Goal: Information Seeking & Learning: Learn about a topic

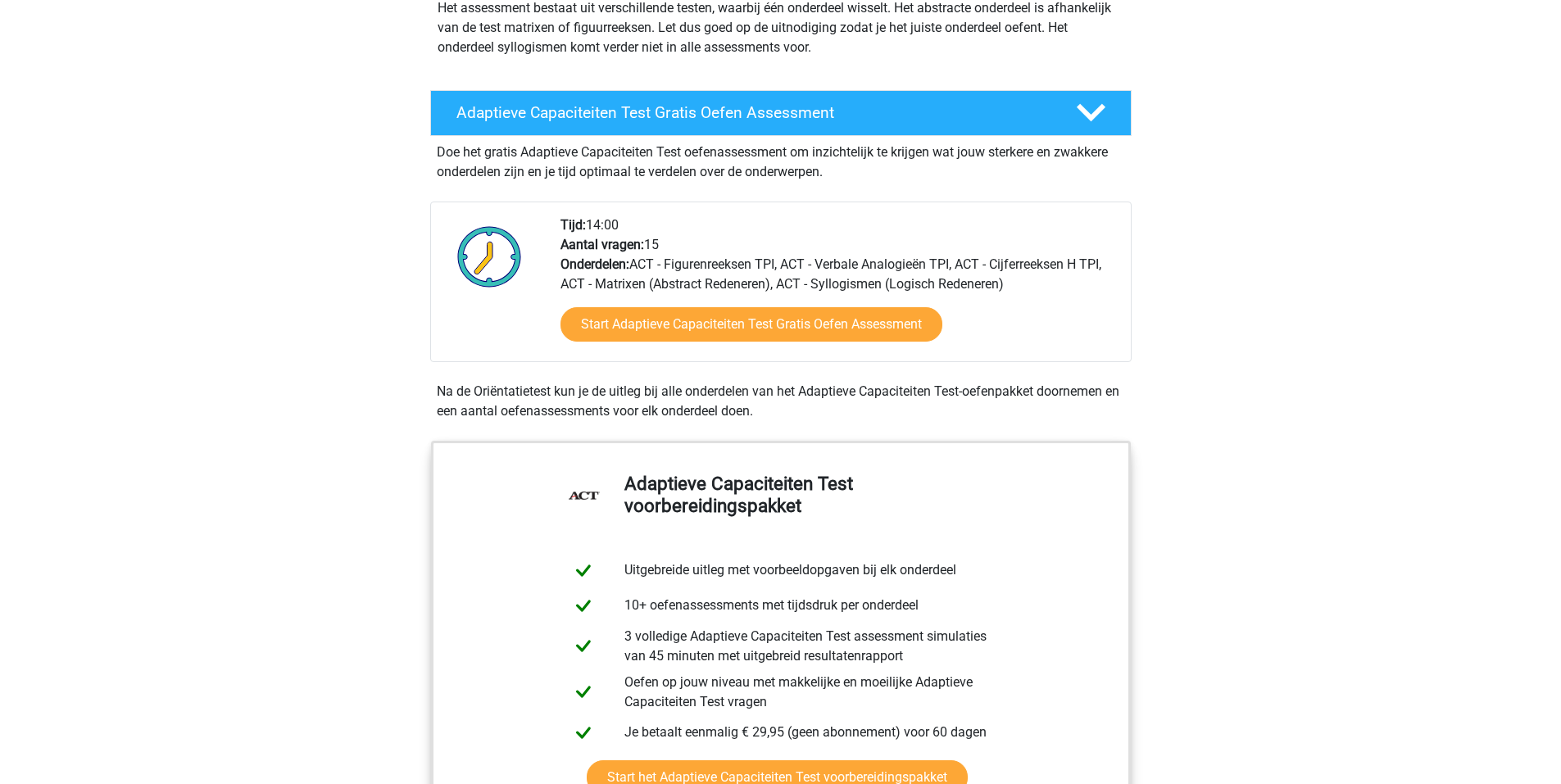
scroll to position [328, 0]
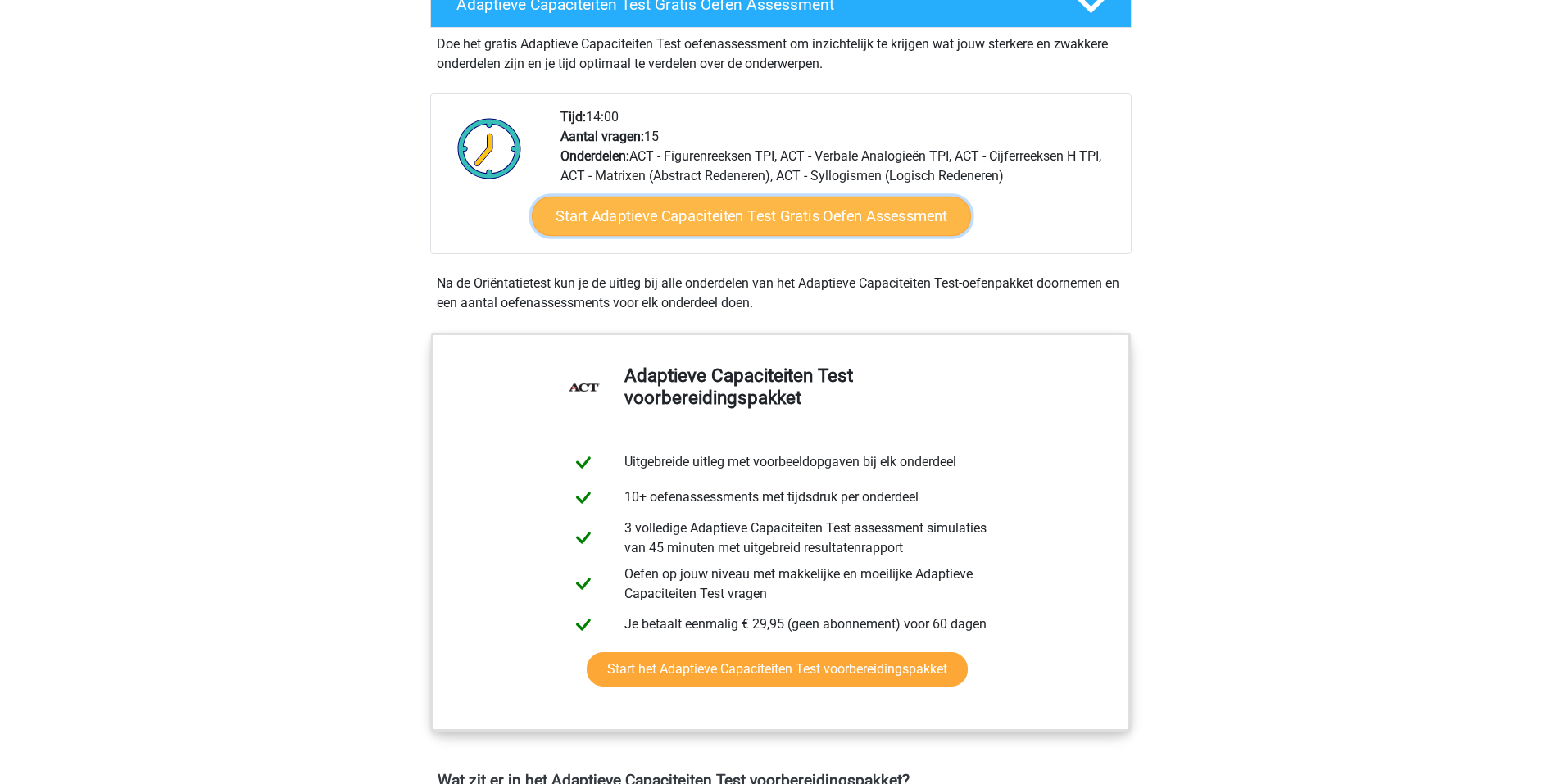
click at [725, 206] on link "Start Adaptieve Capaciteiten Test Gratis Oefen Assessment" at bounding box center [751, 216] width 439 height 39
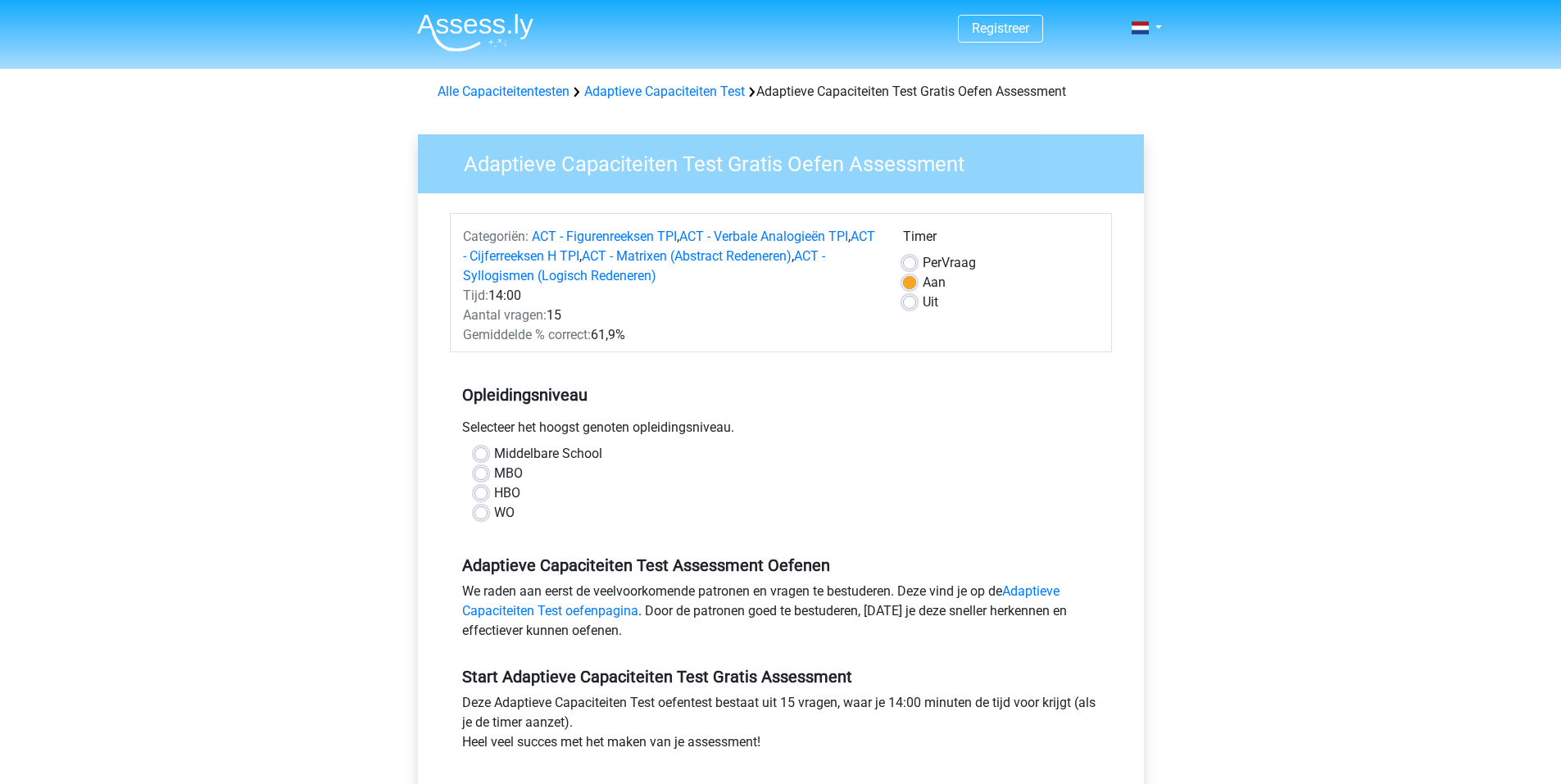
click at [494, 512] on label "WO" at bounding box center [504, 513] width 21 height 20
click at [487, 512] on input "WO" at bounding box center [480, 511] width 13 height 17
radio input "true"
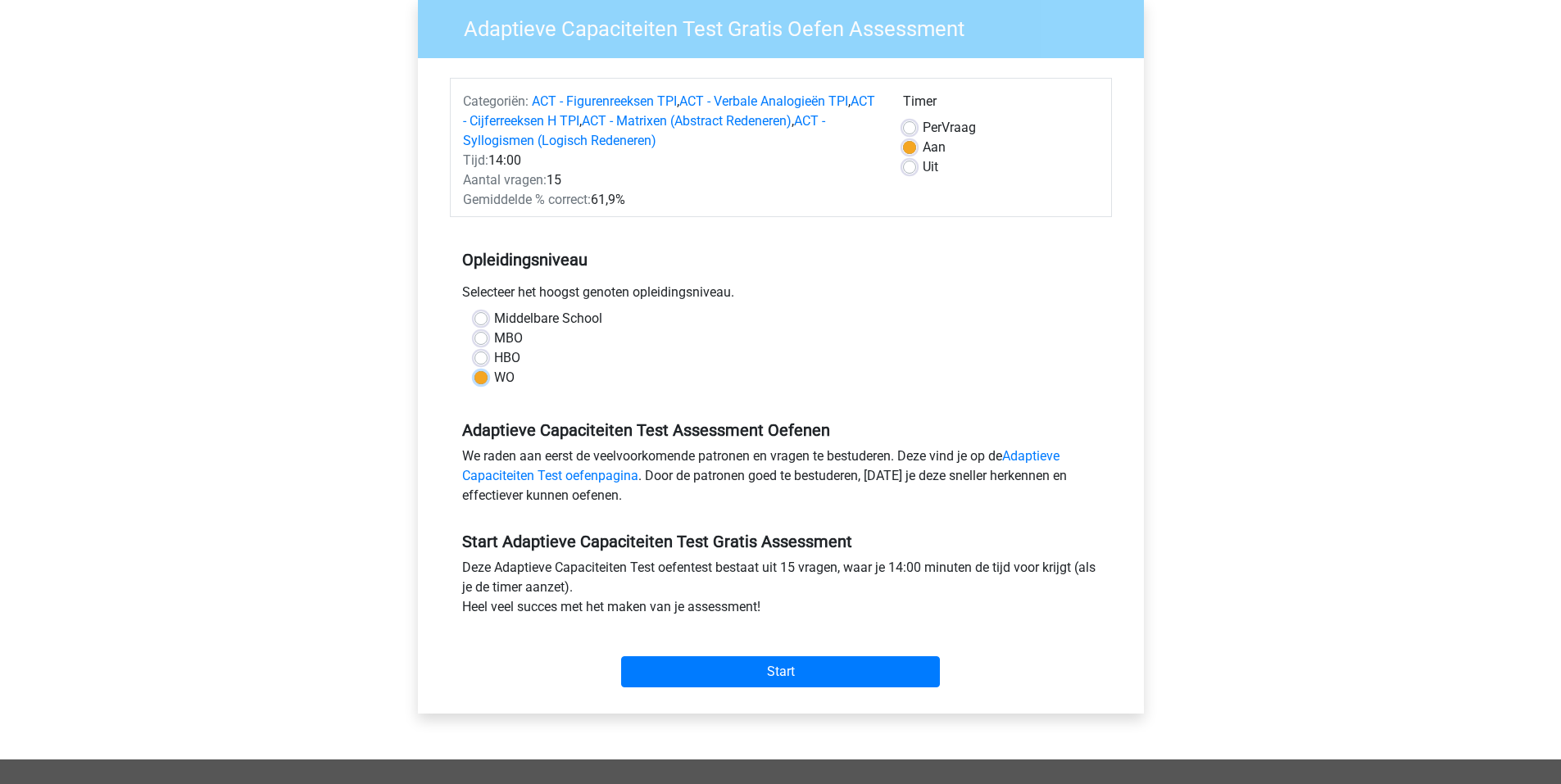
scroll to position [164, 0]
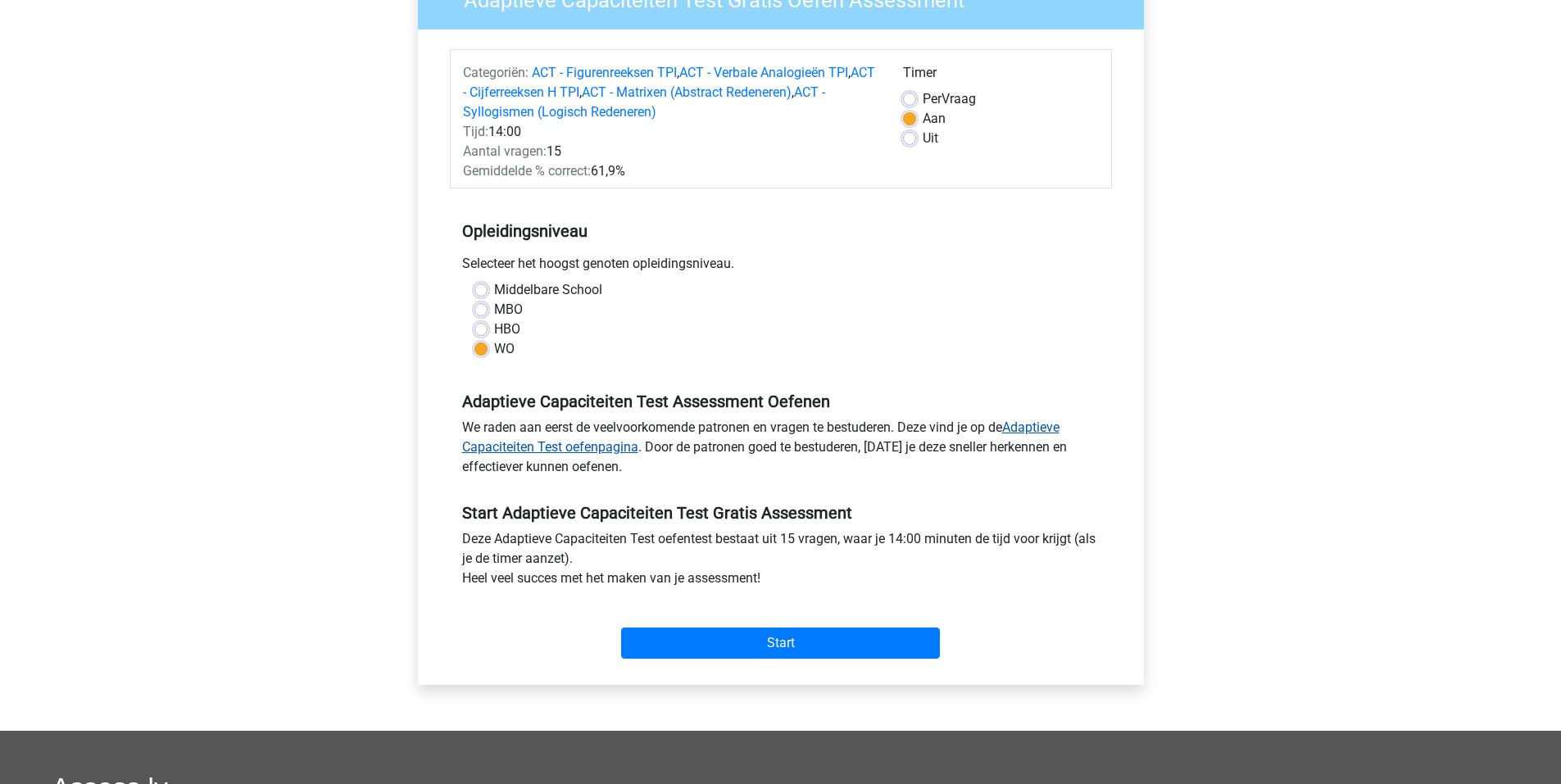
click at [552, 441] on link "Adaptieve Capaciteiten Test oefenpagina" at bounding box center [761, 437] width 597 height 35
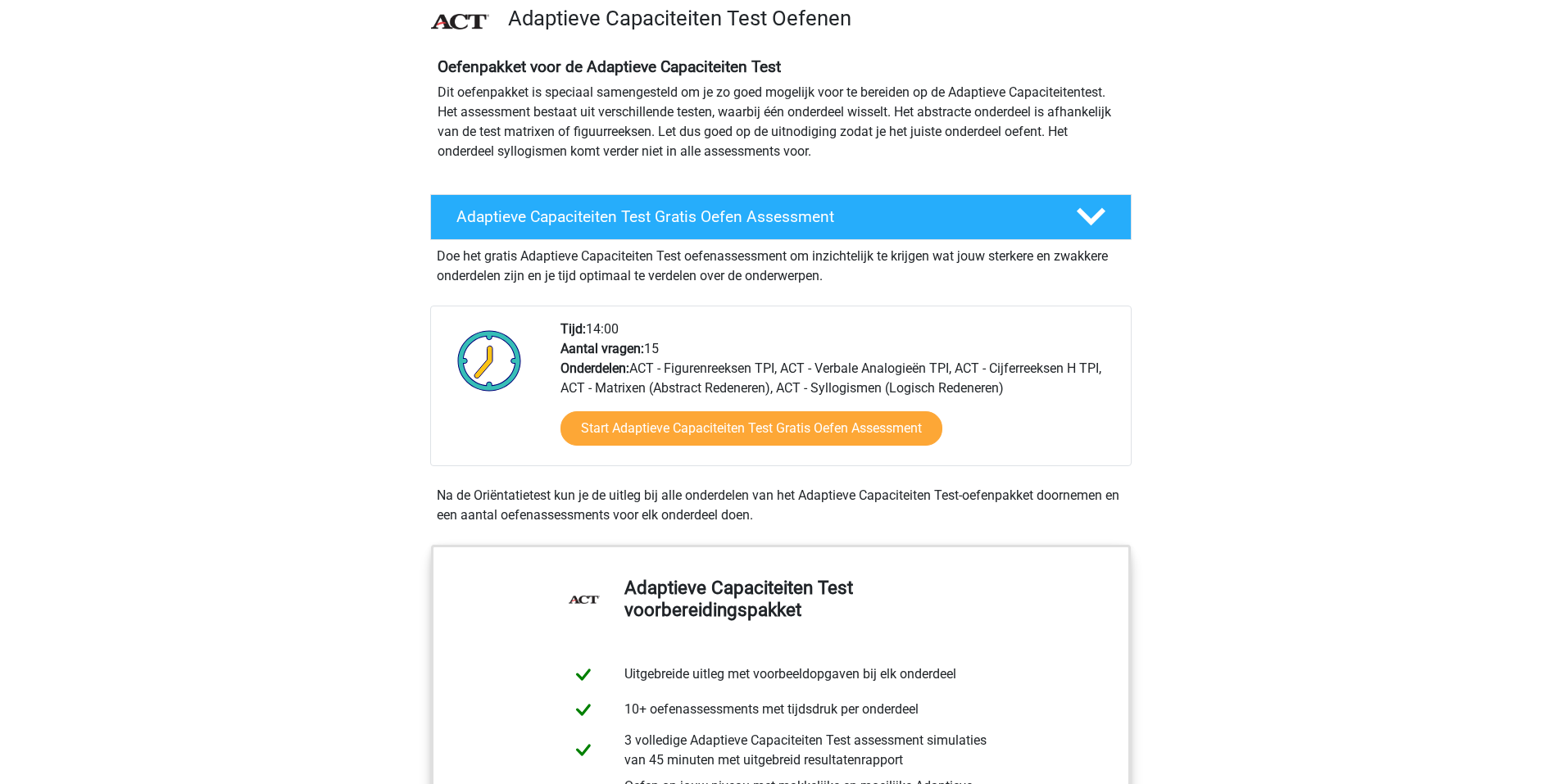
scroll to position [81, 0]
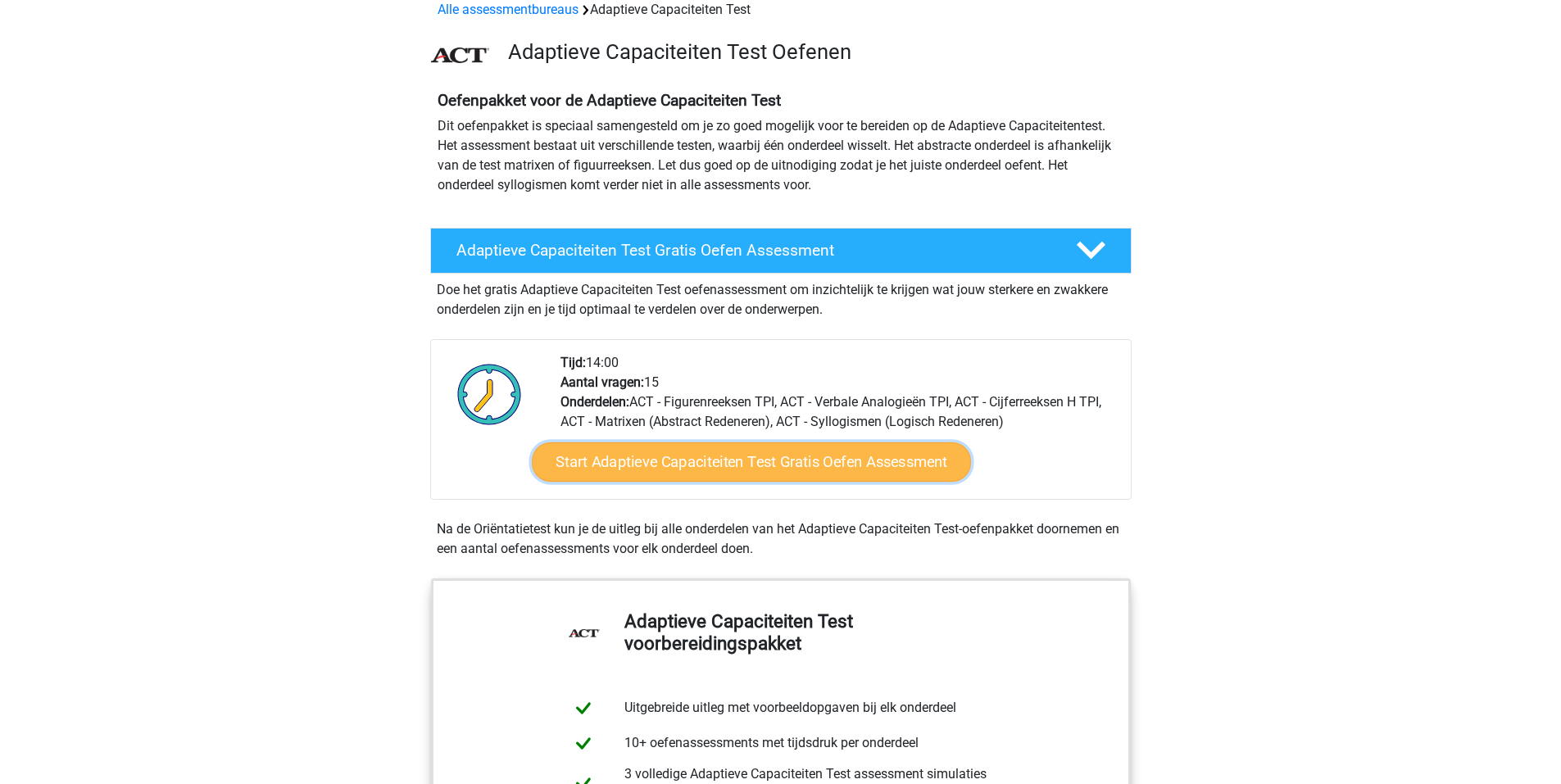
click at [776, 458] on link "Start Adaptieve Capaciteiten Test Gratis Oefen Assessment" at bounding box center [751, 462] width 439 height 39
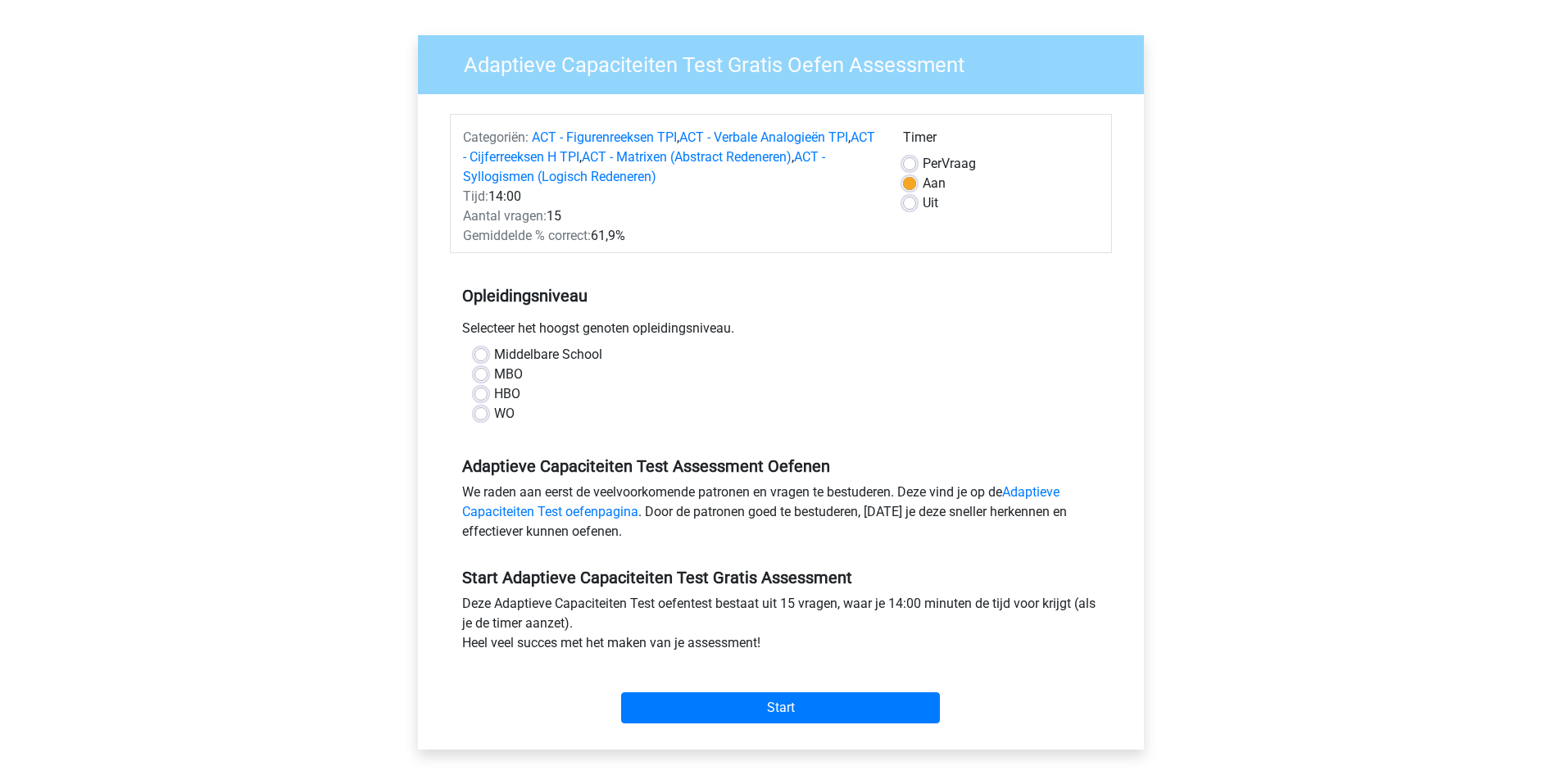
scroll to position [245, 0]
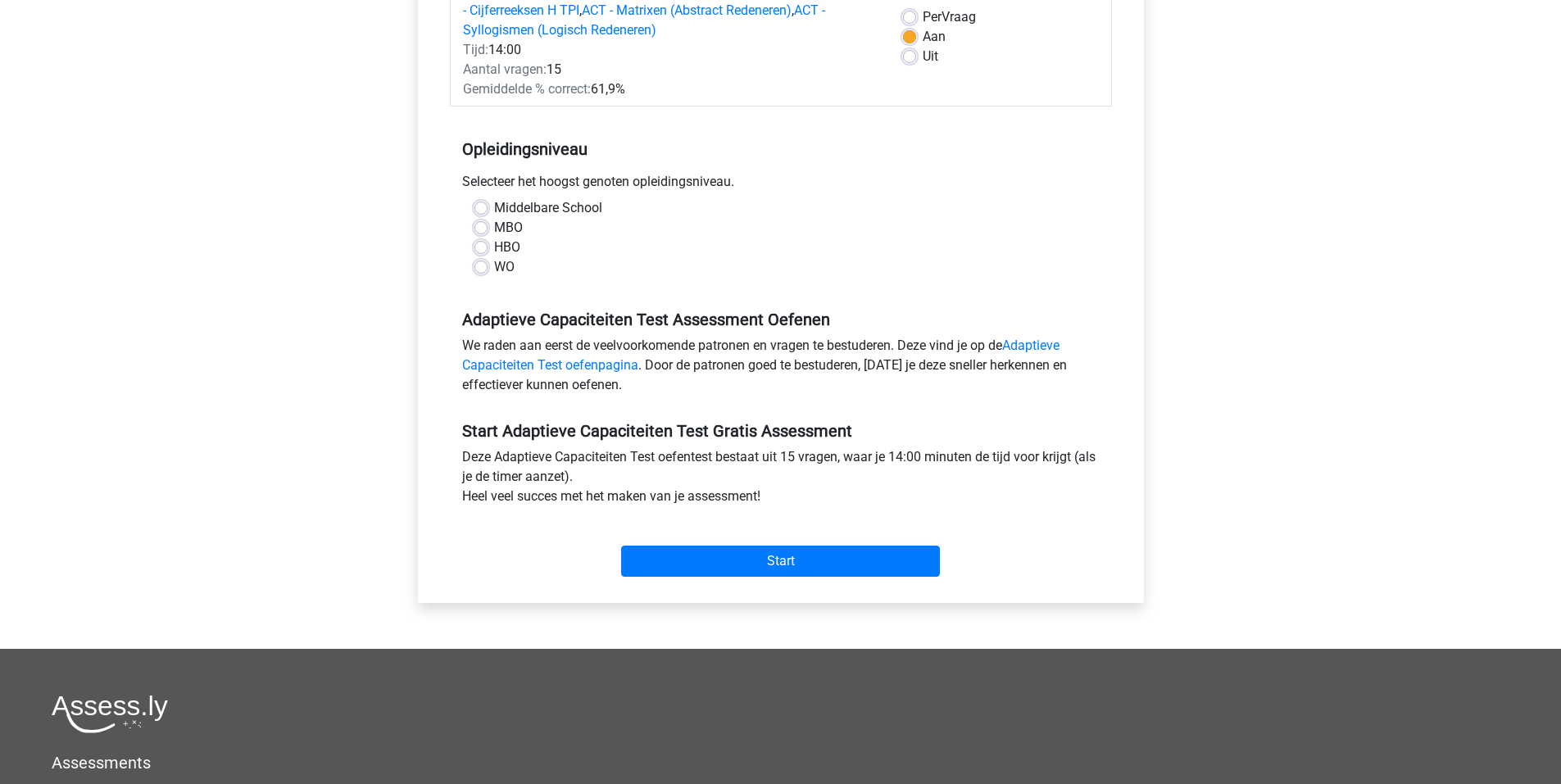
click at [494, 264] on label "WO" at bounding box center [504, 267] width 21 height 20
click at [482, 264] on input "WO" at bounding box center [480, 265] width 13 height 17
radio input "true"
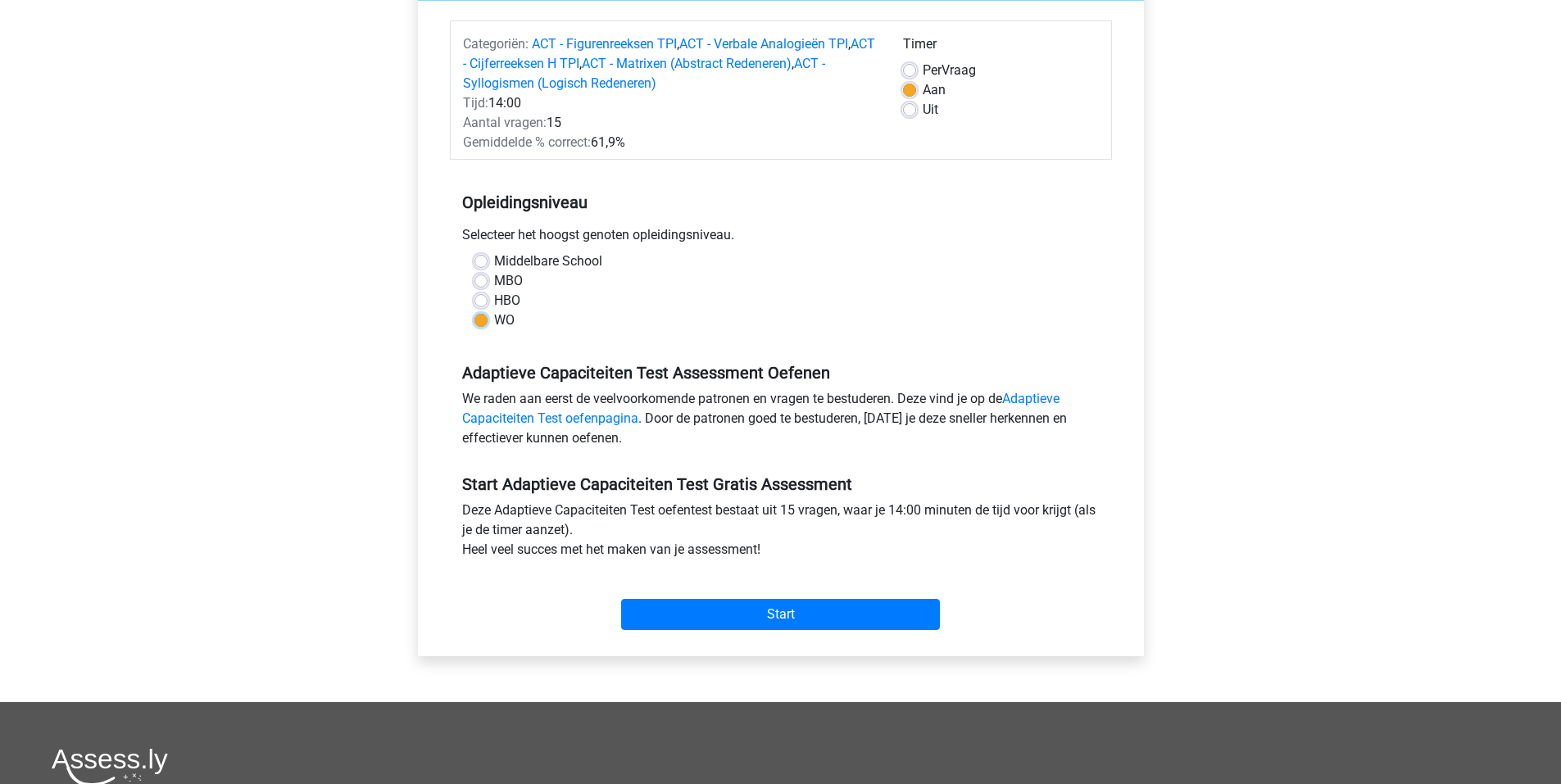
scroll to position [164, 0]
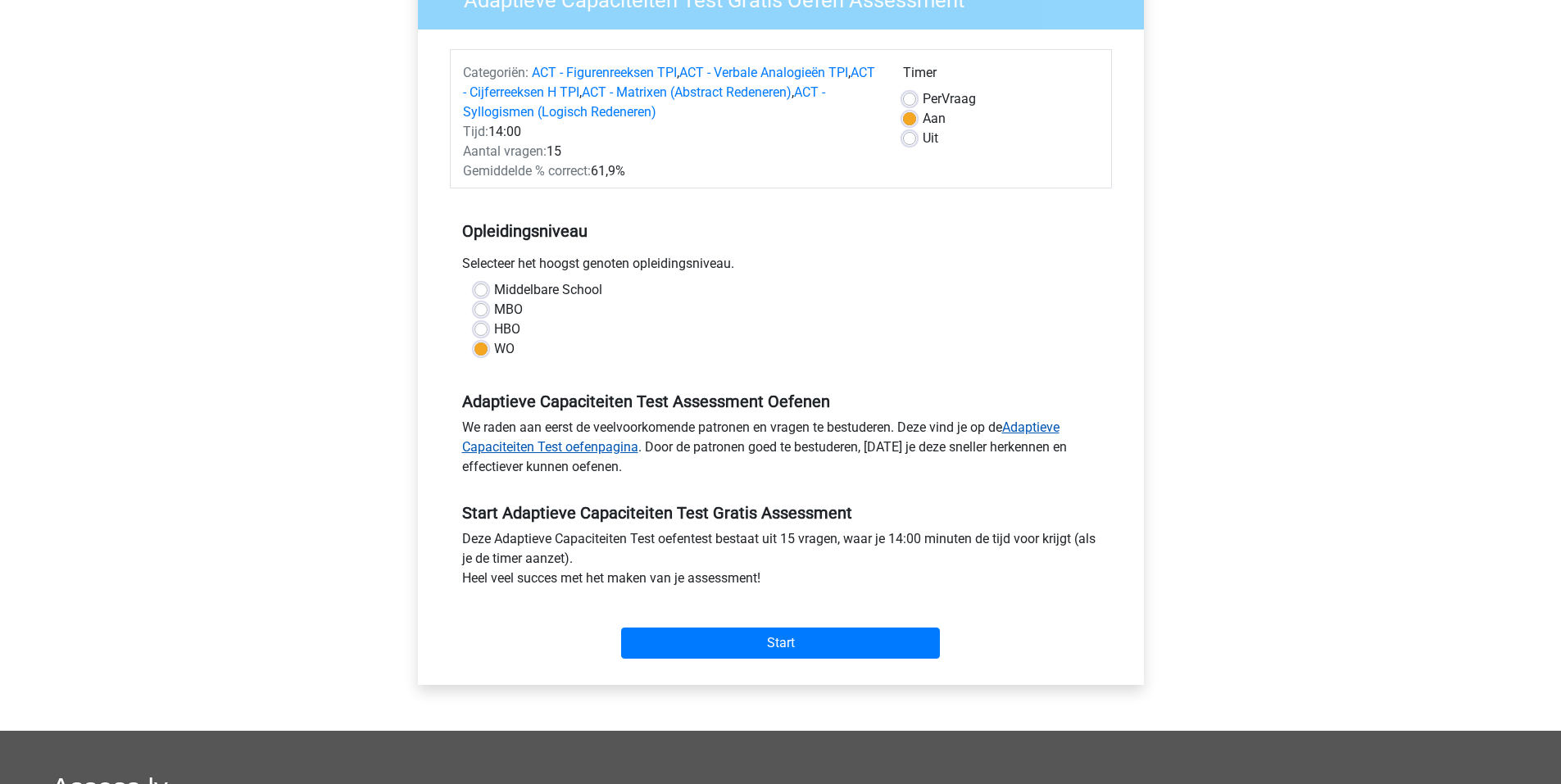
click at [1043, 423] on link "Adaptieve Capaciteiten Test oefenpagina" at bounding box center [761, 437] width 597 height 35
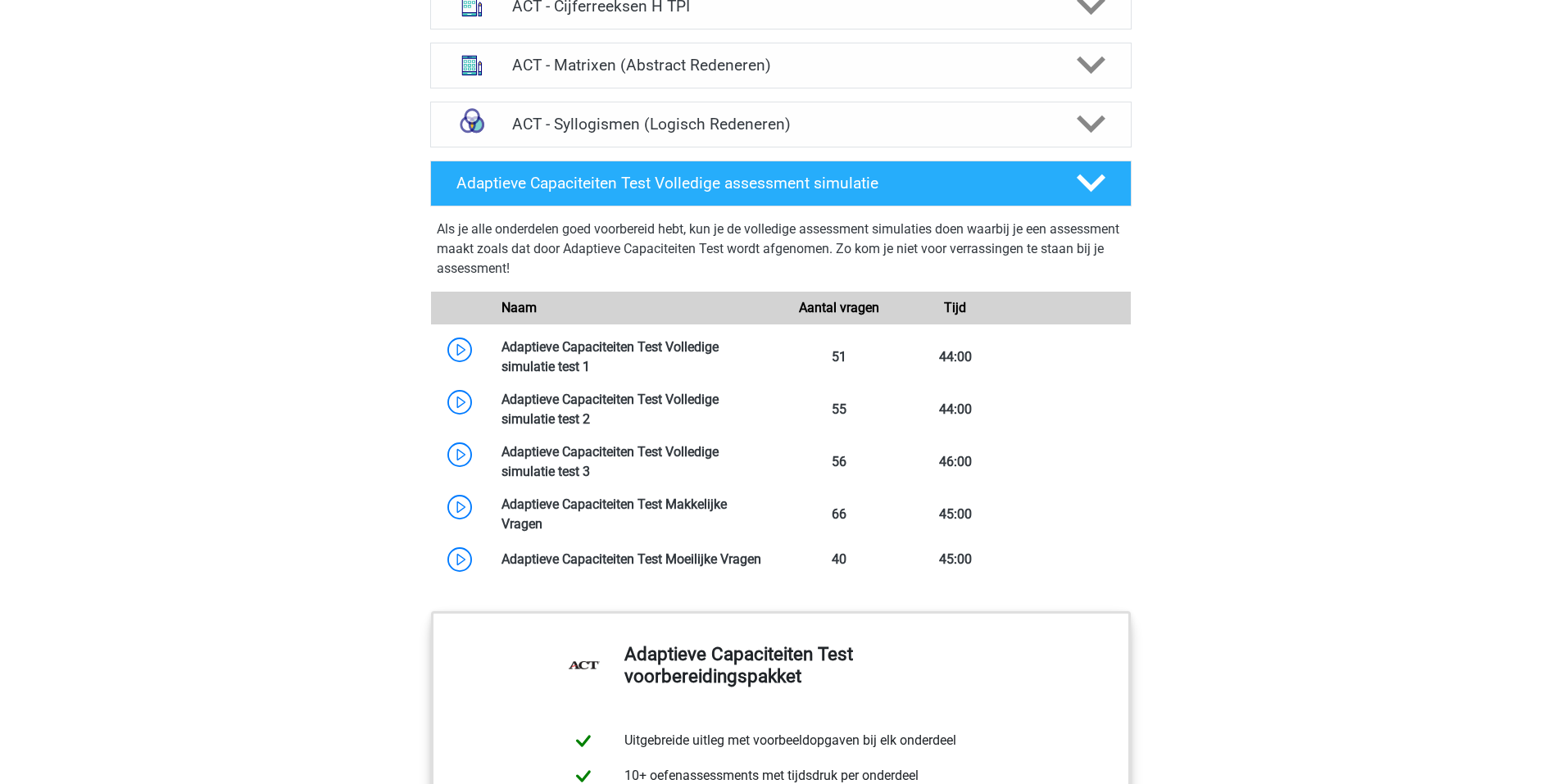
scroll to position [1231, 0]
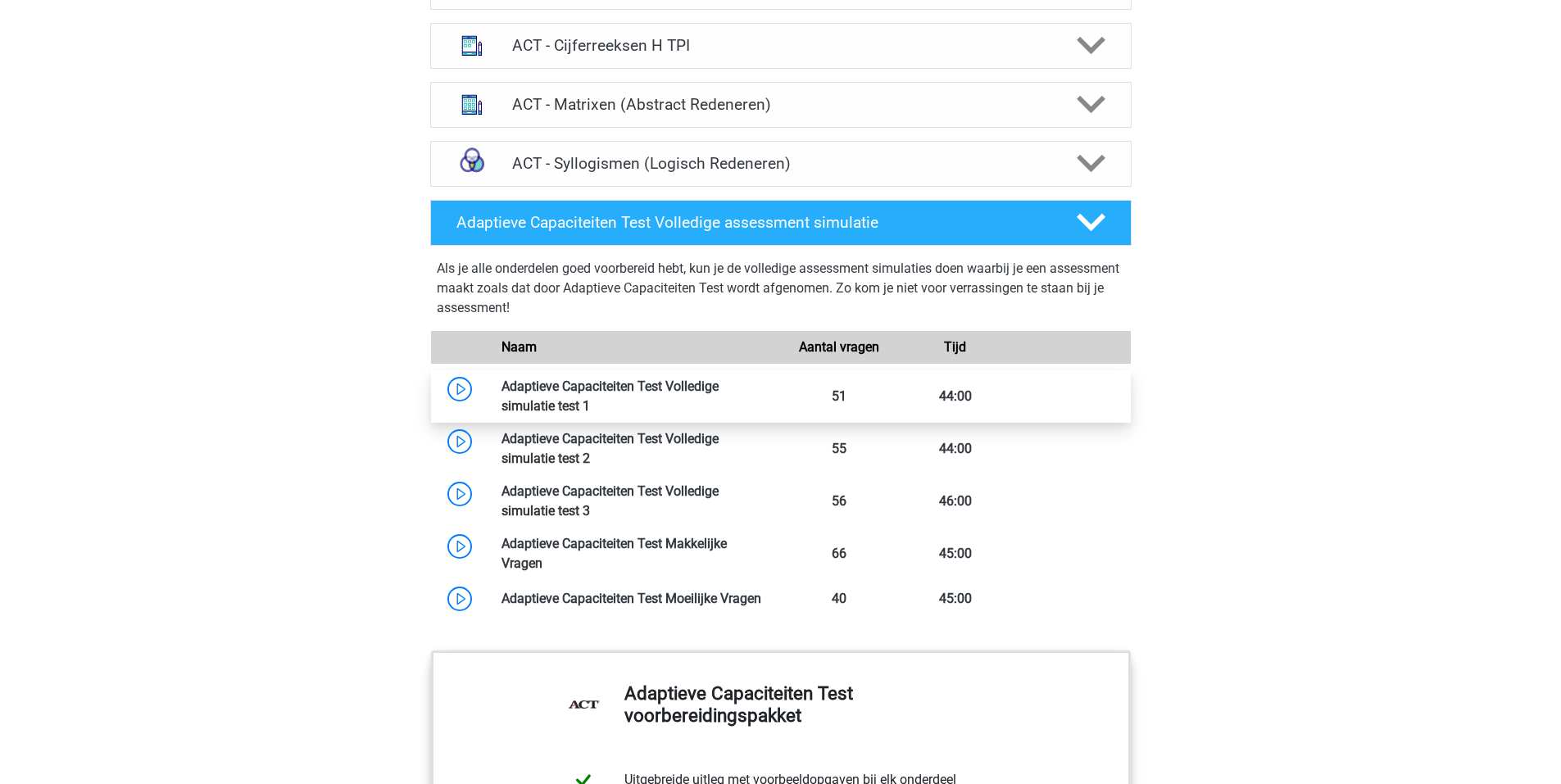
click at [590, 398] on link at bounding box center [590, 406] width 0 height 16
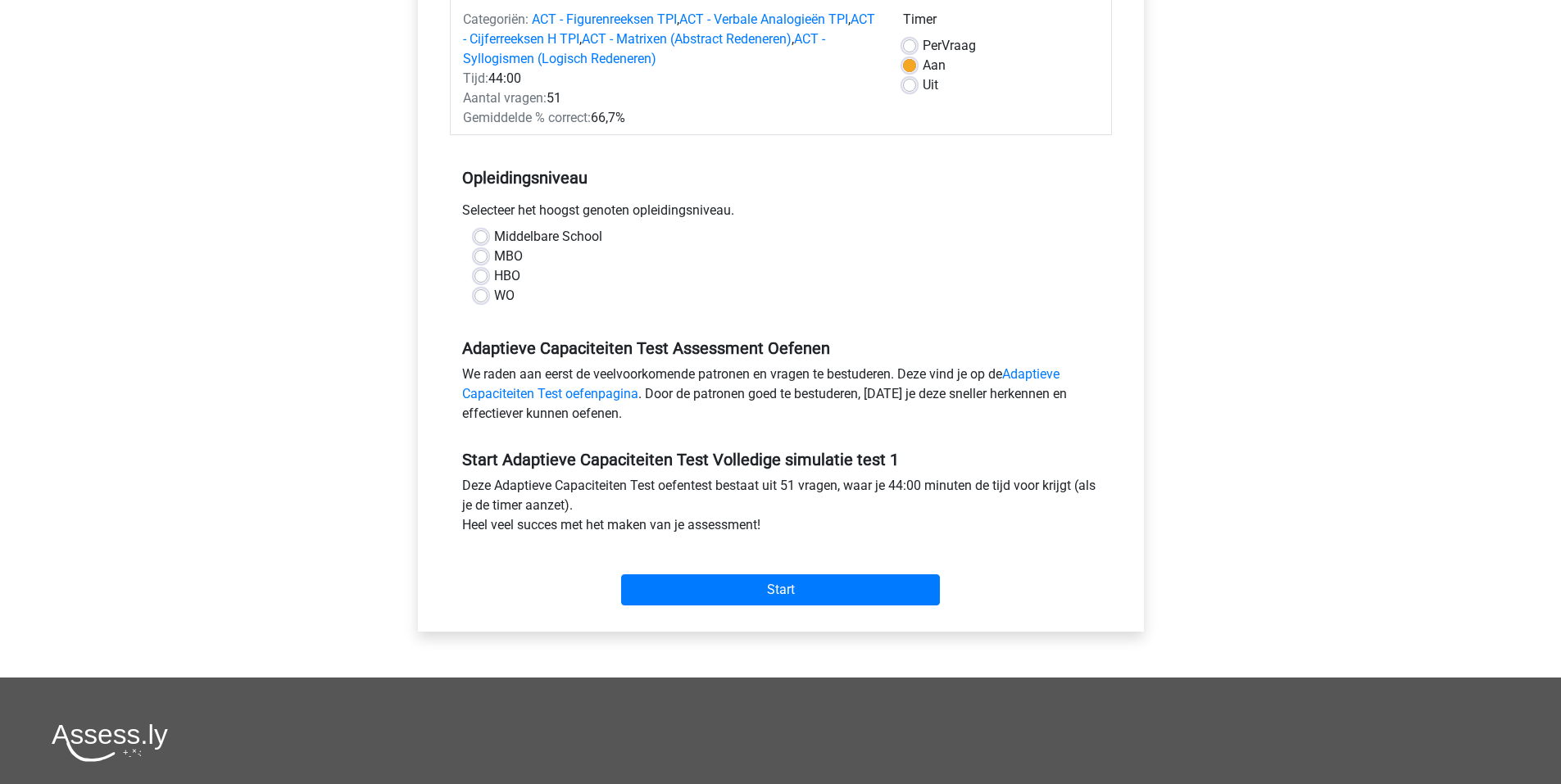
scroll to position [245, 0]
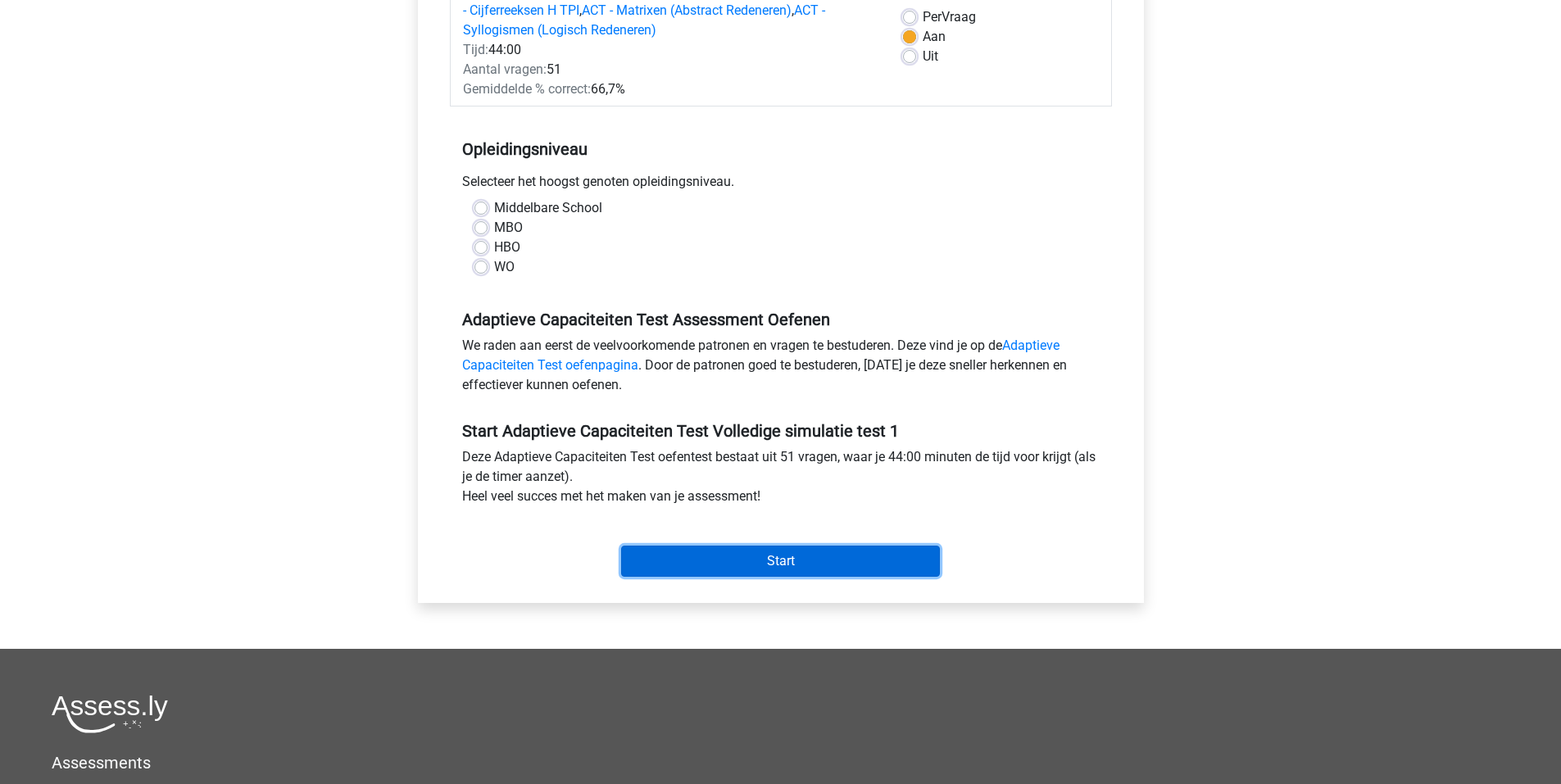
click at [750, 552] on input "Start" at bounding box center [780, 561] width 319 height 31
click at [494, 268] on label "WO" at bounding box center [504, 267] width 21 height 20
click at [475, 268] on input "WO" at bounding box center [480, 265] width 13 height 17
radio input "true"
click at [793, 554] on input "Start" at bounding box center [780, 561] width 319 height 31
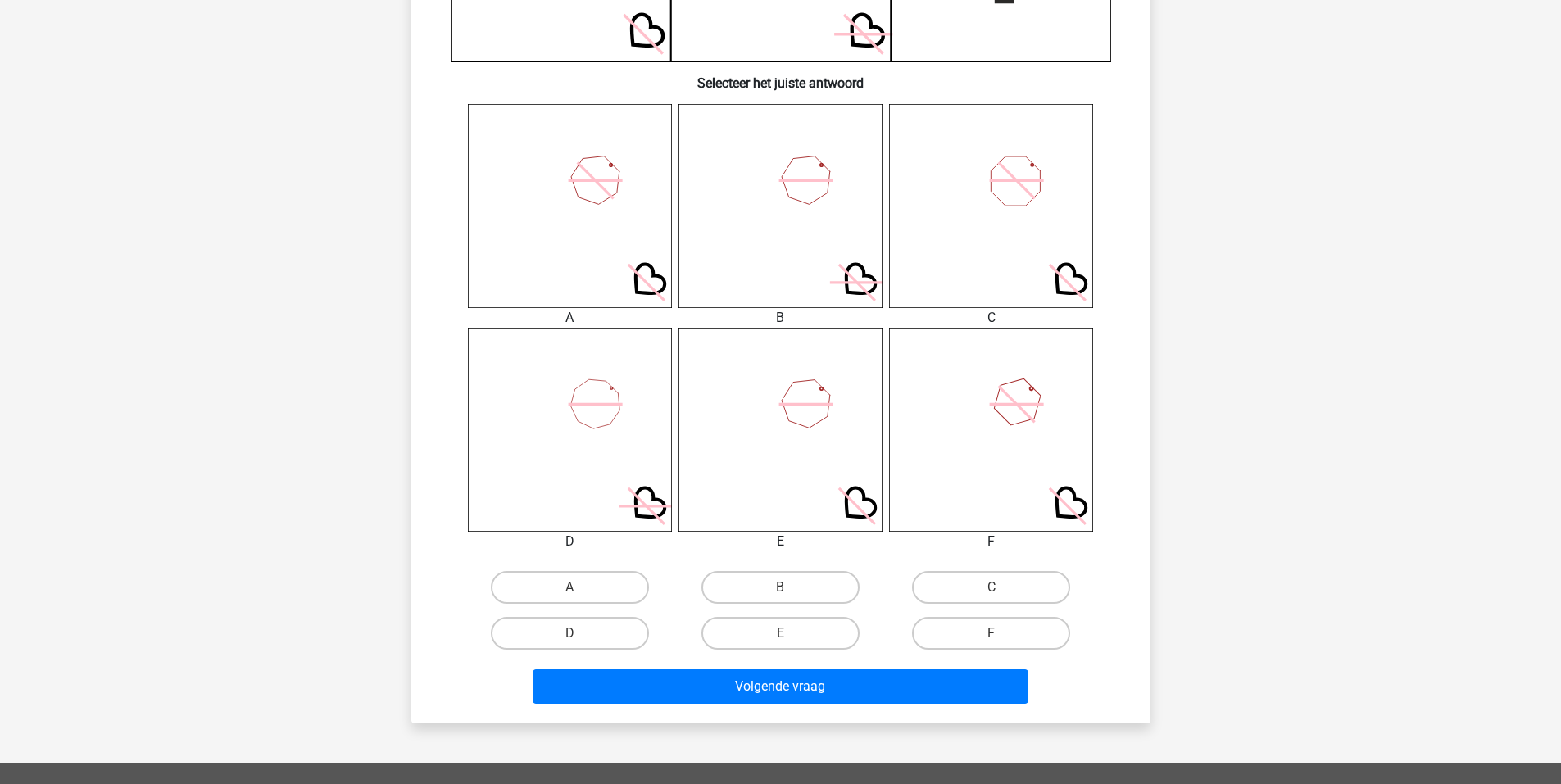
scroll to position [573, 0]
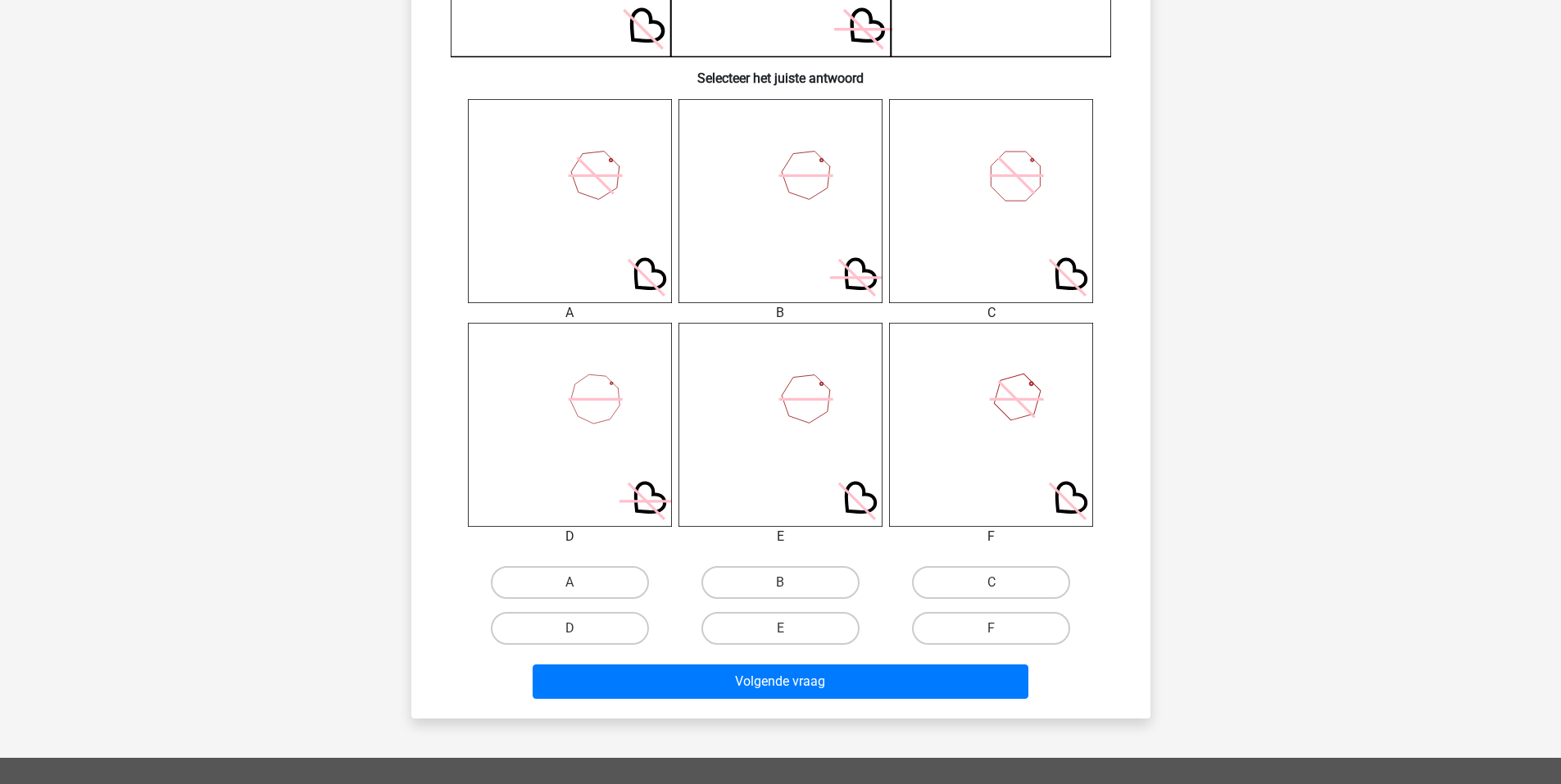
click at [758, 405] on icon at bounding box center [780, 425] width 204 height 204
click at [811, 399] on icon at bounding box center [806, 398] width 54 height 54
click at [785, 622] on label "E" at bounding box center [780, 628] width 158 height 32
click at [785, 628] on input "E" at bounding box center [785, 633] width 11 height 11
radio input "true"
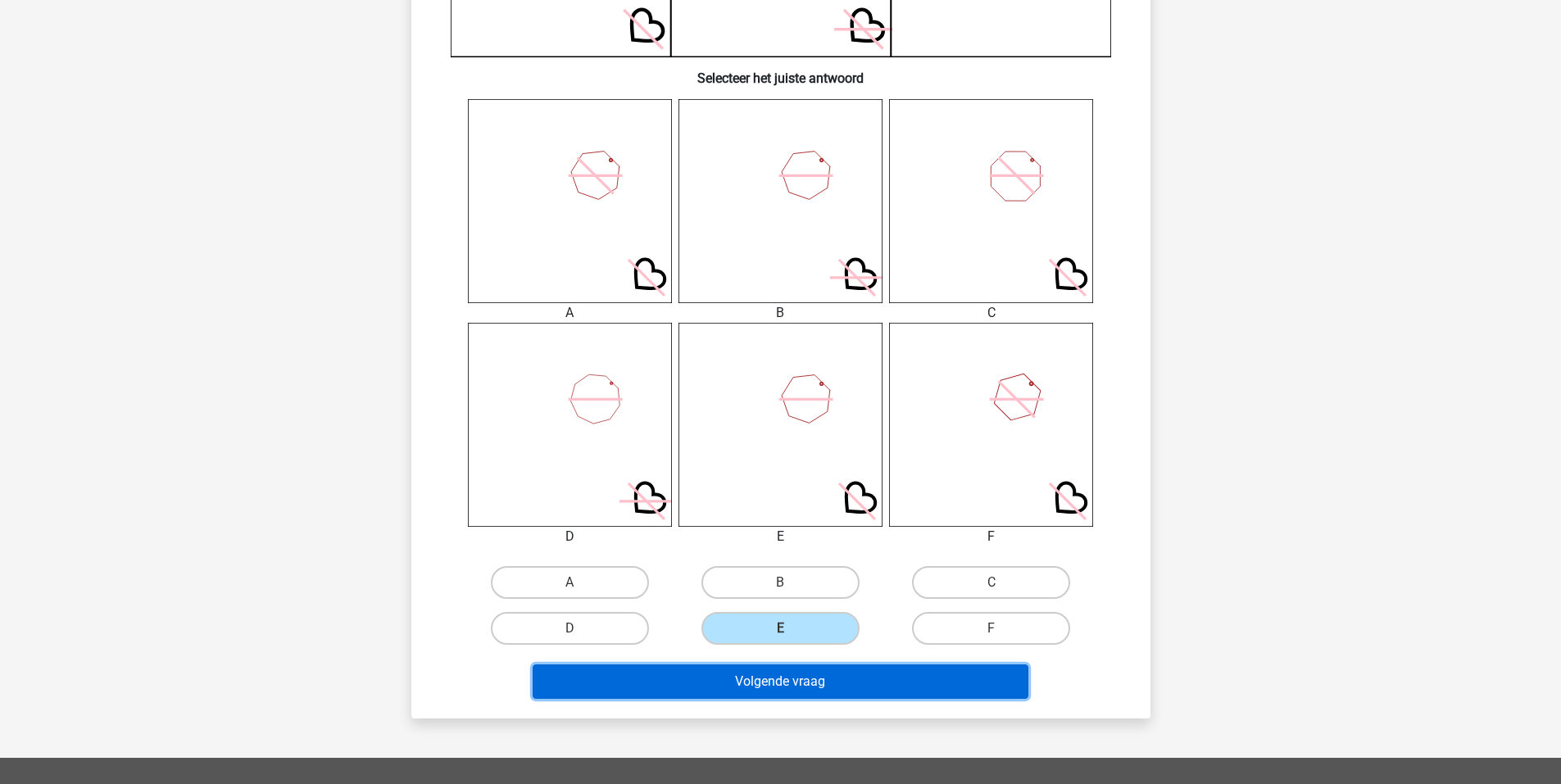
click at [767, 676] on button "Volgende vraag" at bounding box center [780, 681] width 496 height 34
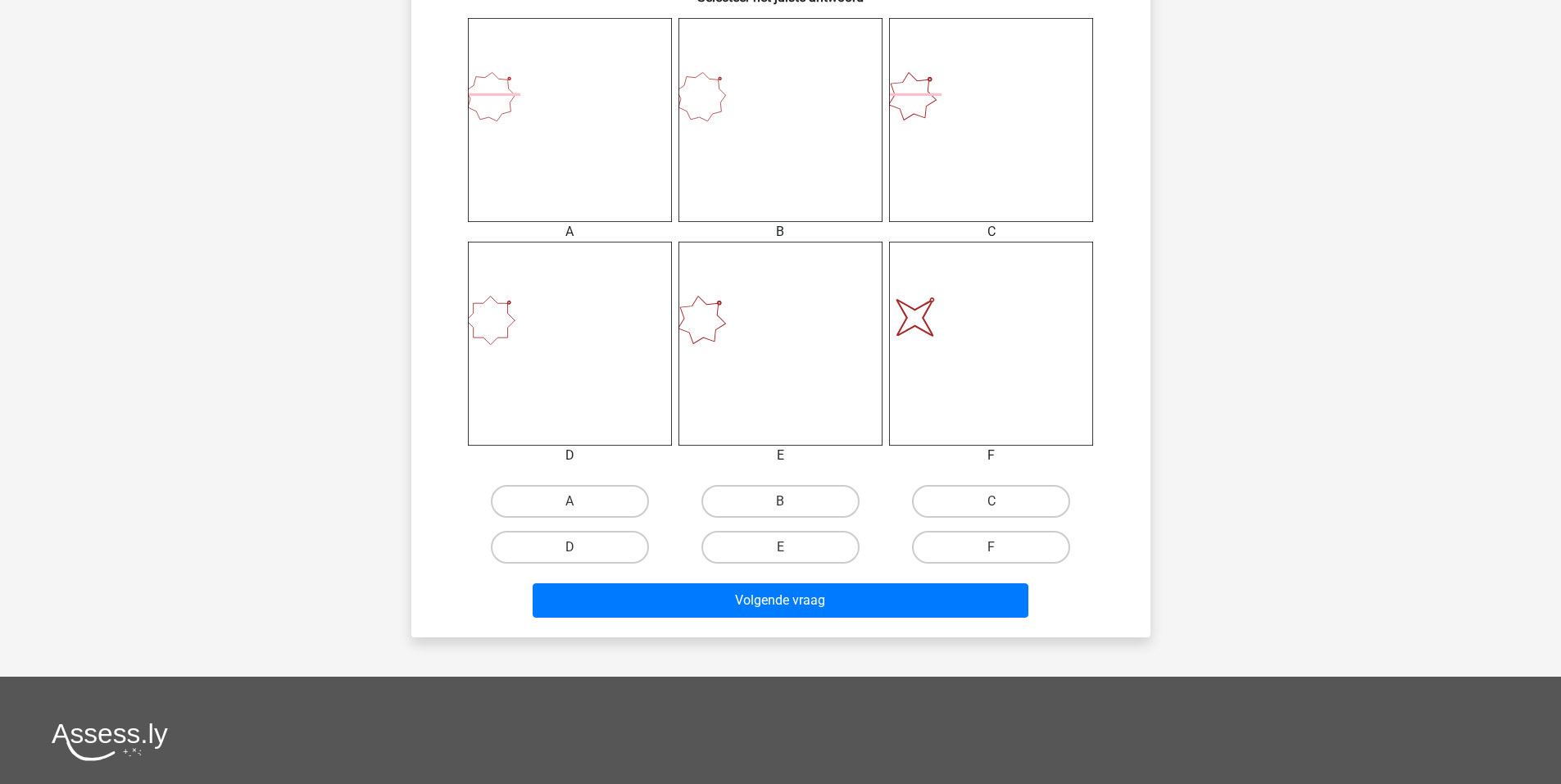
scroll to position [655, 0]
click at [780, 546] on label "E" at bounding box center [780, 546] width 158 height 32
click at [780, 547] on input "E" at bounding box center [785, 551] width 11 height 11
radio input "true"
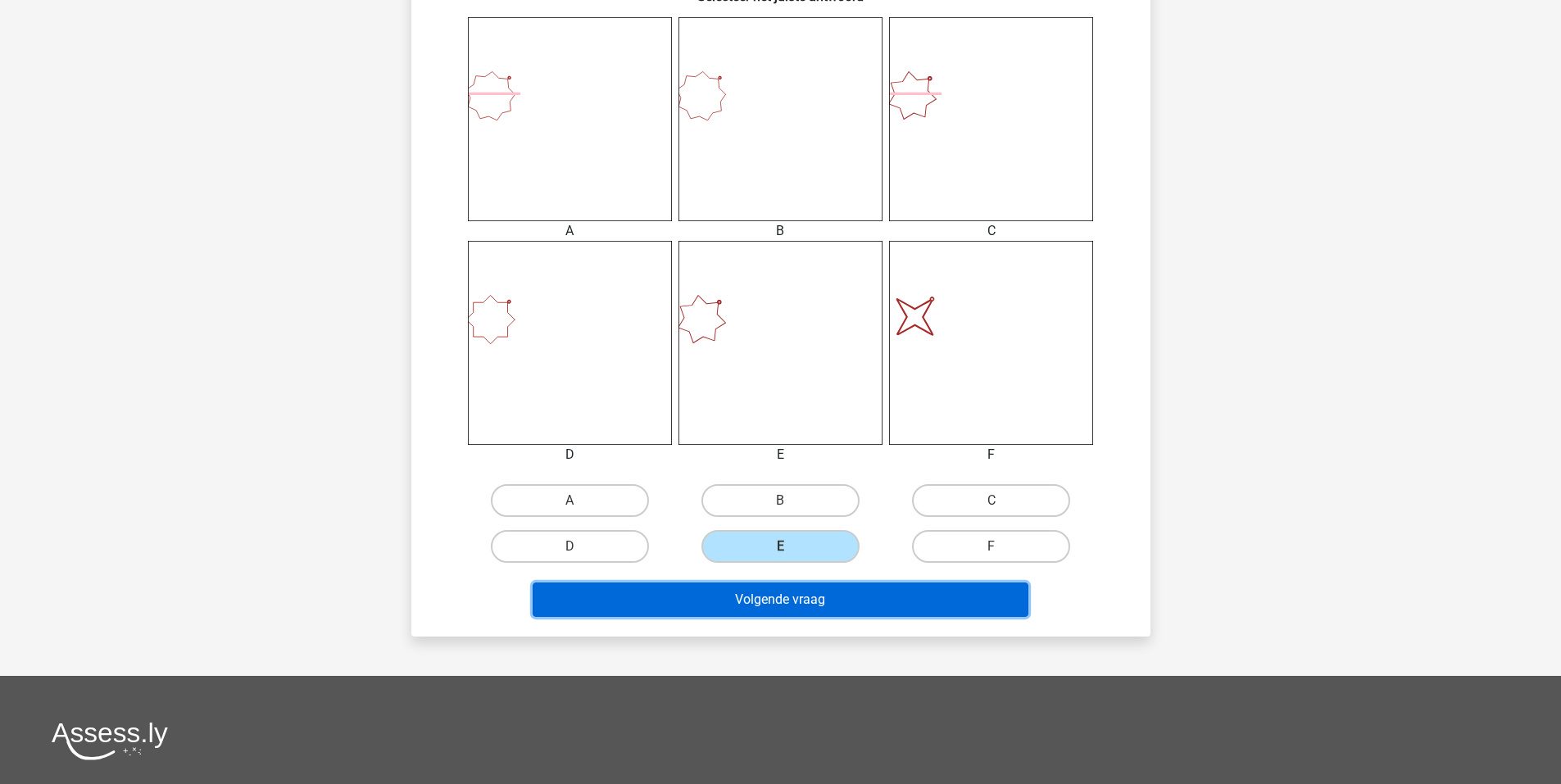
click at [791, 584] on button "Volgende vraag" at bounding box center [780, 599] width 496 height 34
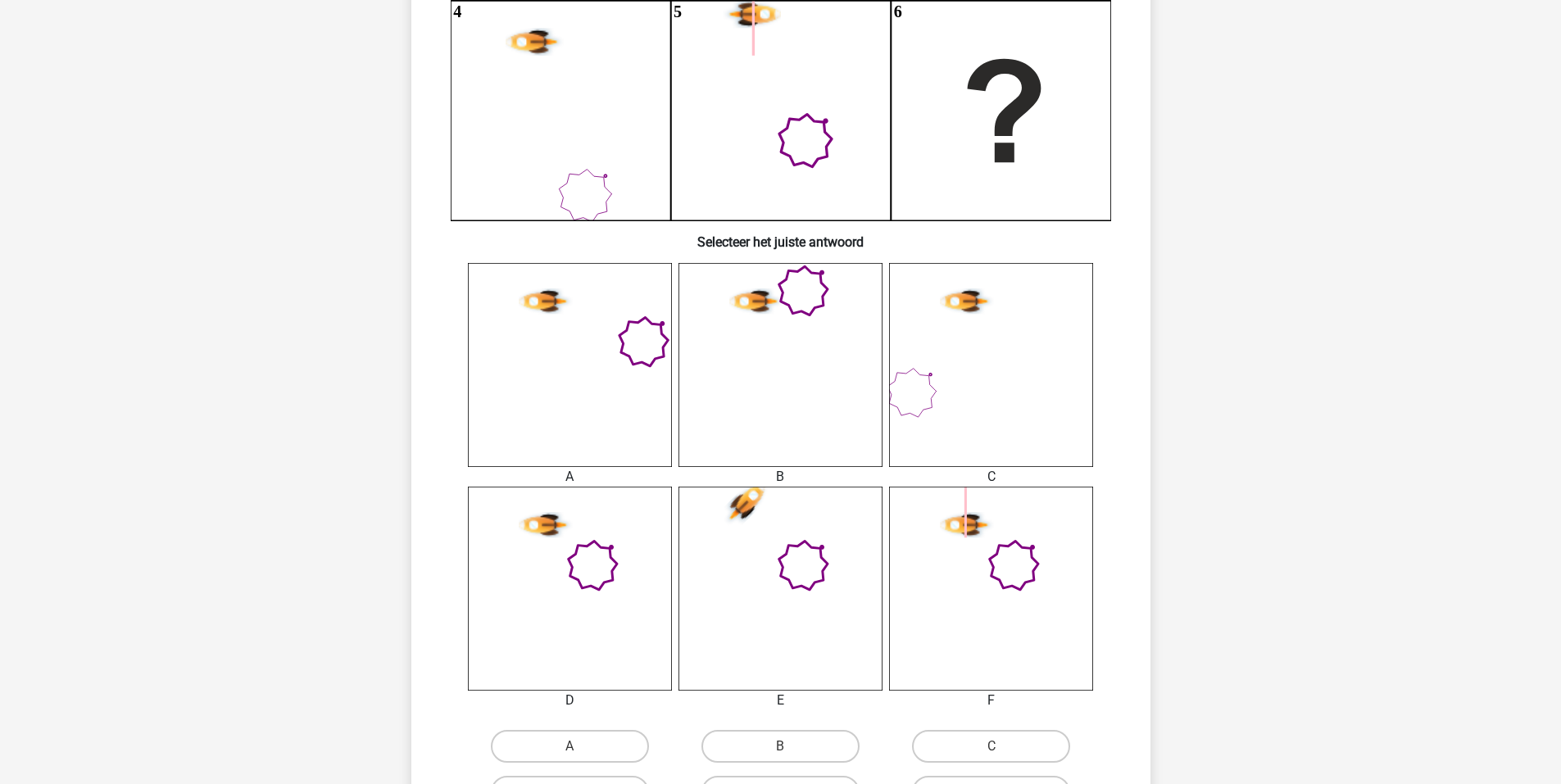
scroll to position [573, 0]
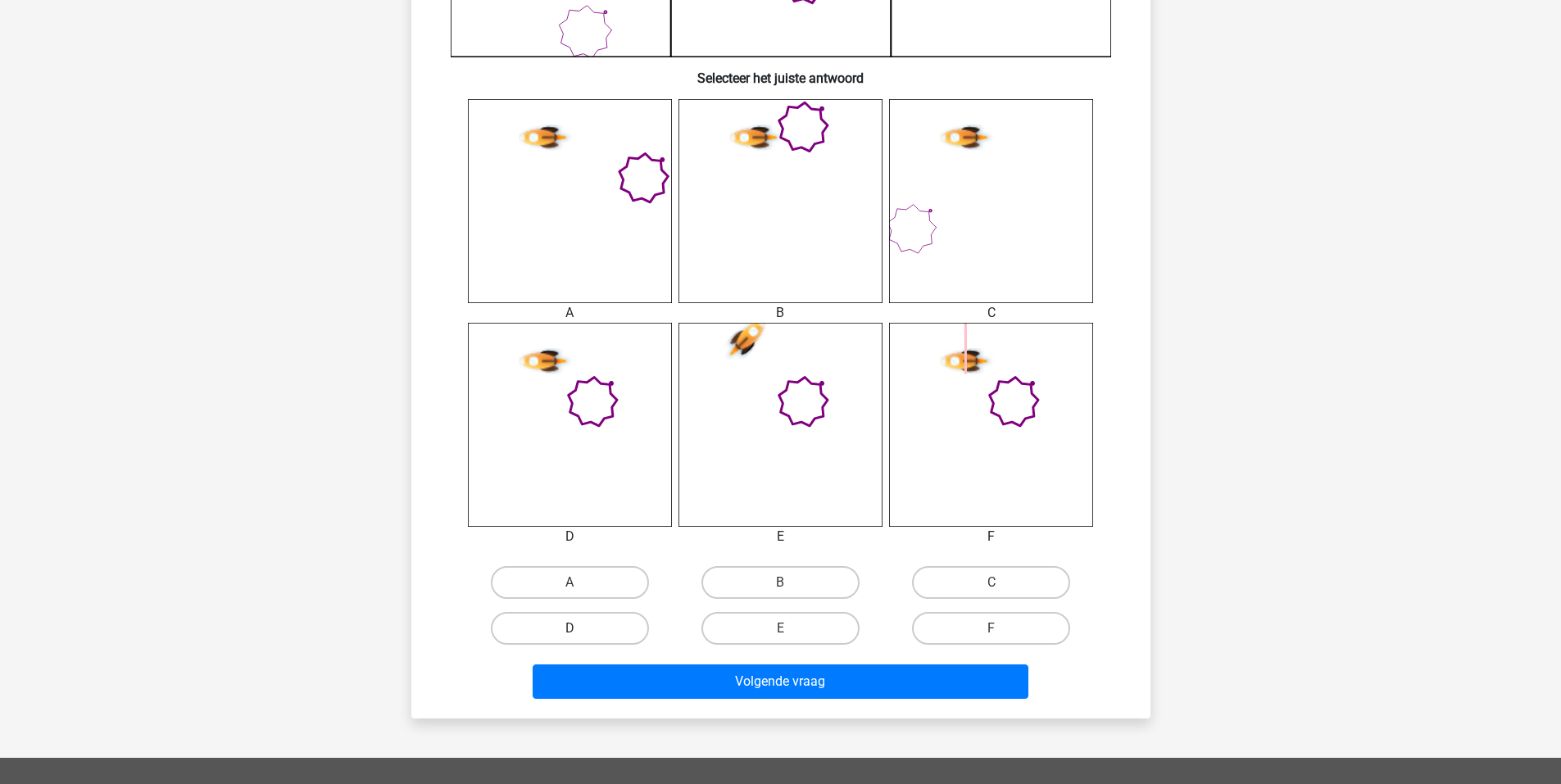
click at [550, 619] on label "D" at bounding box center [569, 628] width 158 height 32
click at [569, 628] on input "D" at bounding box center [574, 633] width 11 height 11
radio input "true"
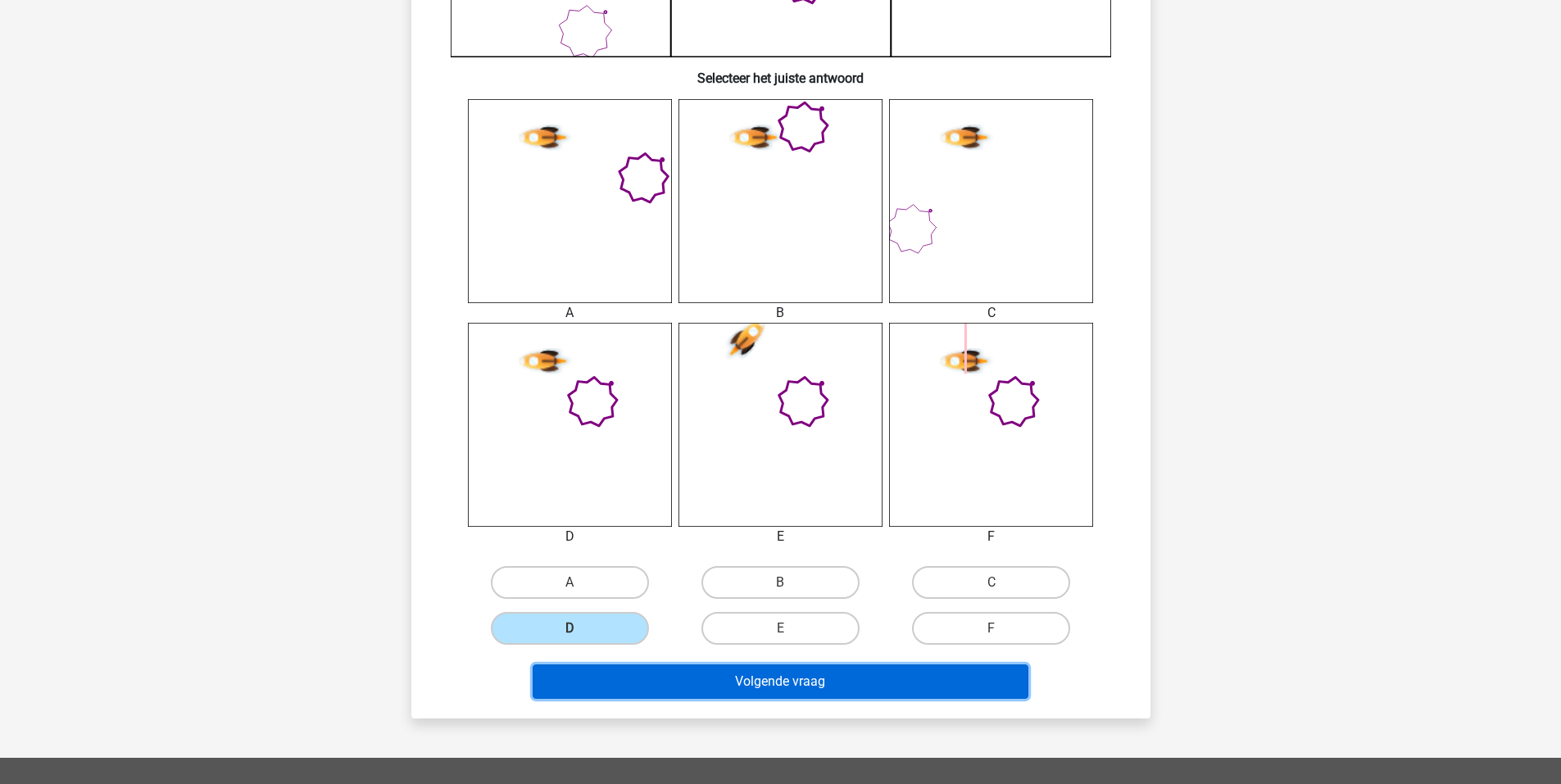
click at [795, 676] on button "Volgende vraag" at bounding box center [780, 681] width 496 height 34
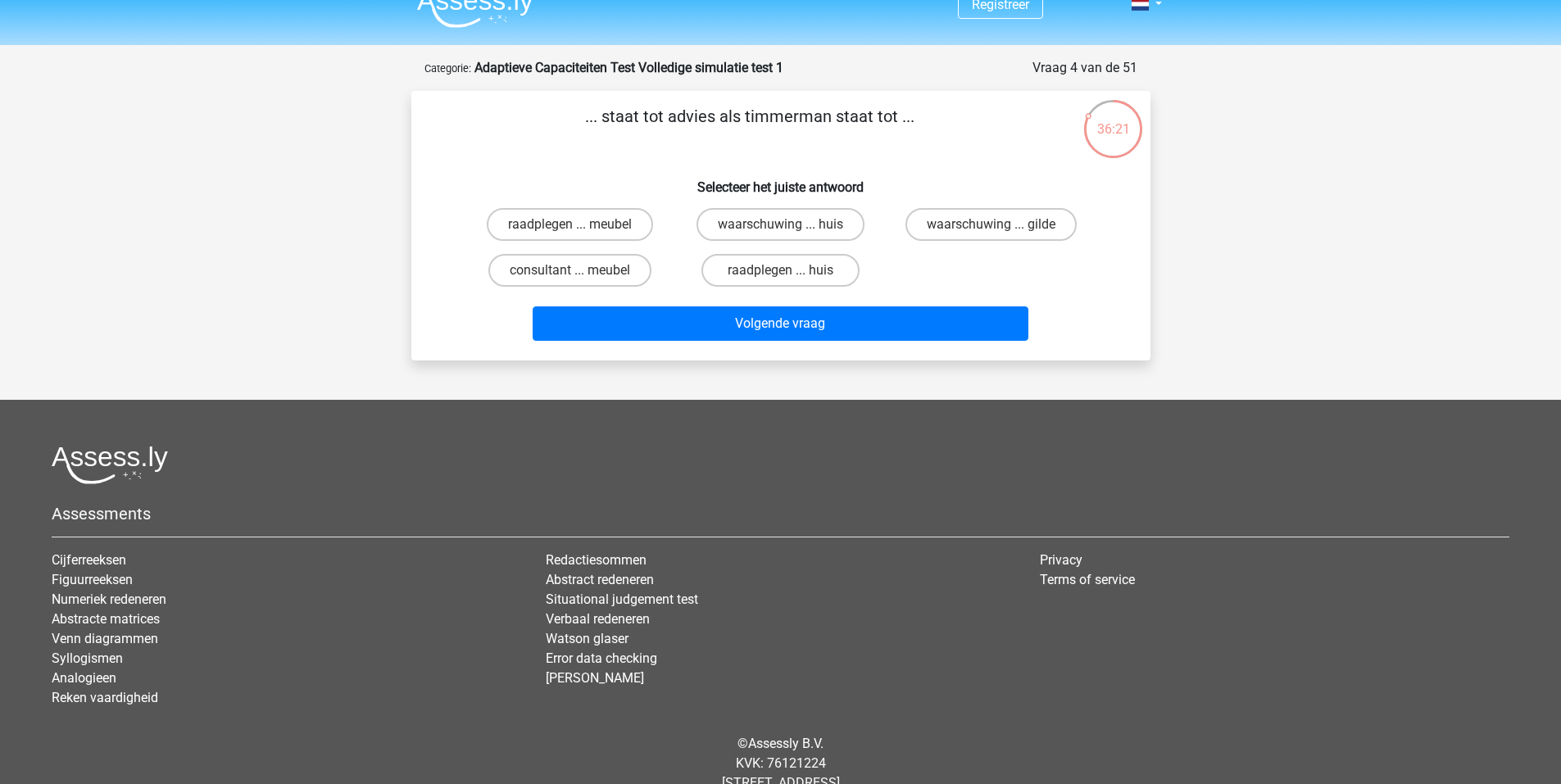
scroll to position [0, 0]
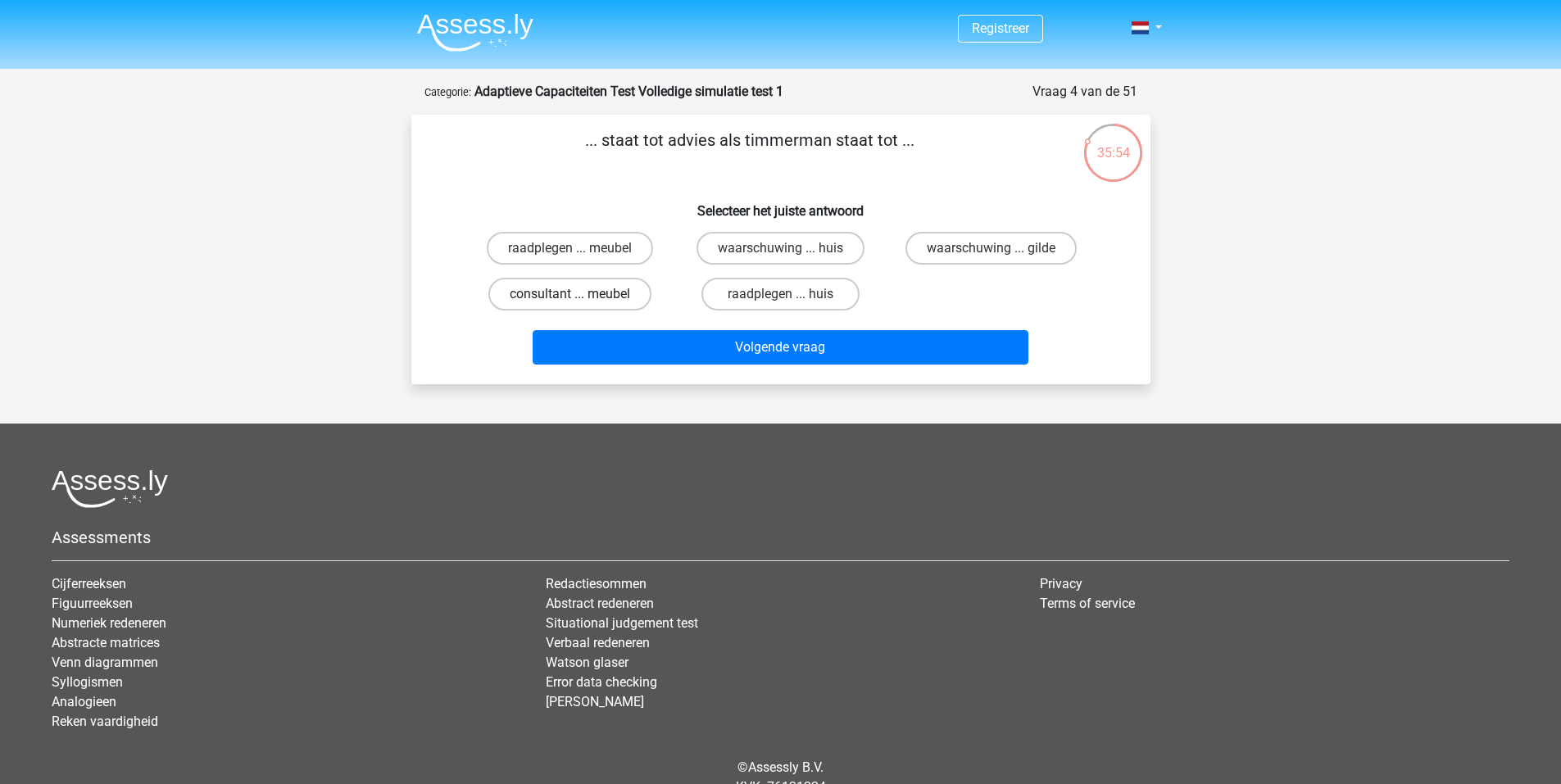
click at [619, 298] on label "consultant ... meubel" at bounding box center [569, 293] width 163 height 32
click at [580, 298] on input "consultant ... meubel" at bounding box center [574, 299] width 11 height 11
radio input "true"
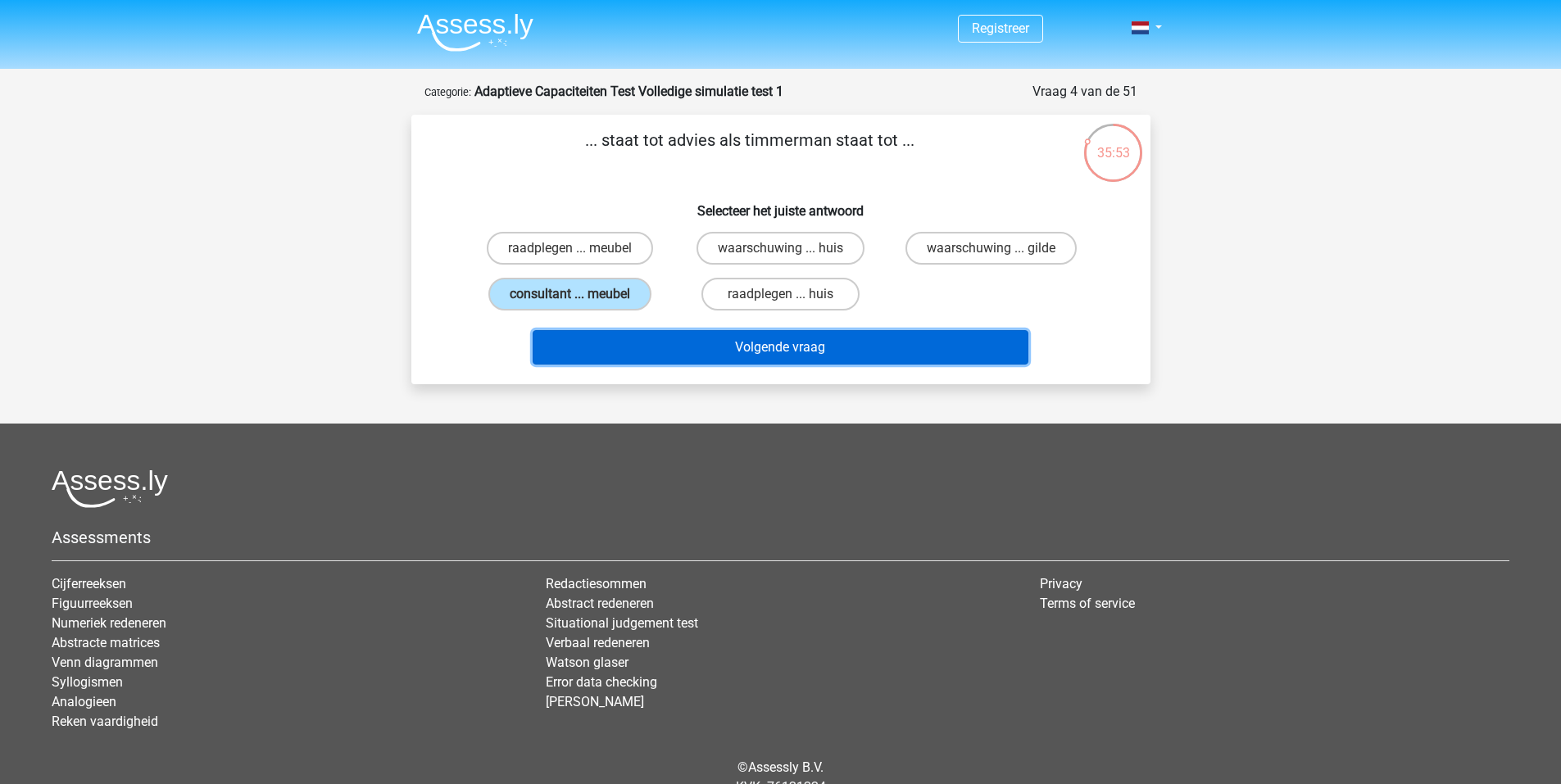
click at [768, 340] on button "Volgende vraag" at bounding box center [780, 346] width 496 height 34
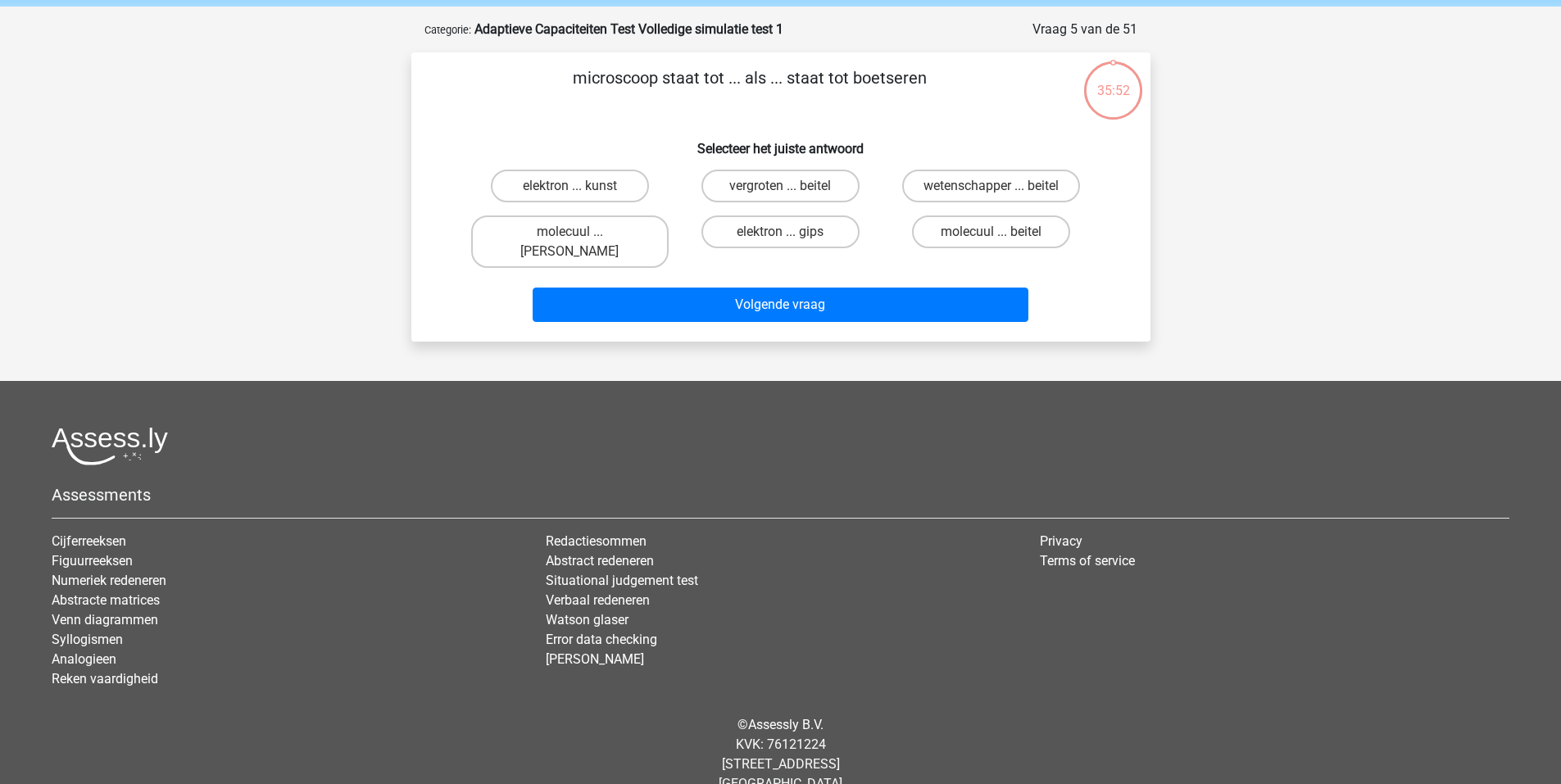
scroll to position [72, 0]
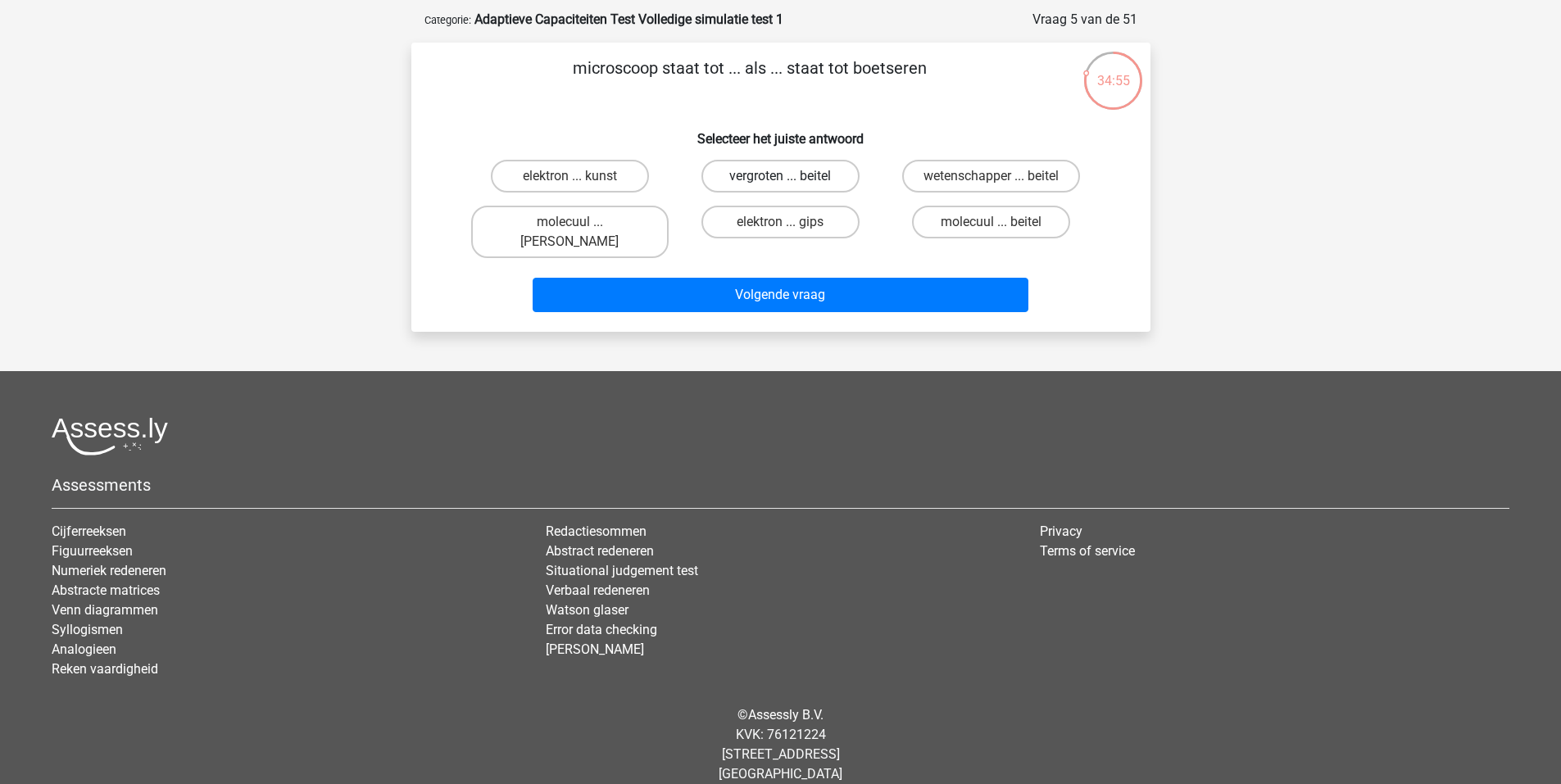
click at [815, 168] on label "vergroten ... beitel" at bounding box center [780, 176] width 158 height 32
click at [790, 176] on input "vergroten ... beitel" at bounding box center [785, 181] width 11 height 11
radio input "true"
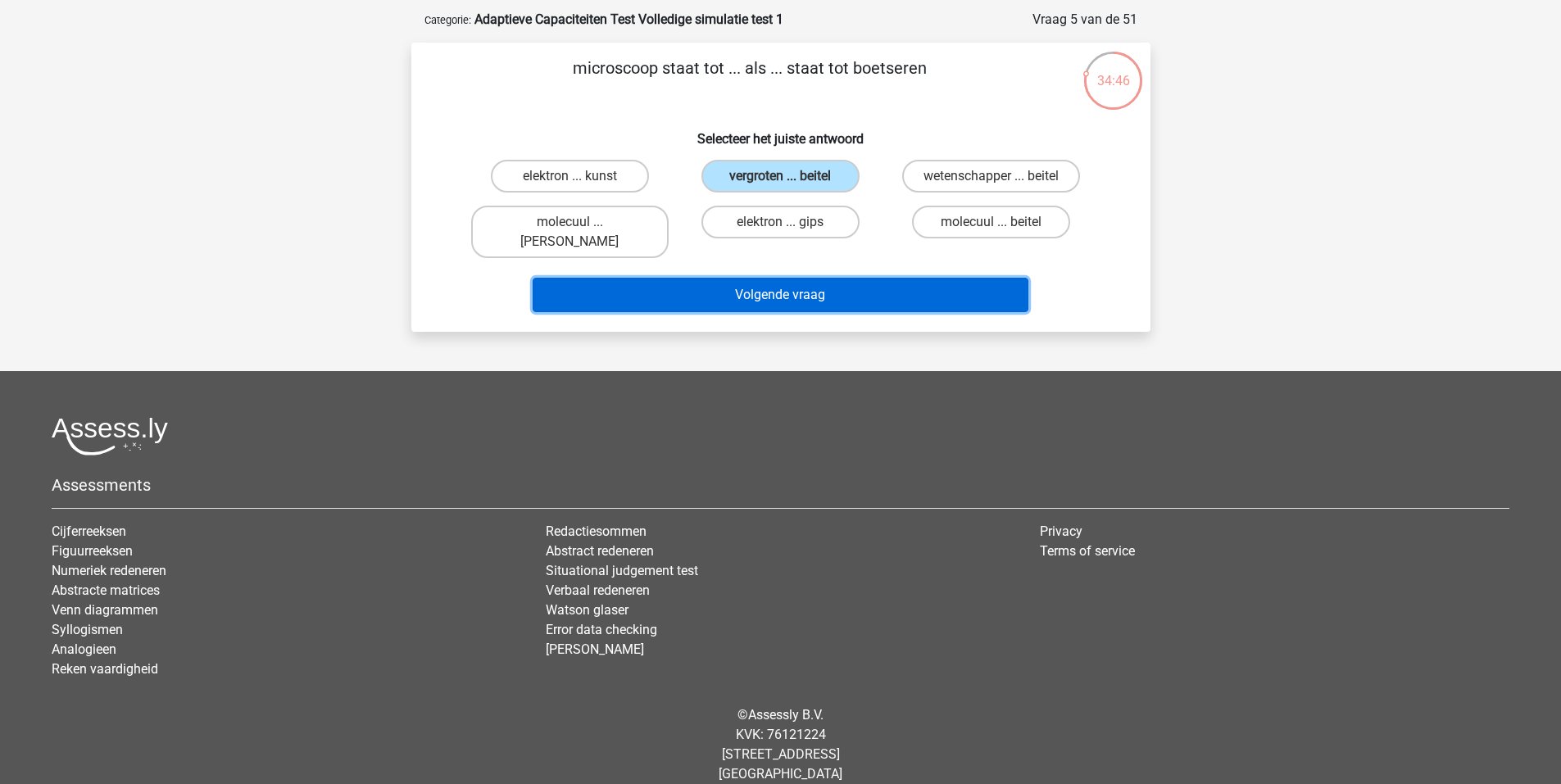
click at [823, 278] on button "Volgende vraag" at bounding box center [780, 294] width 496 height 34
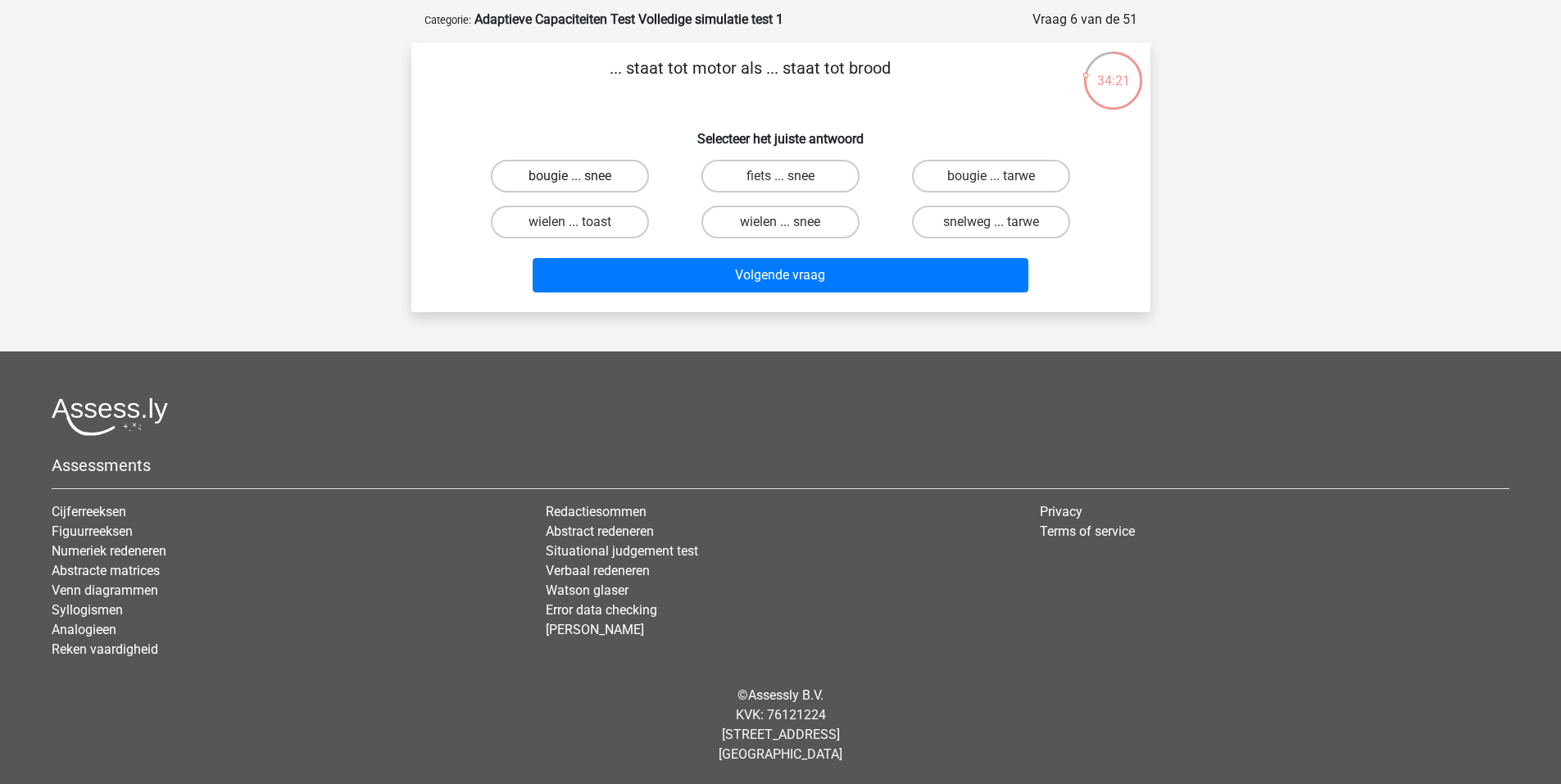
click at [616, 169] on label "bougie ... snee" at bounding box center [569, 176] width 158 height 32
click at [580, 176] on input "bougie ... snee" at bounding box center [574, 181] width 11 height 11
radio input "true"
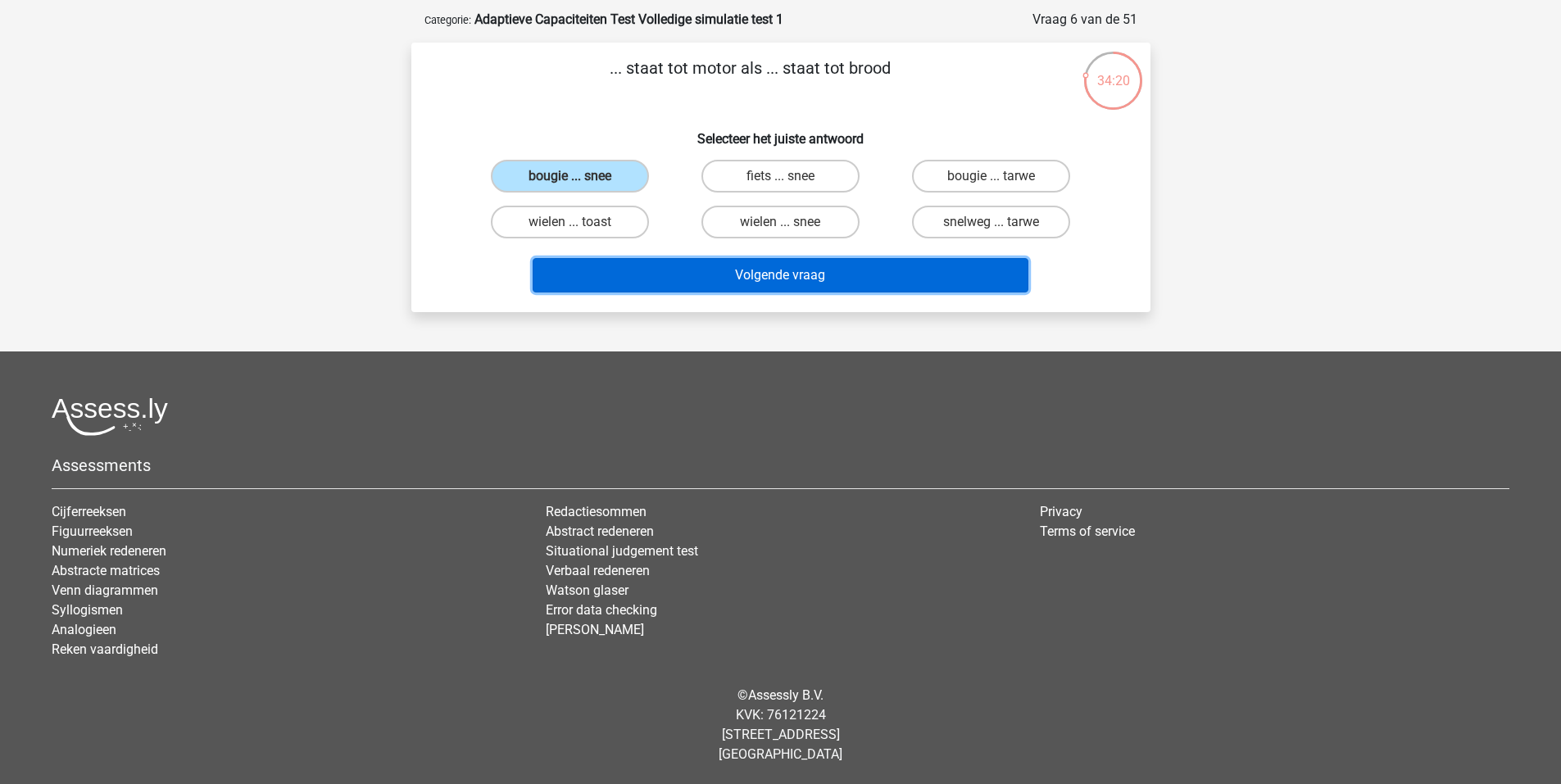
click at [801, 276] on button "Volgende vraag" at bounding box center [780, 275] width 496 height 34
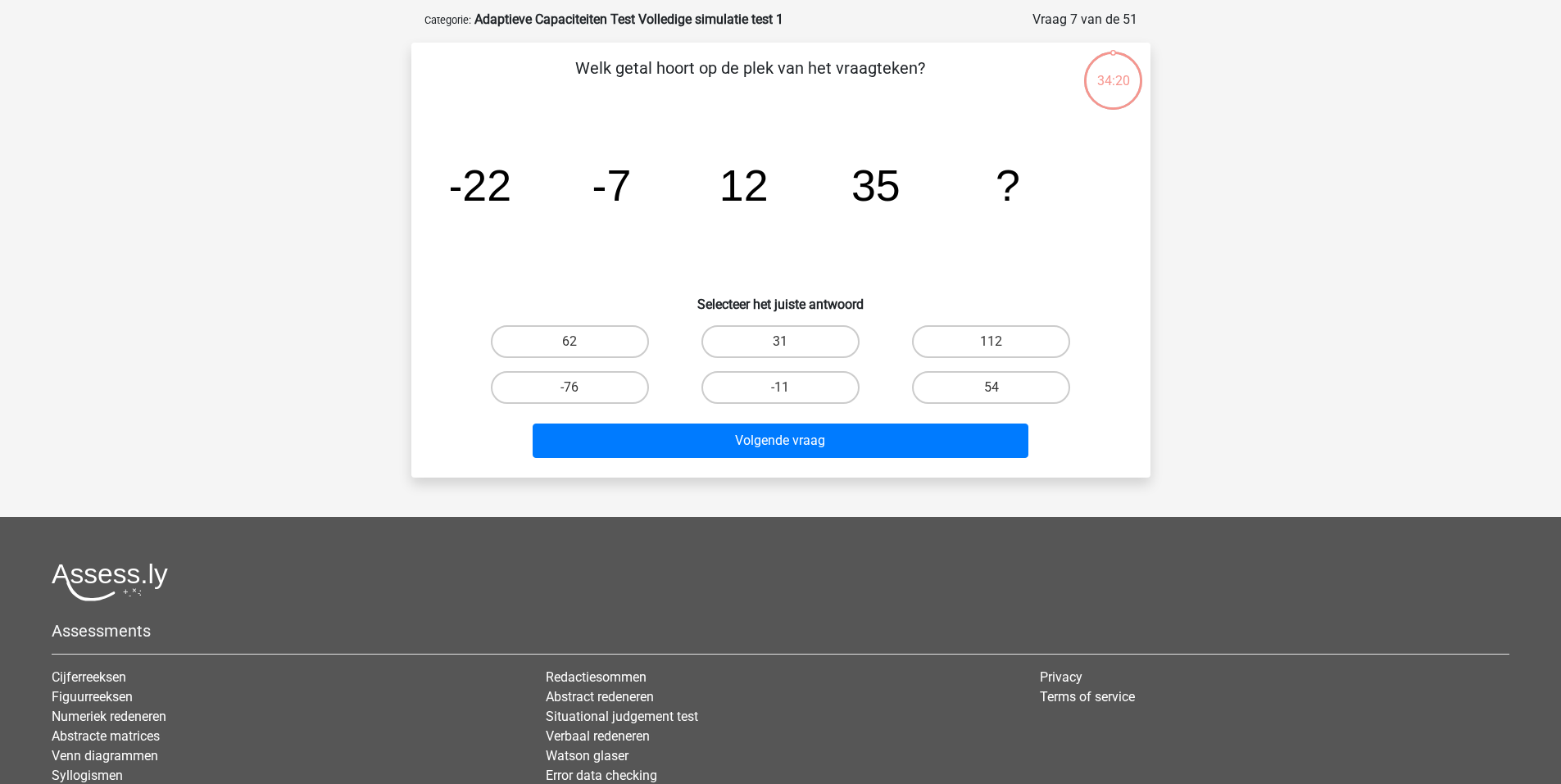
scroll to position [81, 0]
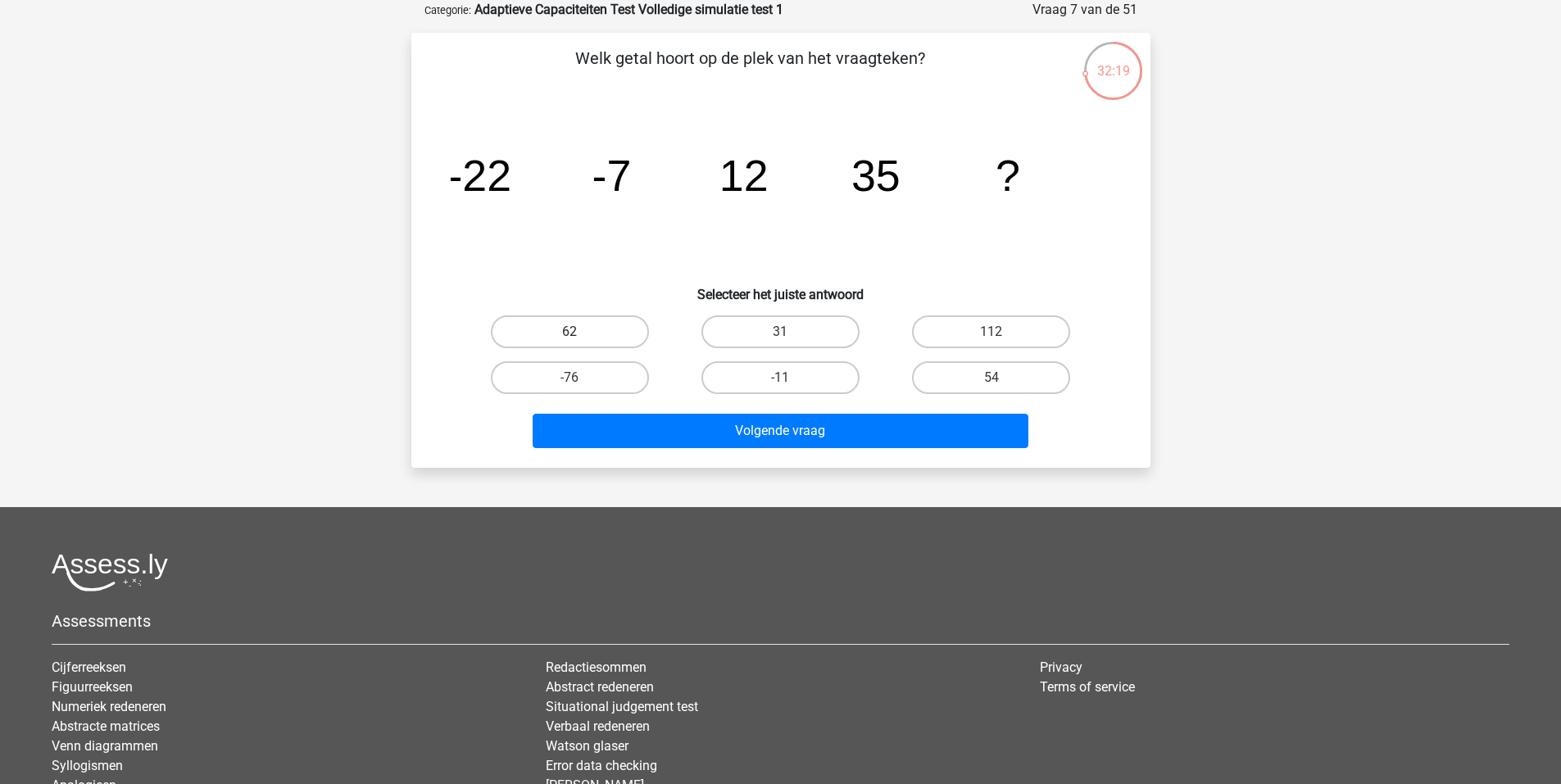
click at [582, 330] on label "62" at bounding box center [569, 331] width 158 height 32
click at [580, 332] on input "62" at bounding box center [574, 337] width 11 height 11
radio input "true"
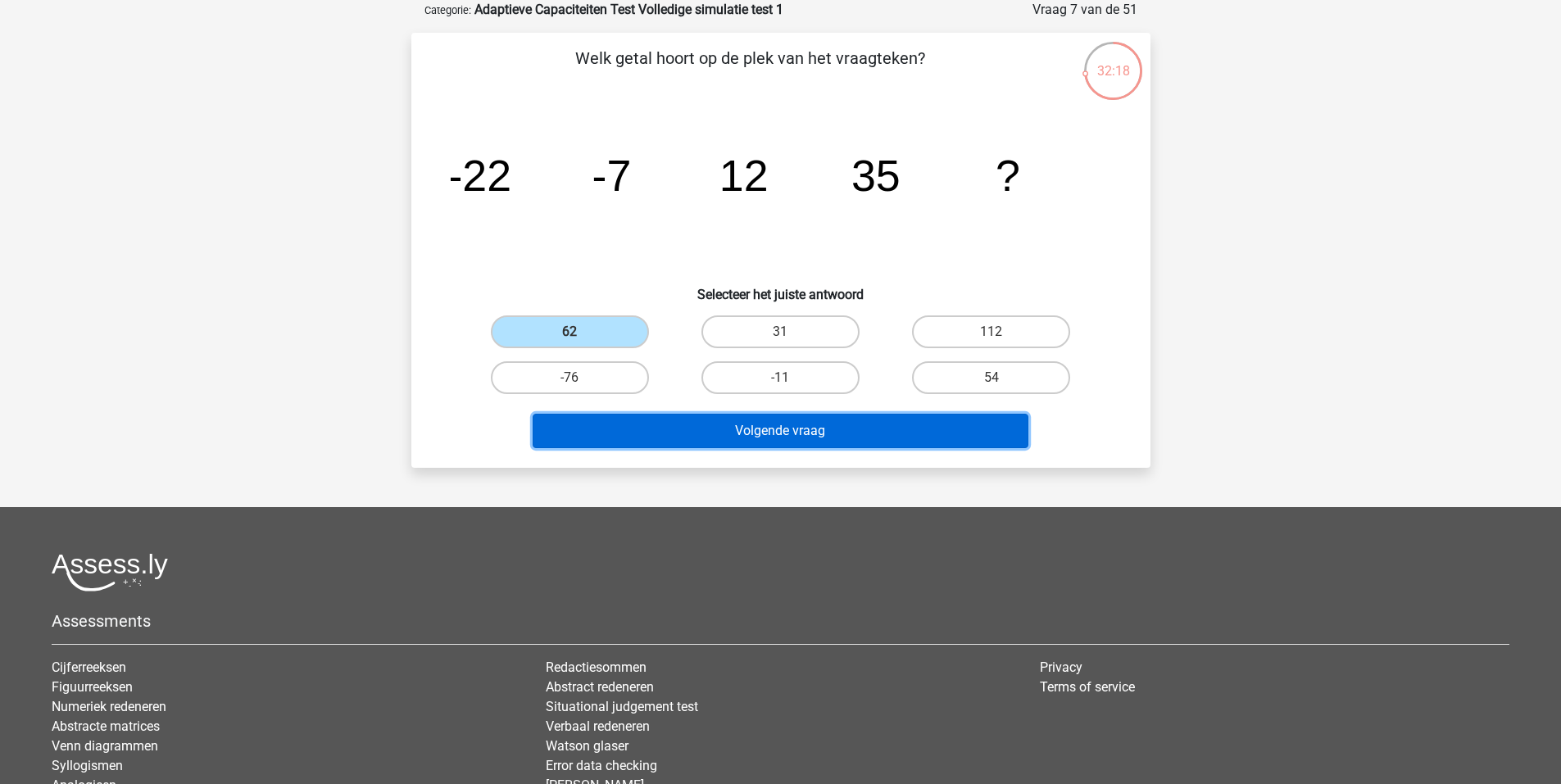
click at [765, 427] on button "Volgende vraag" at bounding box center [780, 431] width 496 height 34
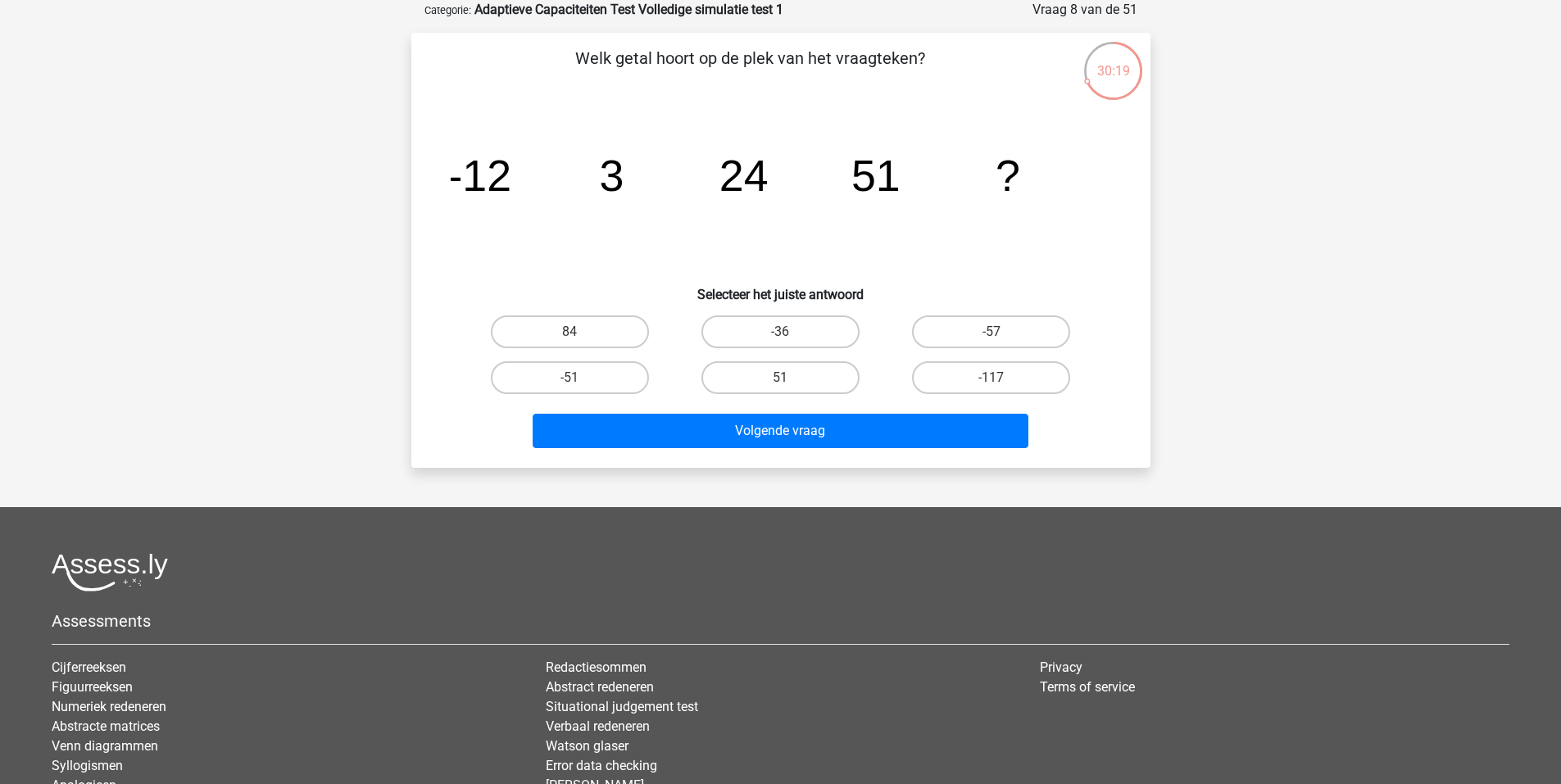
scroll to position [237, 0]
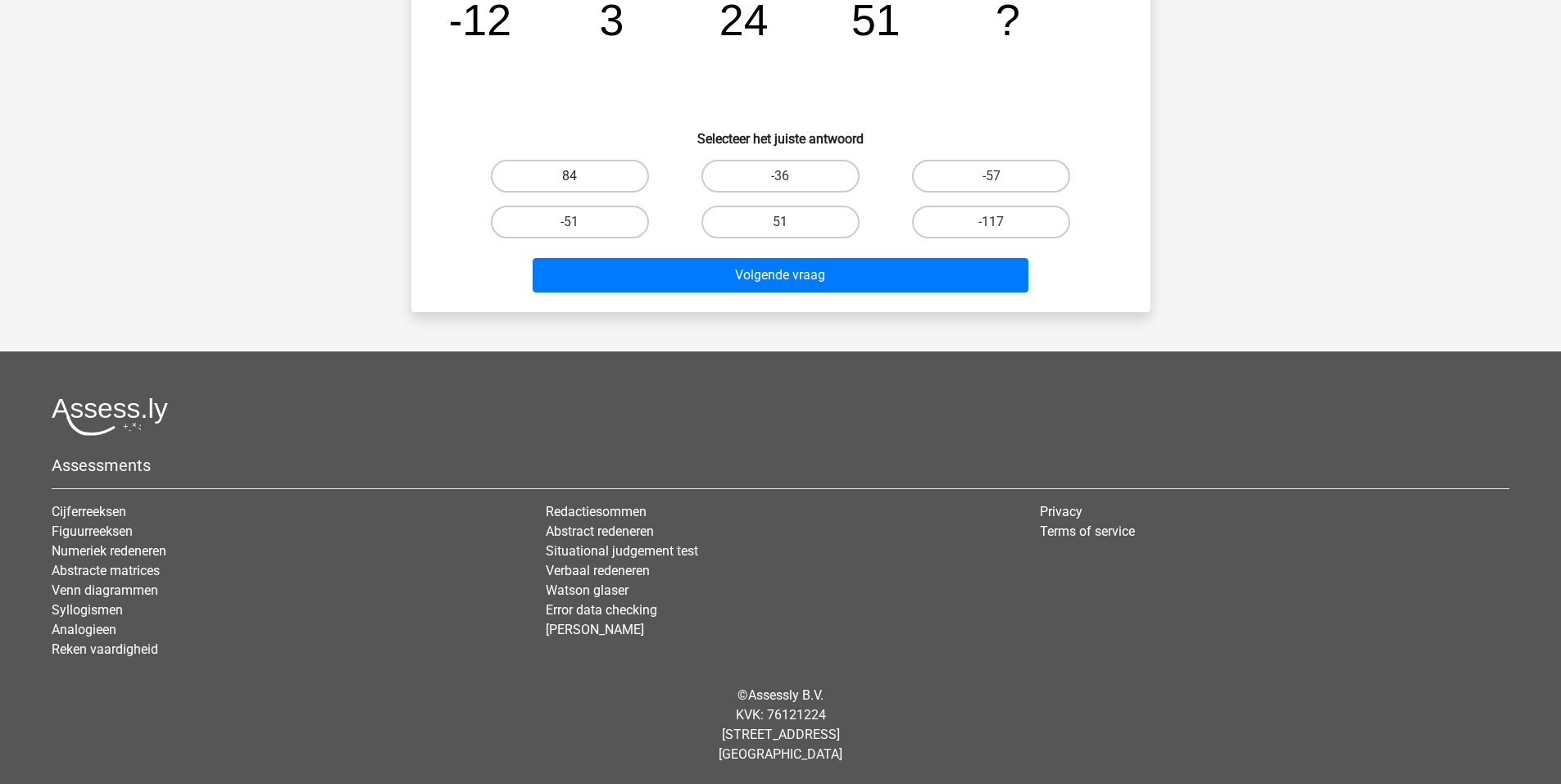
click at [595, 166] on label "84" at bounding box center [569, 176] width 158 height 32
click at [580, 176] on input "84" at bounding box center [574, 181] width 11 height 11
radio input "true"
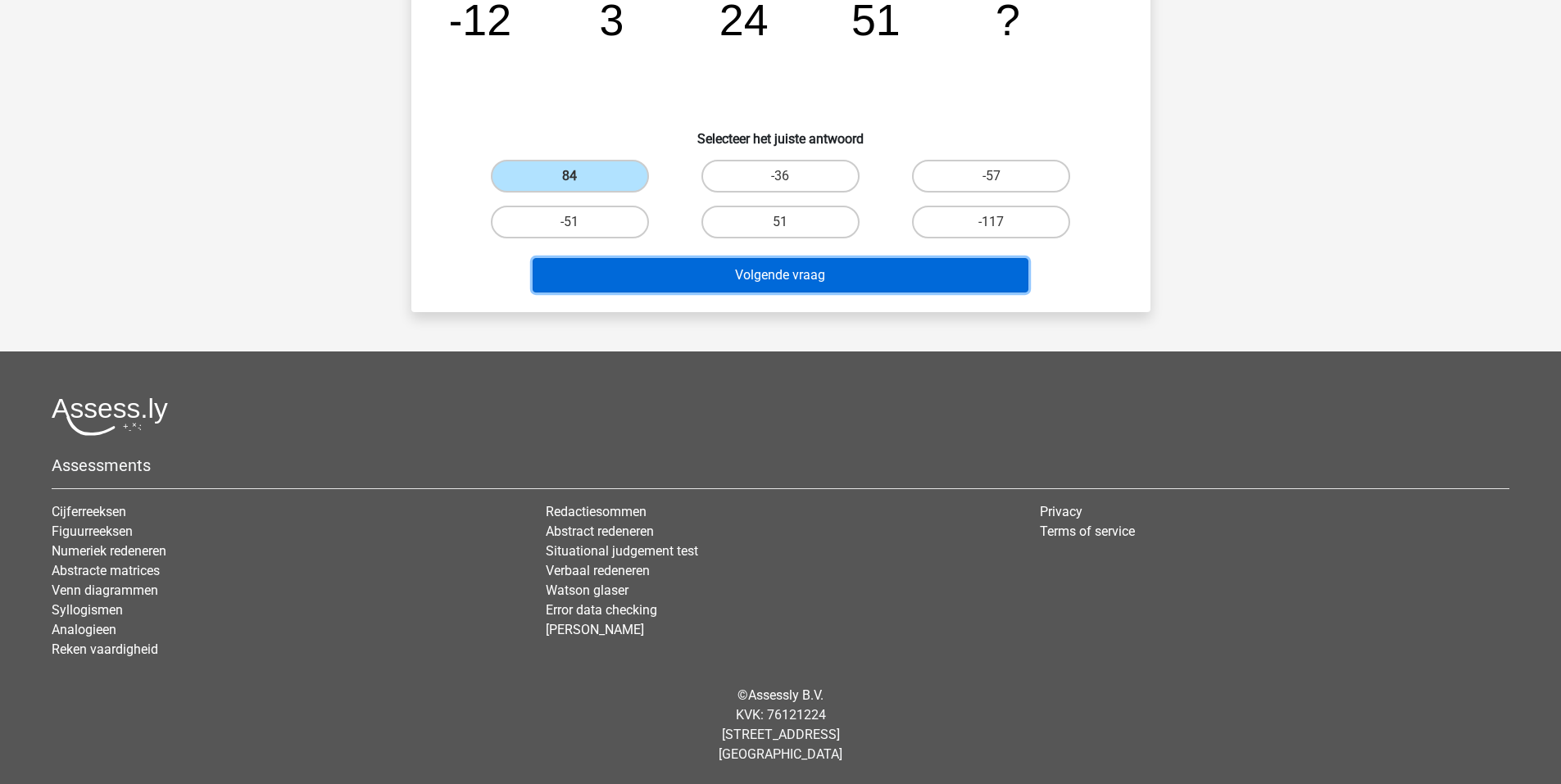
click at [800, 282] on button "Volgende vraag" at bounding box center [780, 275] width 496 height 34
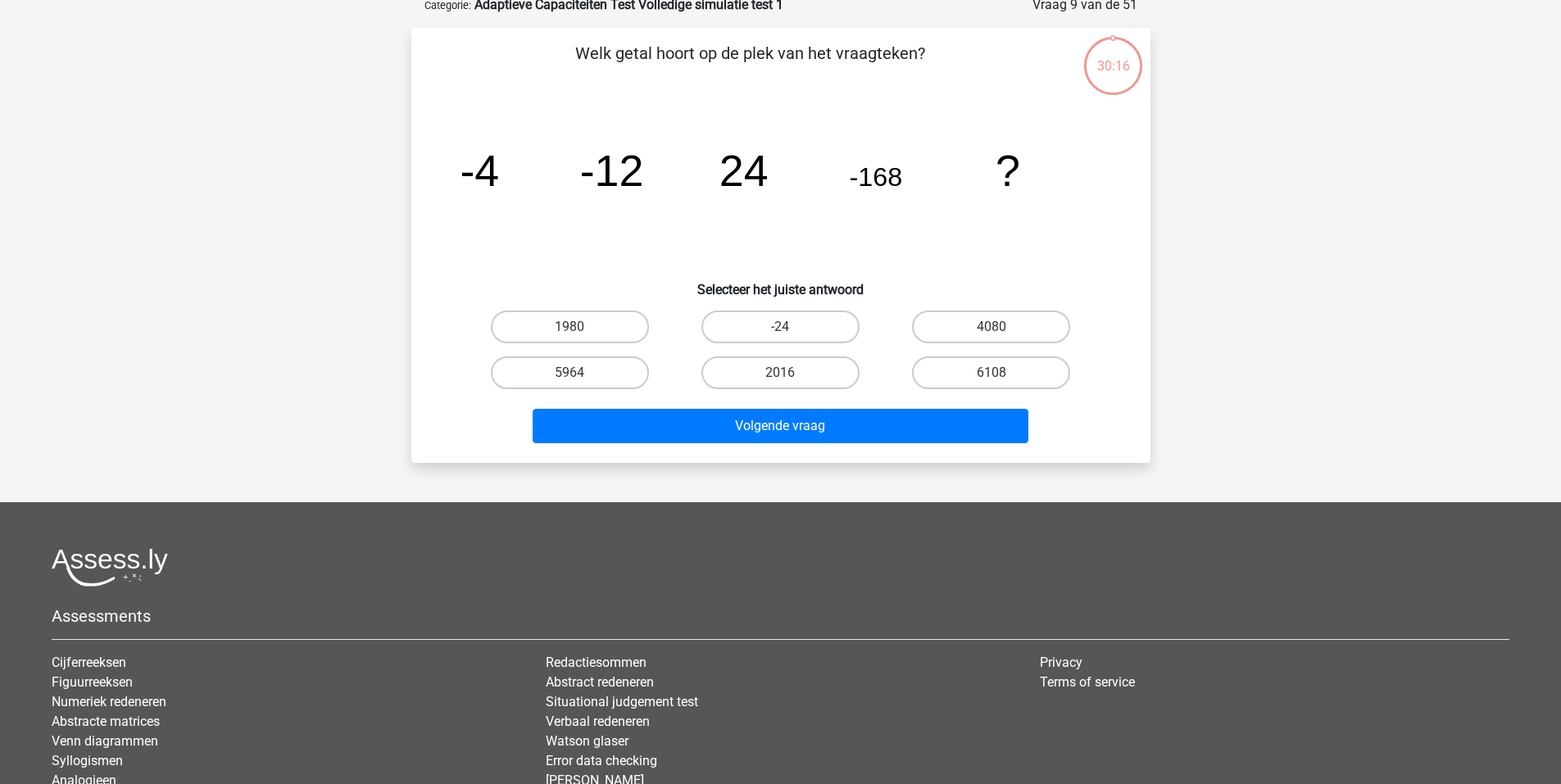
scroll to position [81, 0]
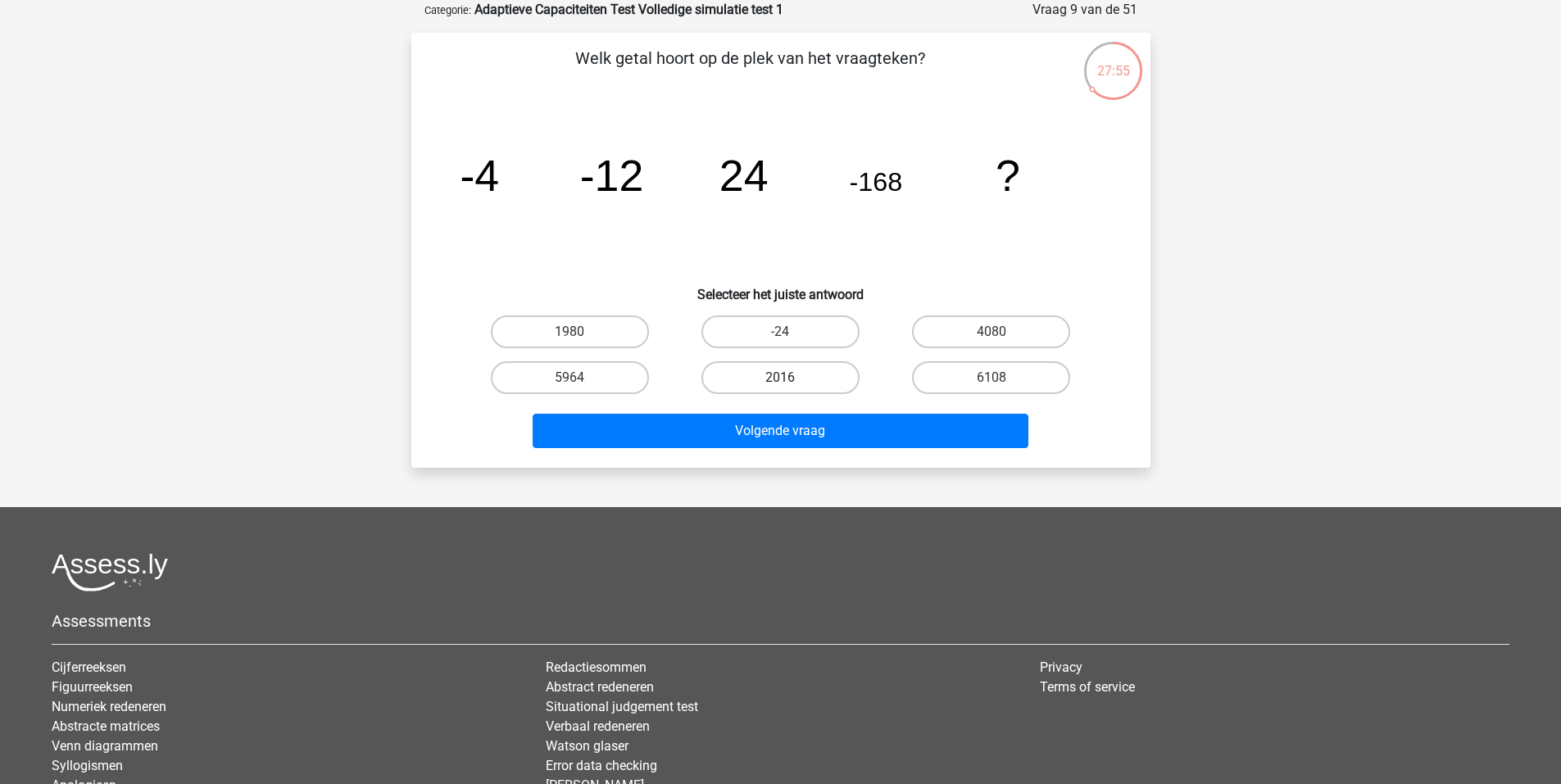
click at [758, 373] on label "2016" at bounding box center [780, 377] width 158 height 32
click at [780, 378] on input "2016" at bounding box center [785, 383] width 11 height 11
radio input "true"
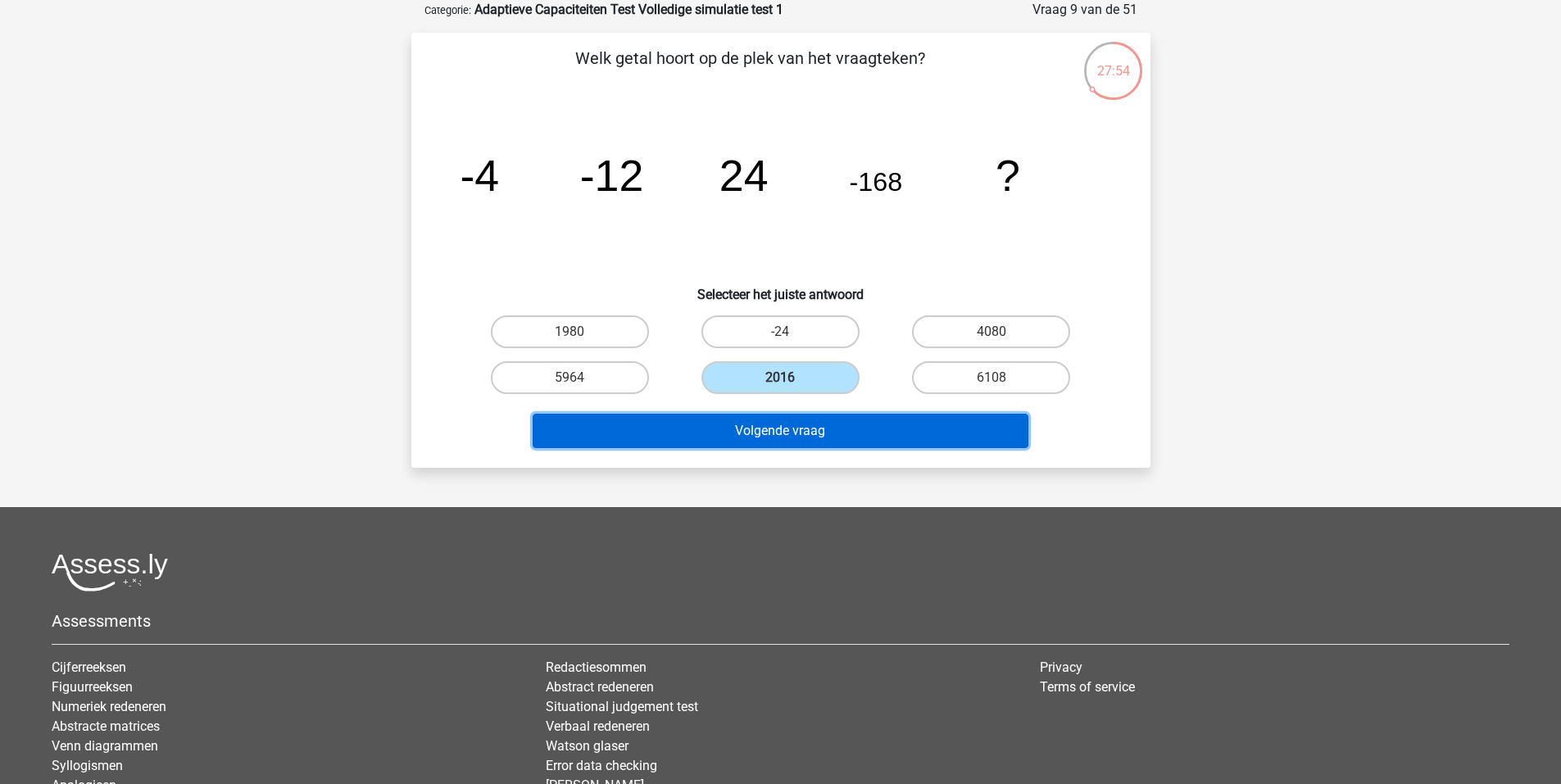
click at [803, 422] on button "Volgende vraag" at bounding box center [780, 431] width 496 height 34
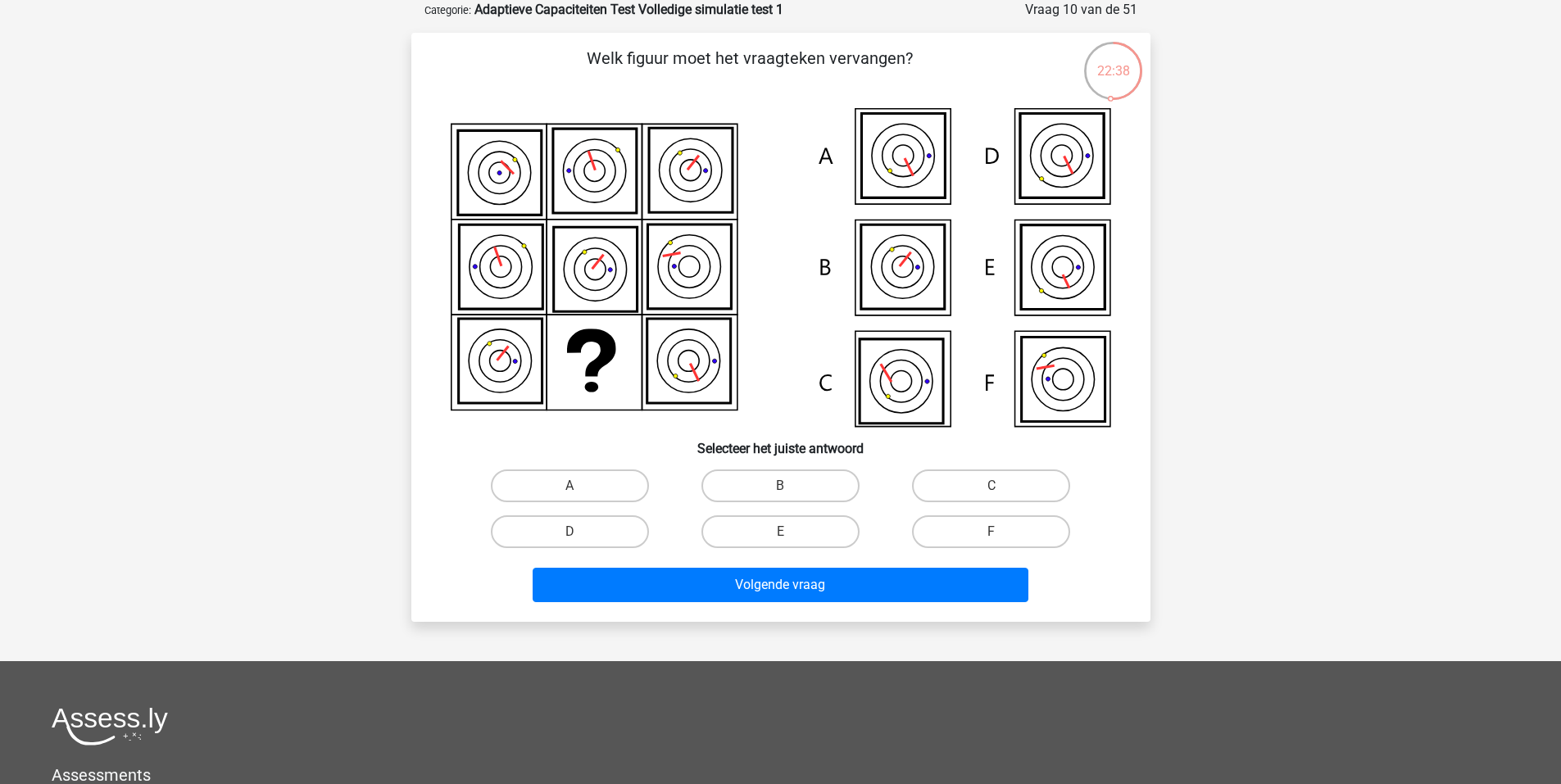
click at [1067, 377] on icon at bounding box center [1062, 380] width 83 height 84
click at [969, 533] on label "F" at bounding box center [991, 531] width 158 height 32
click at [992, 533] on input "F" at bounding box center [996, 537] width 11 height 11
radio input "true"
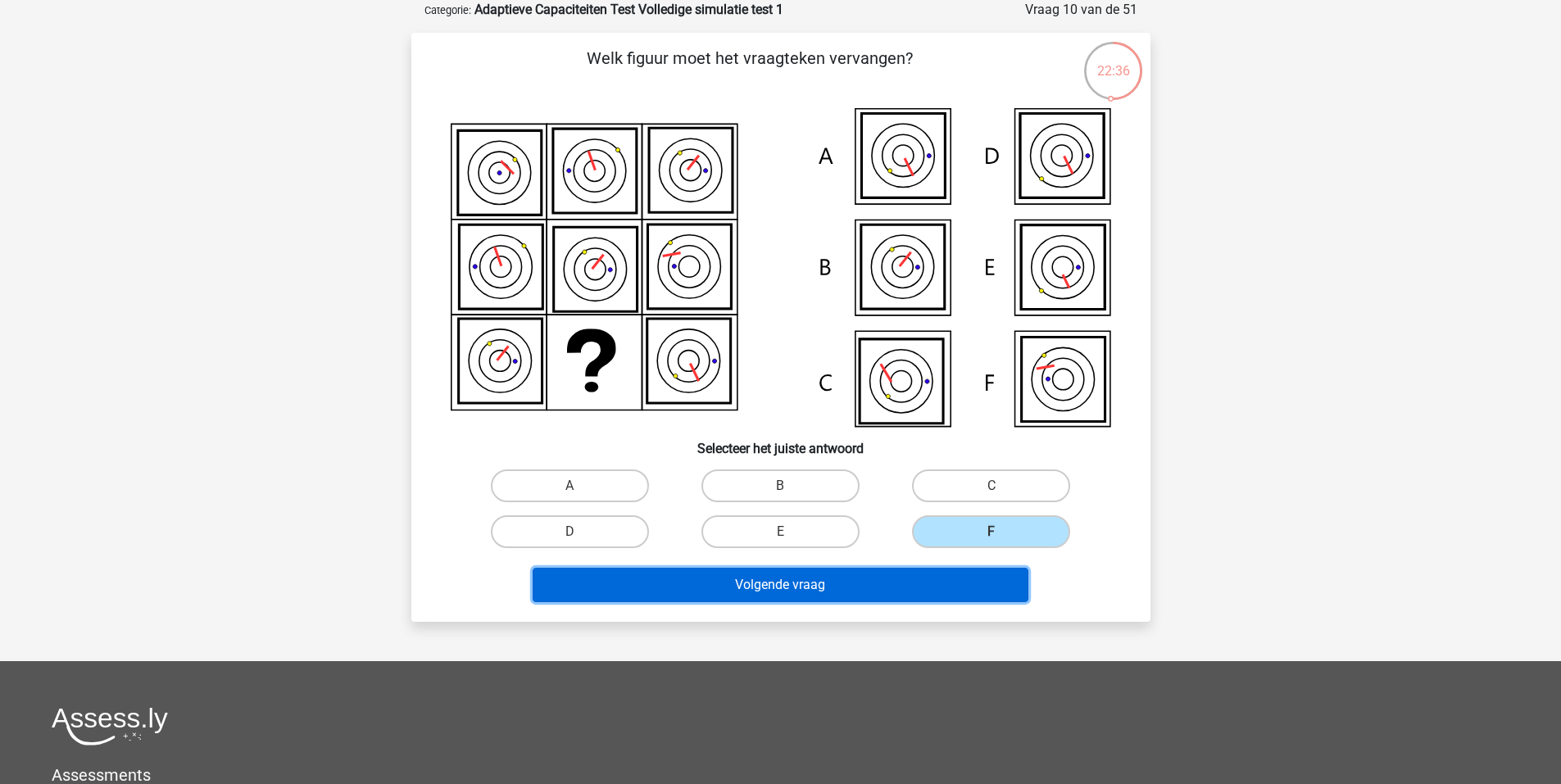
click at [888, 582] on button "Volgende vraag" at bounding box center [780, 584] width 496 height 34
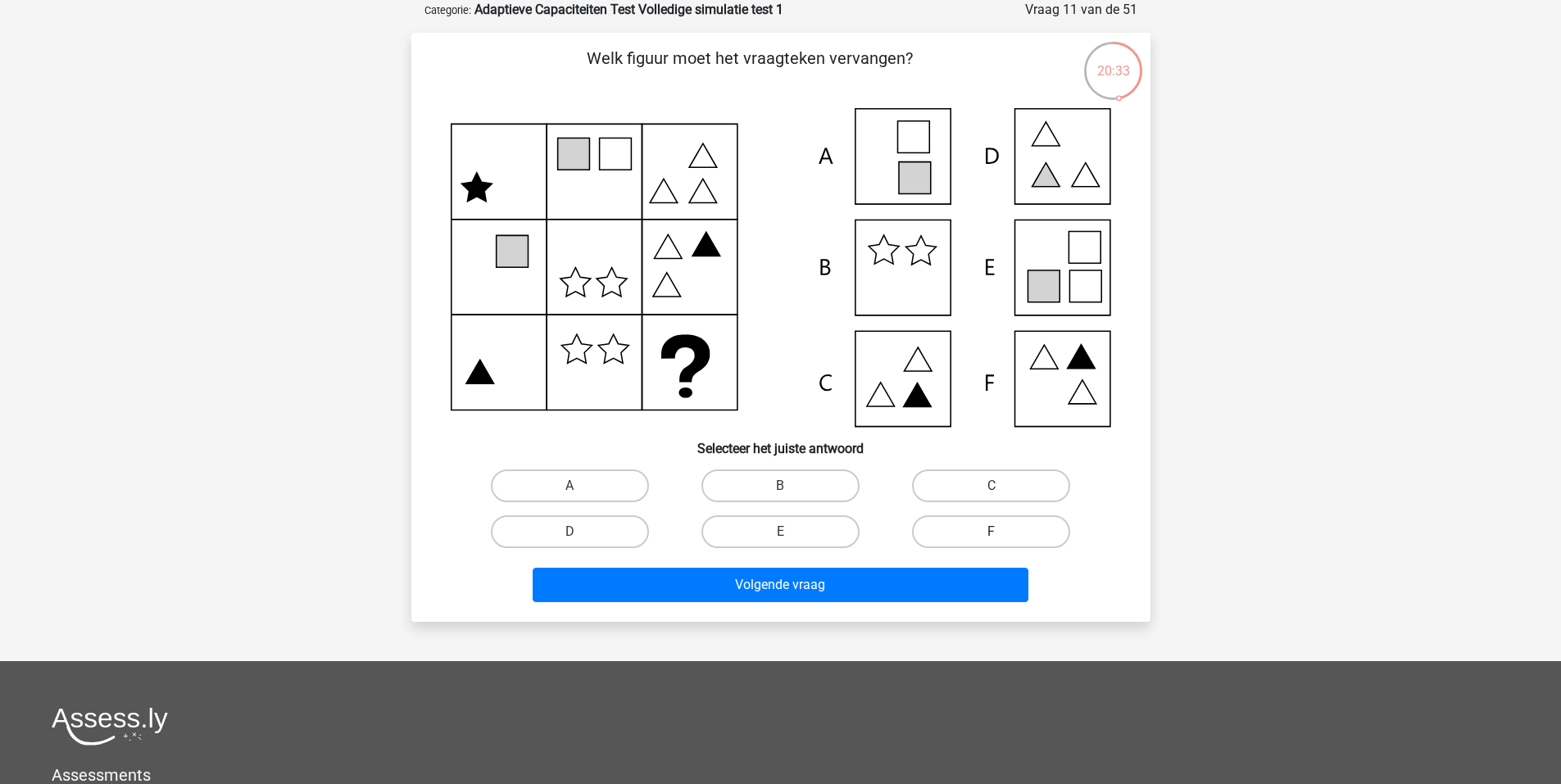
click at [996, 525] on label "F" at bounding box center [991, 531] width 158 height 32
click at [996, 532] on input "F" at bounding box center [996, 537] width 11 height 11
radio input "true"
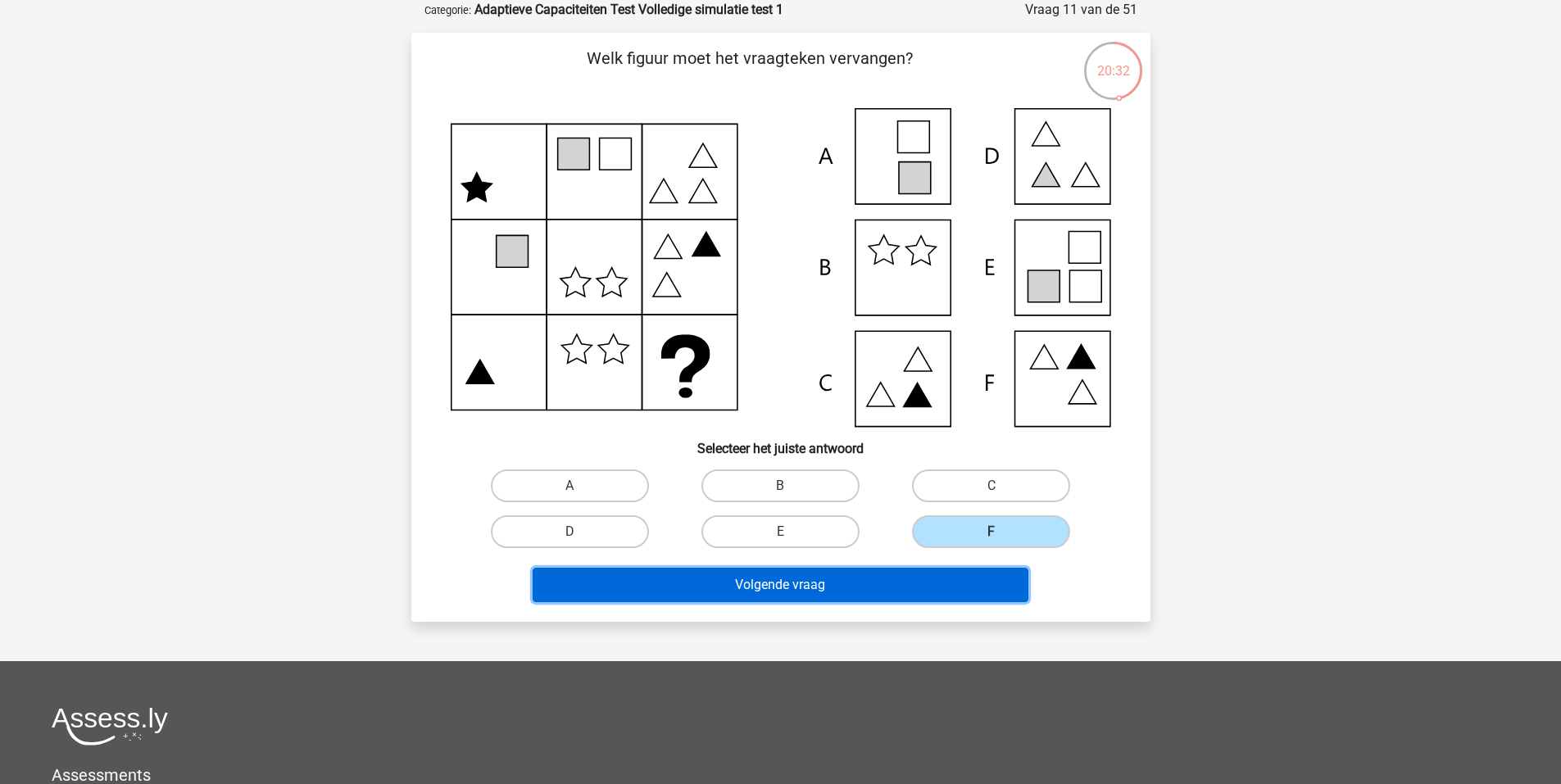
click at [875, 568] on button "Volgende vraag" at bounding box center [780, 584] width 496 height 34
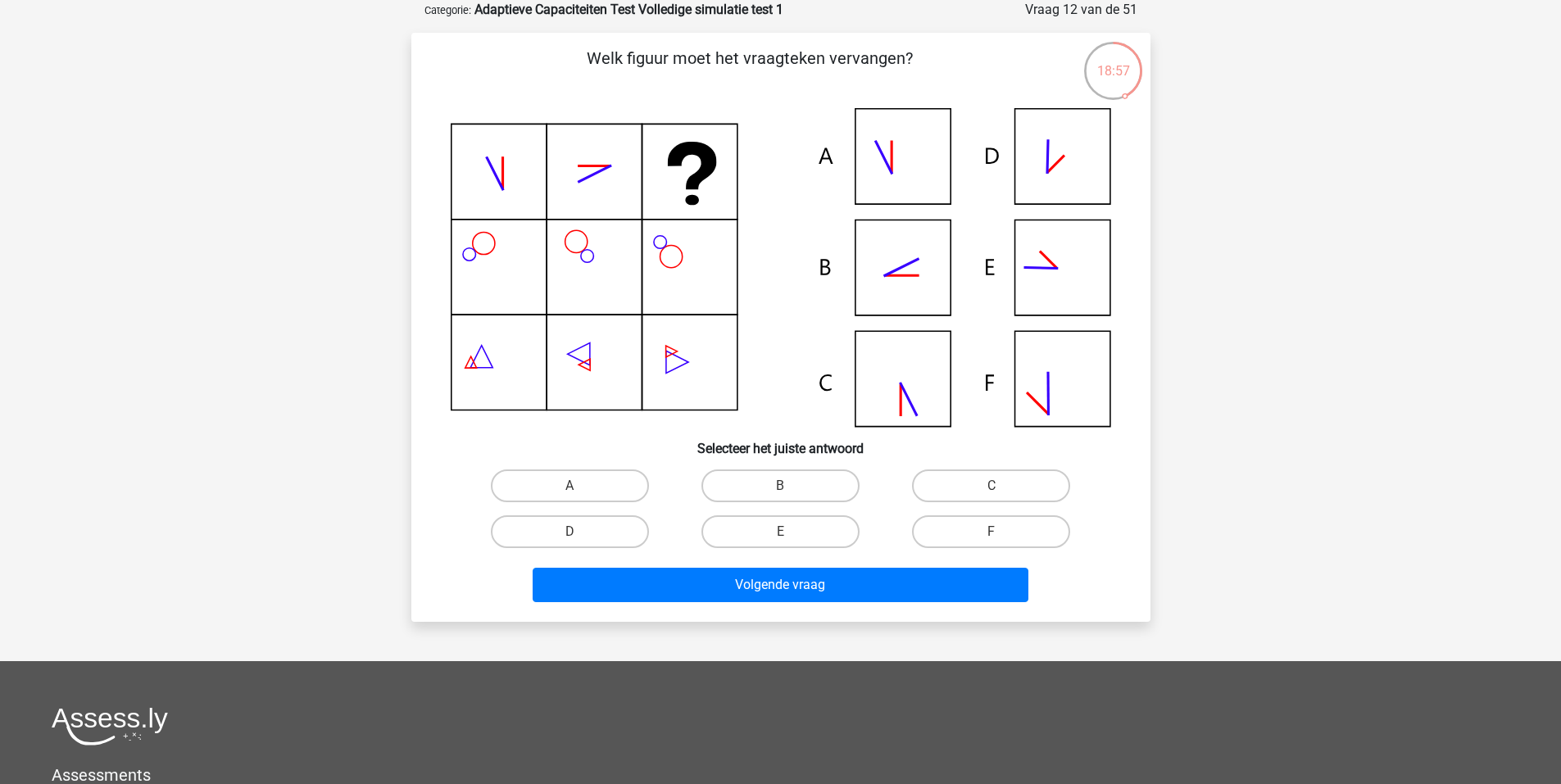
click at [788, 467] on div "B" at bounding box center [780, 486] width 211 height 46
click at [786, 475] on label "B" at bounding box center [780, 485] width 158 height 32
click at [786, 486] on input "B" at bounding box center [785, 491] width 11 height 11
radio input "true"
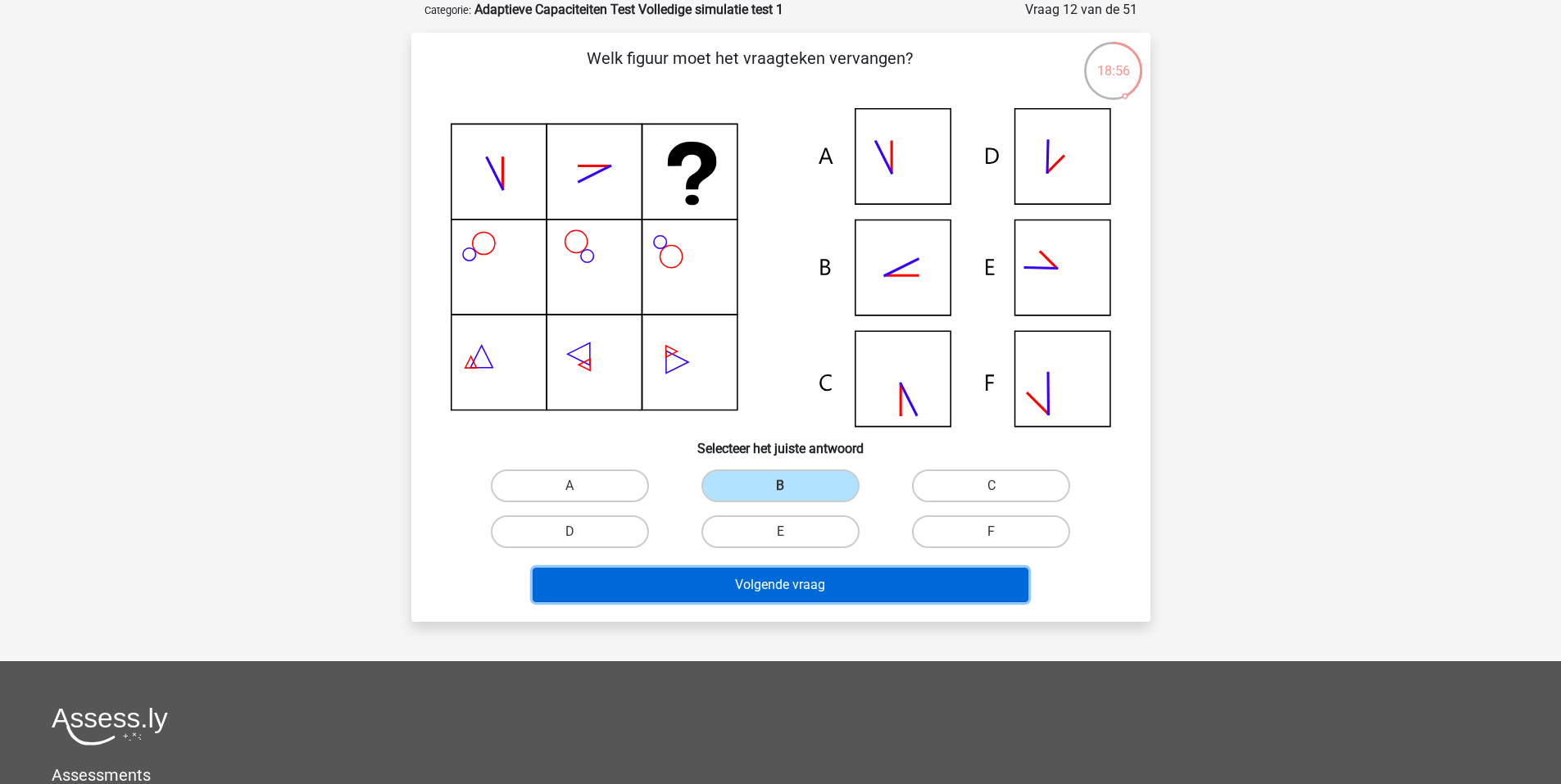
click at [783, 578] on button "Volgende vraag" at bounding box center [780, 584] width 496 height 34
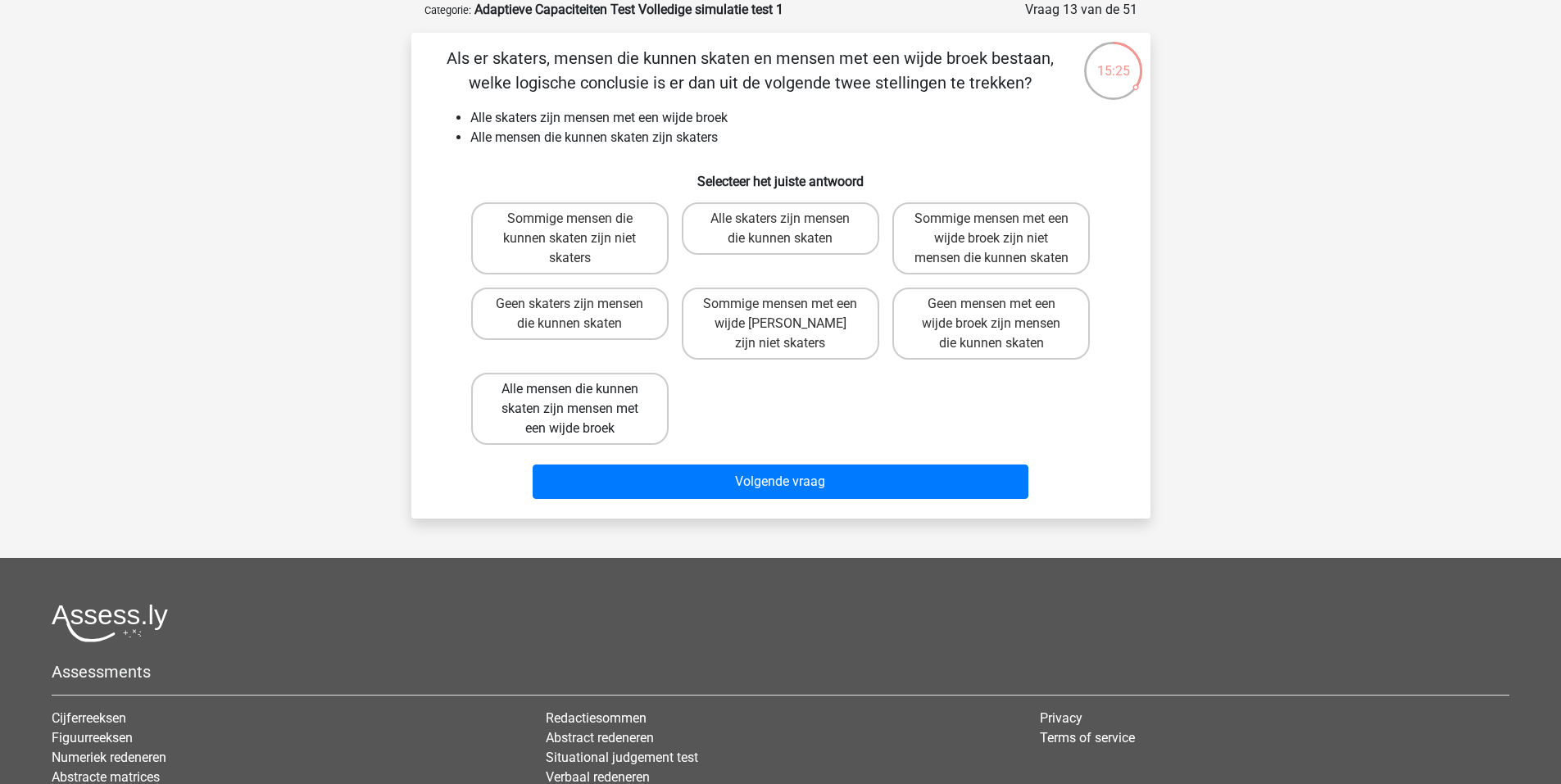
click at [629, 429] on label "Alle mensen die kunnen skaten zijn mensen met een wijde broek" at bounding box center [569, 408] width 197 height 72
click at [580, 399] on input "Alle mensen die kunnen skaten zijn mensen met een wijde broek" at bounding box center [574, 393] width 11 height 11
radio input "true"
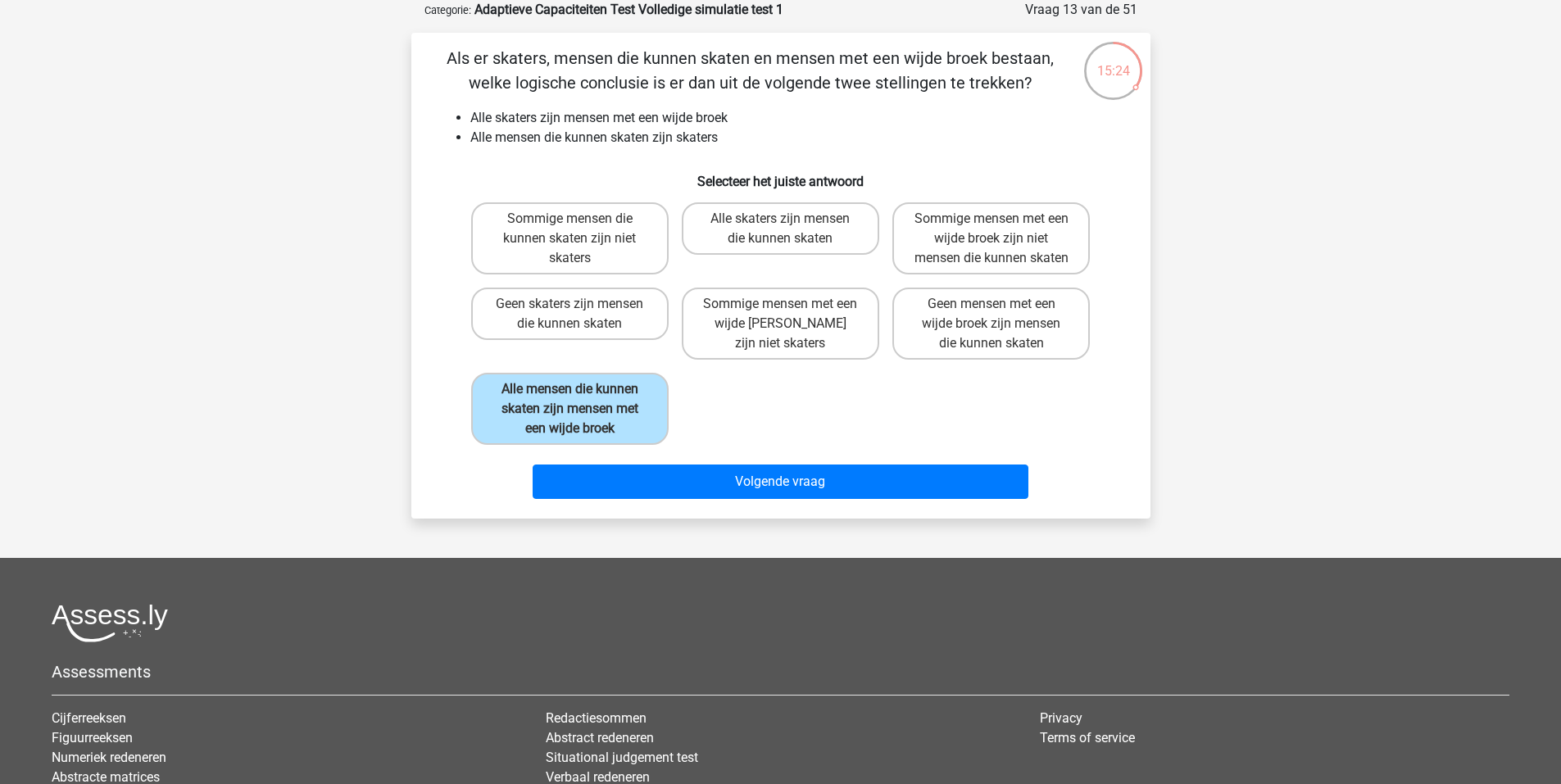
click at [689, 483] on div "Volgende vraag" at bounding box center [780, 478] width 686 height 54
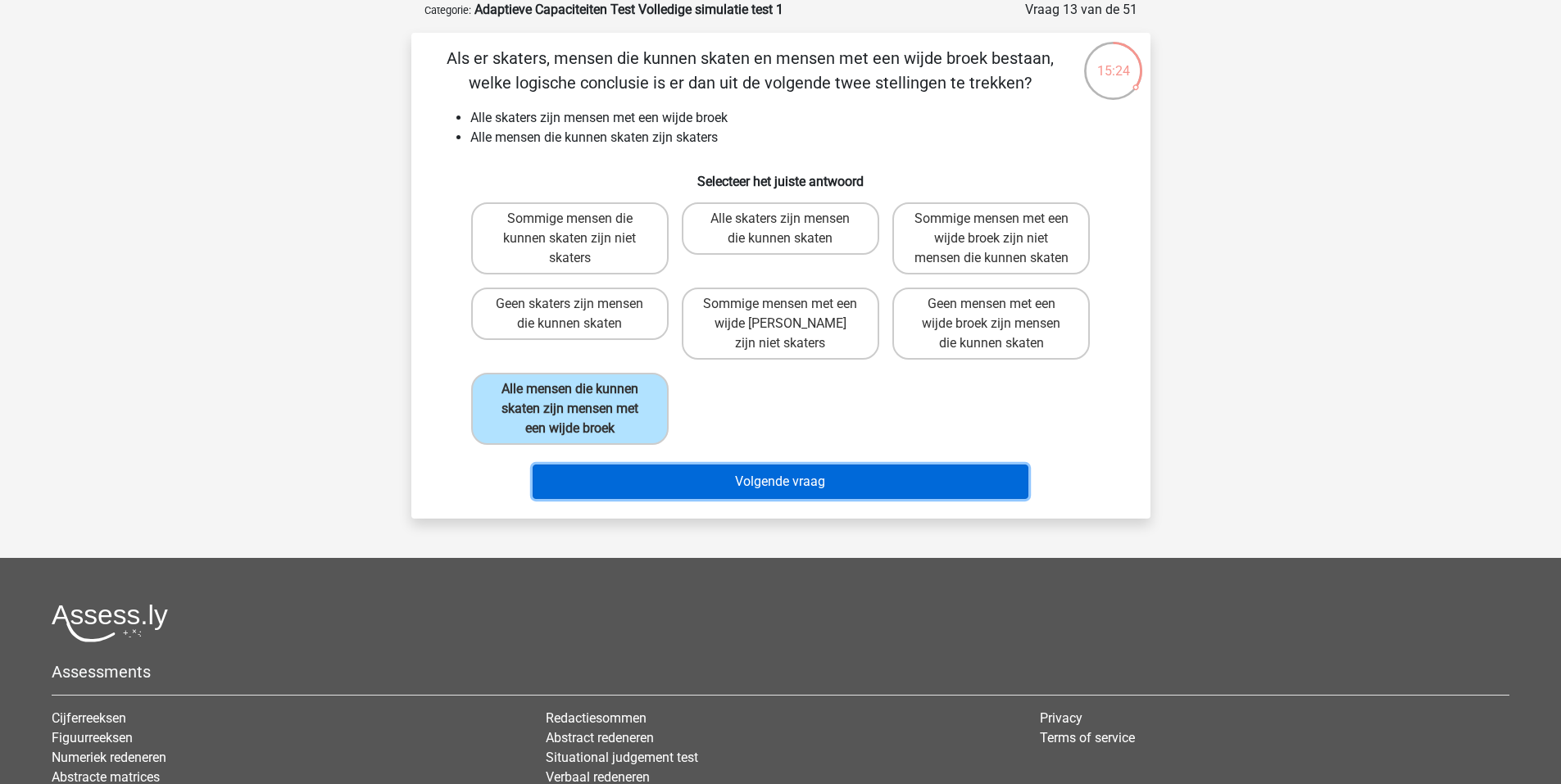
click at [690, 497] on button "Volgende vraag" at bounding box center [780, 481] width 496 height 34
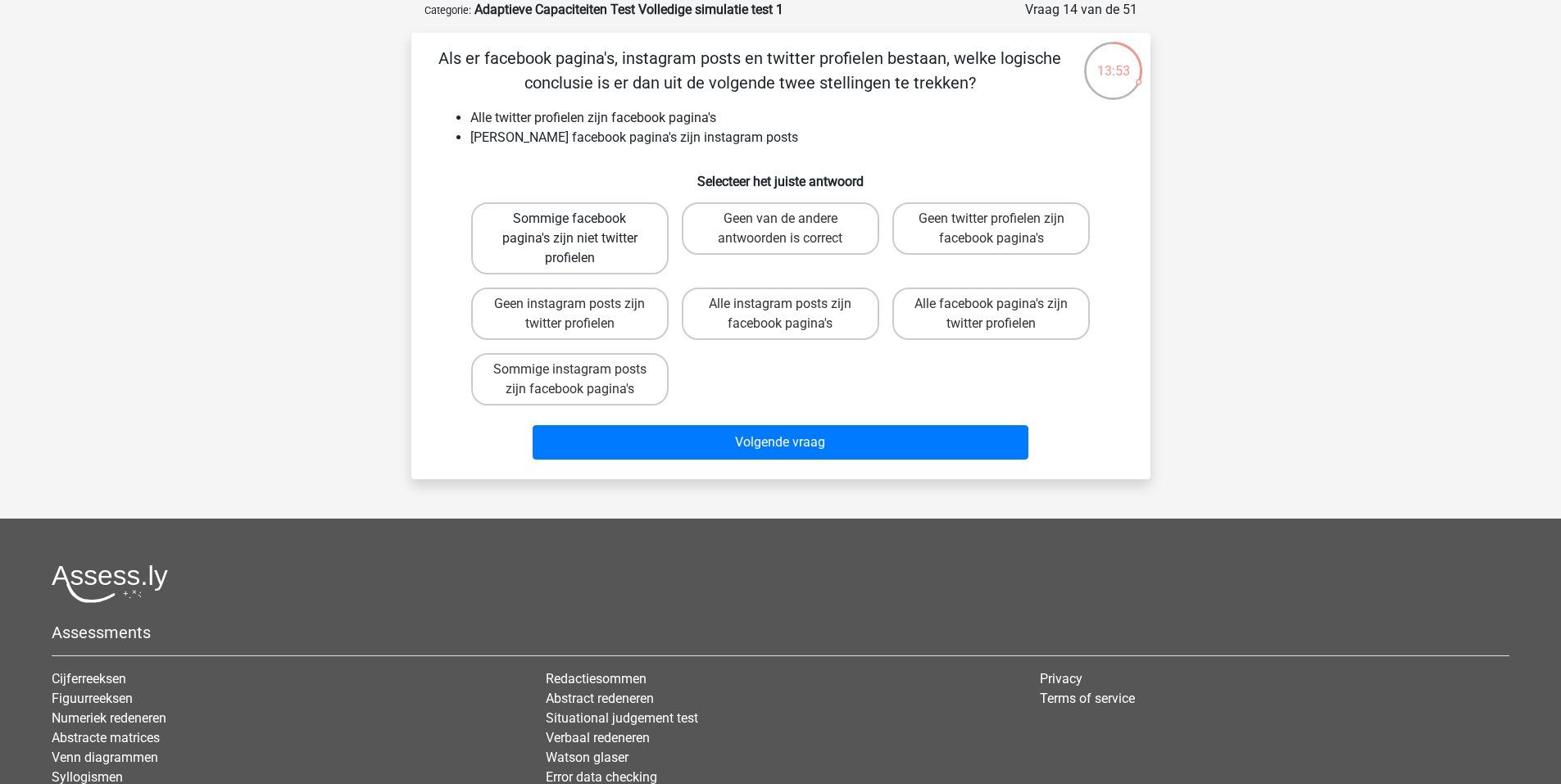
click at [619, 240] on label "Sommige facebook pagina's zijn niet twitter profielen" at bounding box center [569, 237] width 197 height 72
click at [580, 230] on input "Sommige facebook pagina's zijn niet twitter profielen" at bounding box center [574, 224] width 11 height 11
radio input "true"
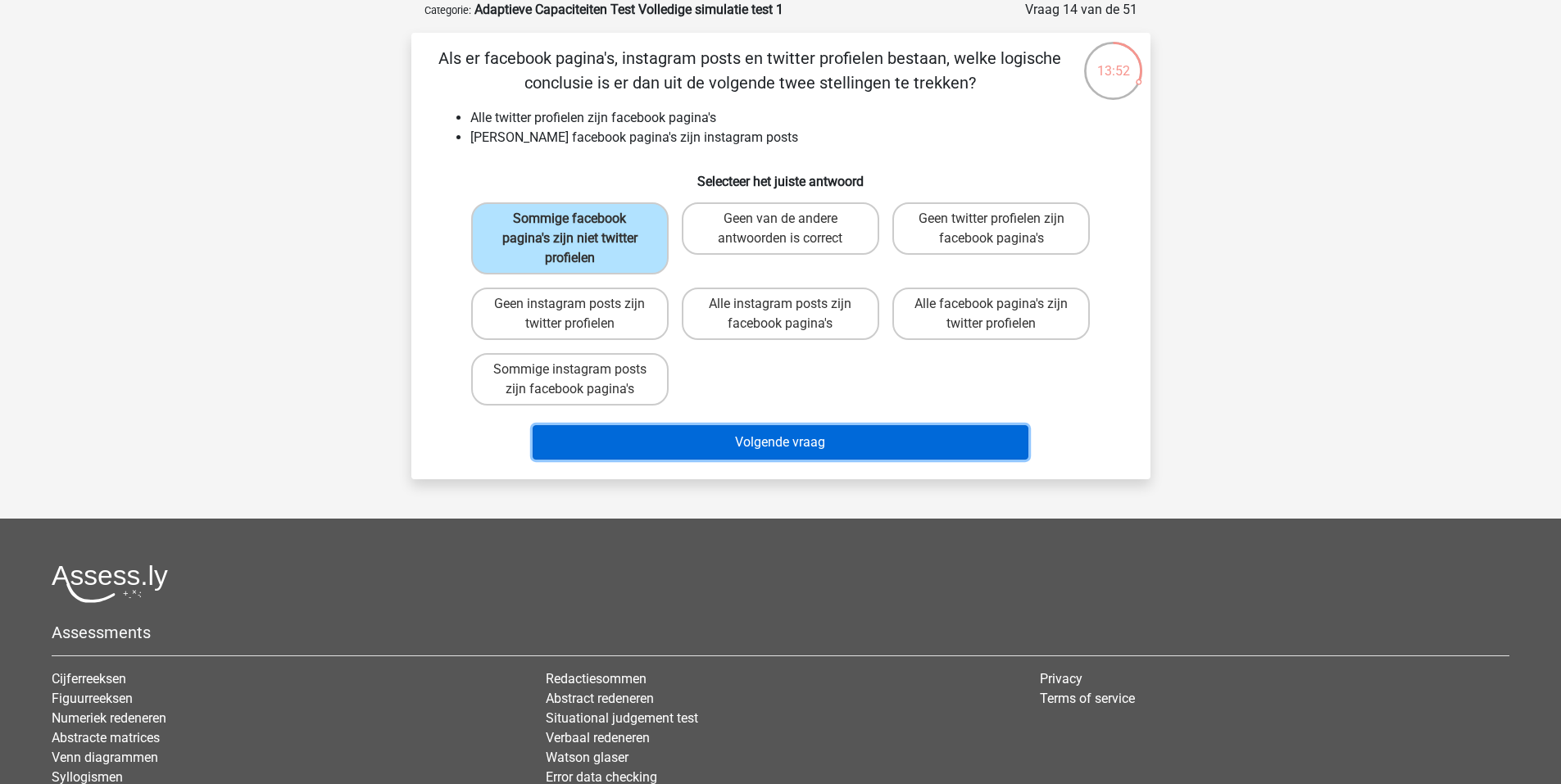
click at [842, 441] on button "Volgende vraag" at bounding box center [780, 442] width 496 height 34
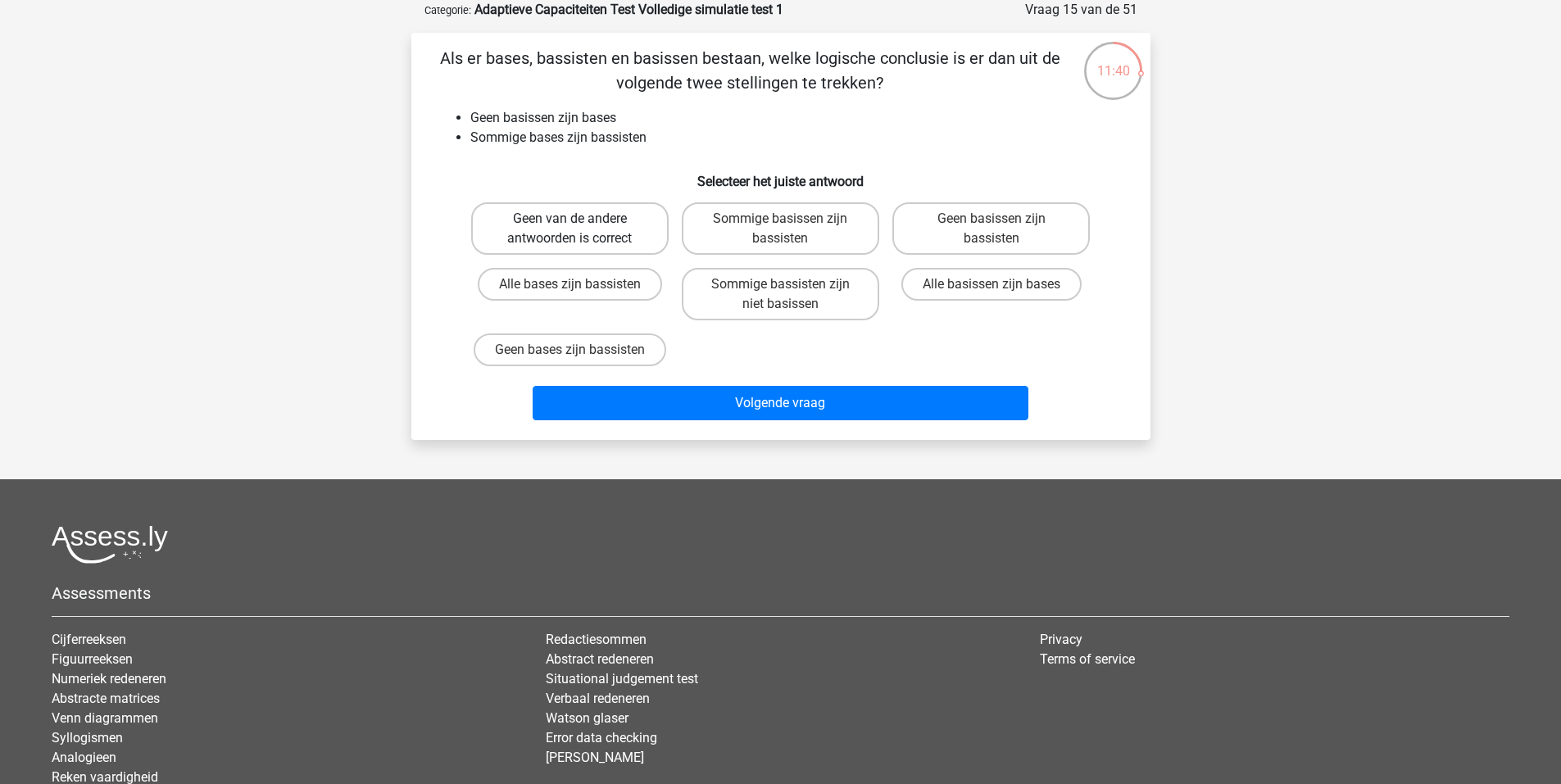
click at [585, 211] on label "Geen van de andere antwoorden is correct" at bounding box center [569, 228] width 197 height 52
click at [580, 219] on input "Geen van de andere antwoorden is correct" at bounding box center [574, 224] width 11 height 11
radio input "true"
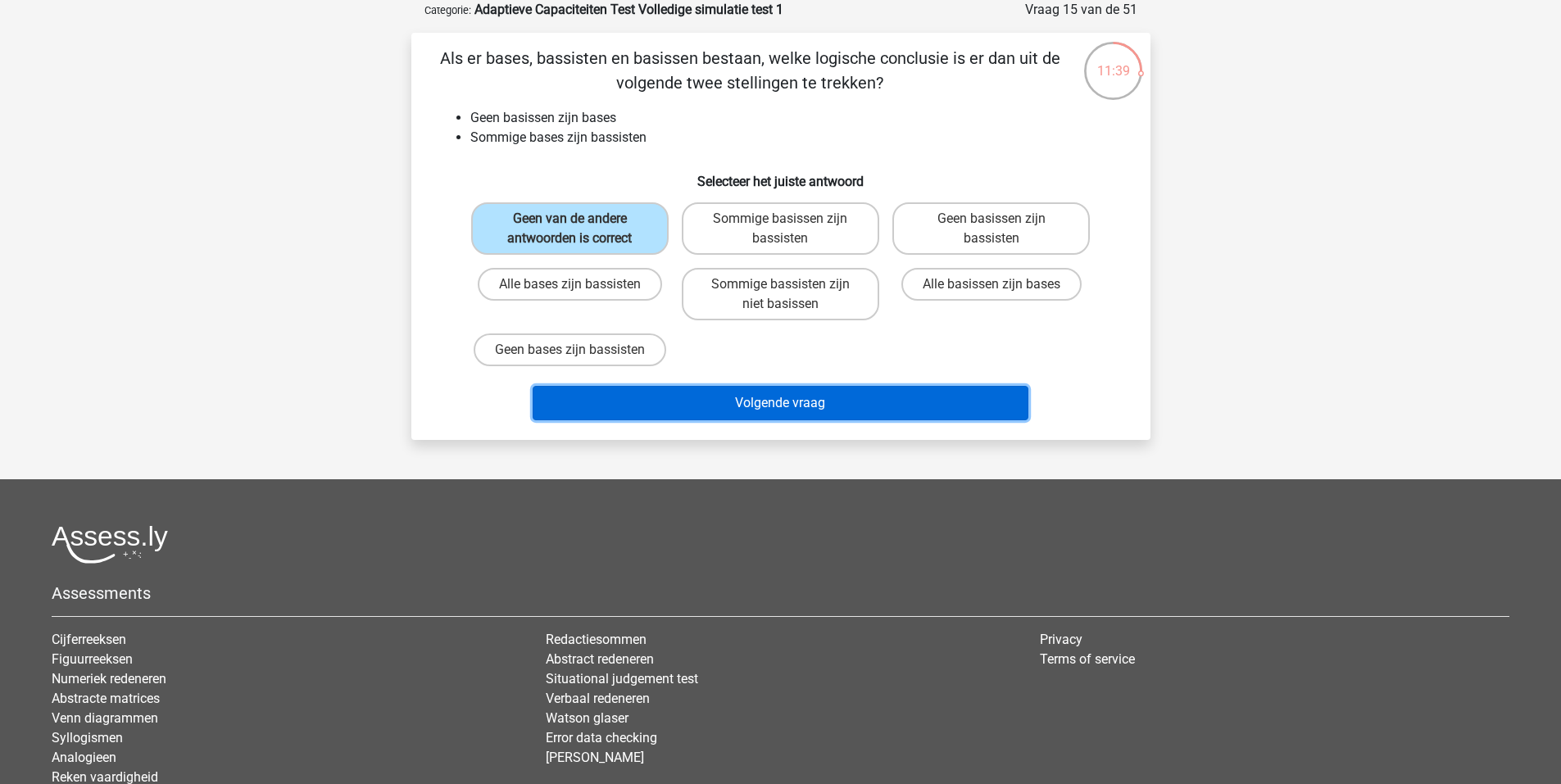
click at [822, 398] on button "Volgende vraag" at bounding box center [780, 402] width 496 height 34
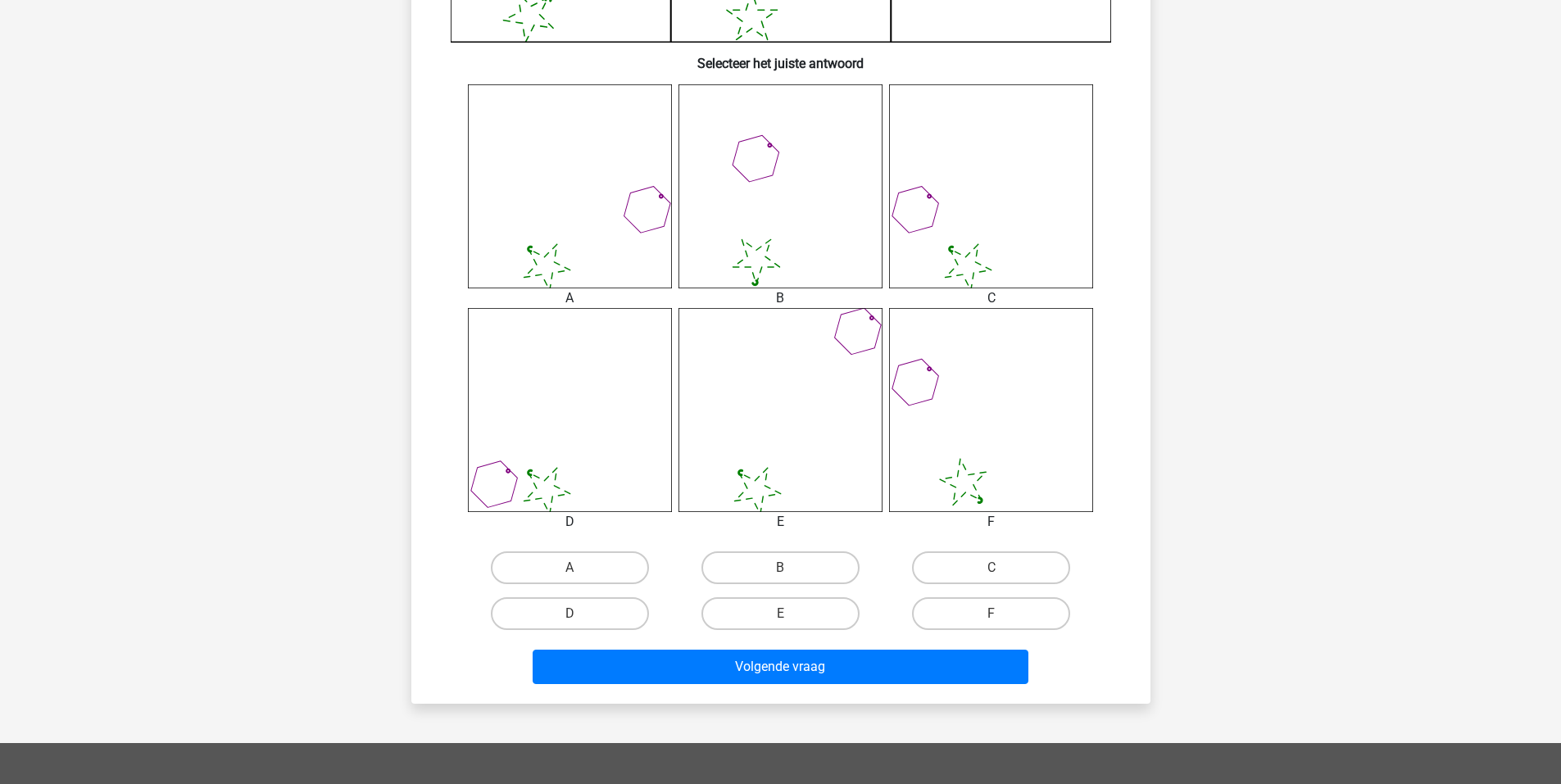
scroll to position [655, 0]
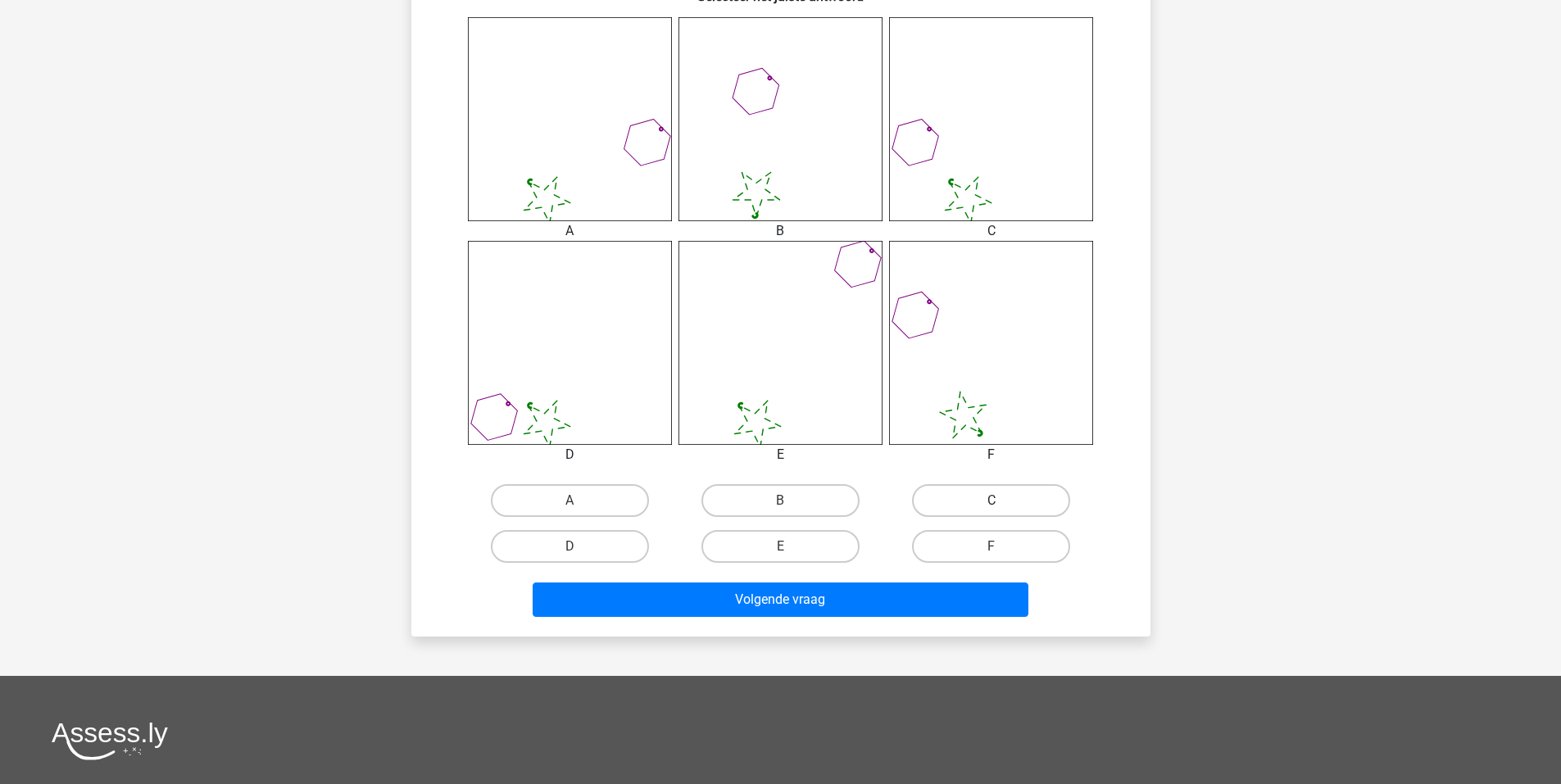
click at [955, 503] on label "C" at bounding box center [991, 499] width 158 height 32
click at [992, 503] on input "C" at bounding box center [996, 505] width 11 height 11
radio input "true"
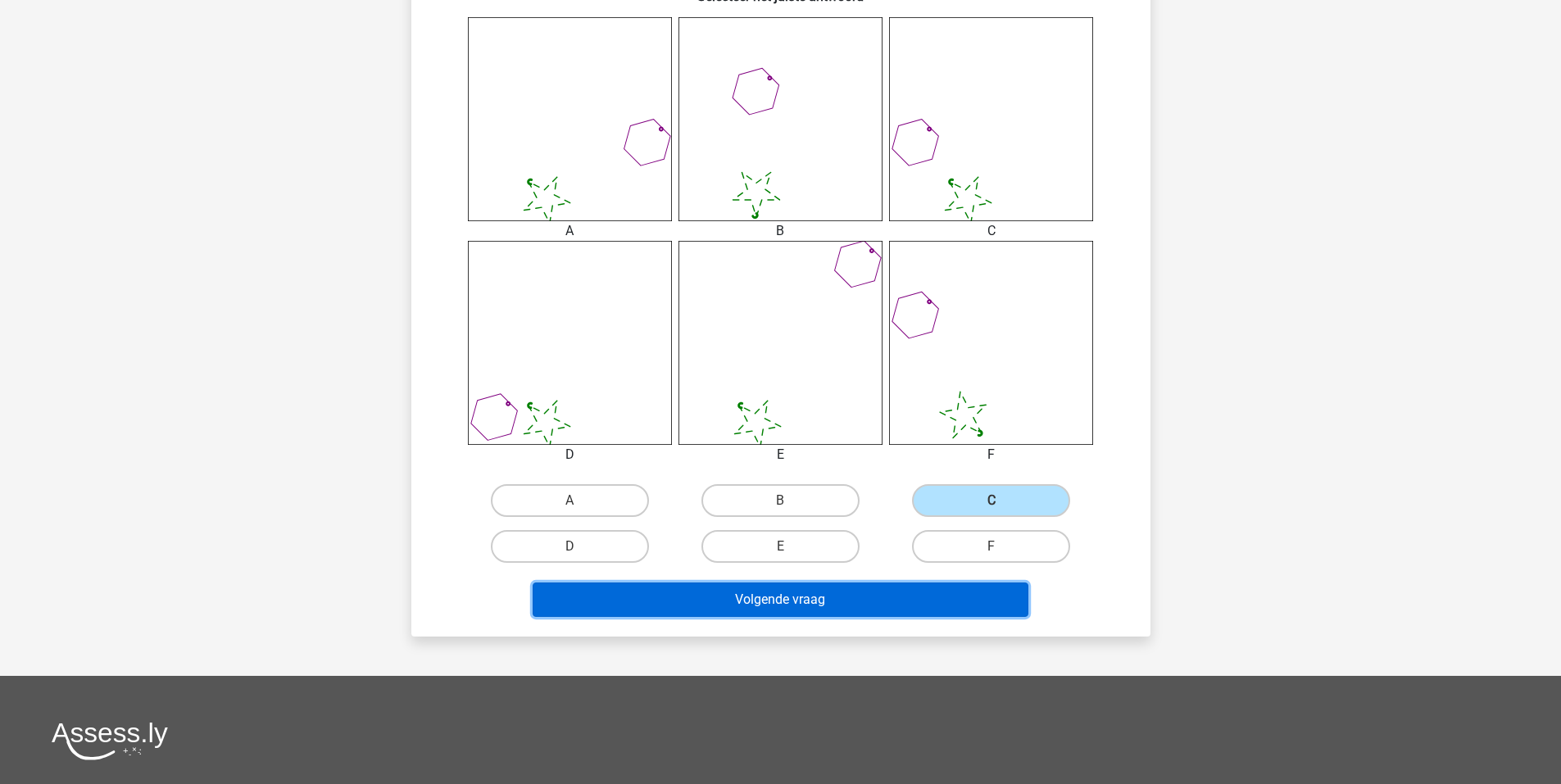
click at [849, 596] on button "Volgende vraag" at bounding box center [780, 599] width 496 height 34
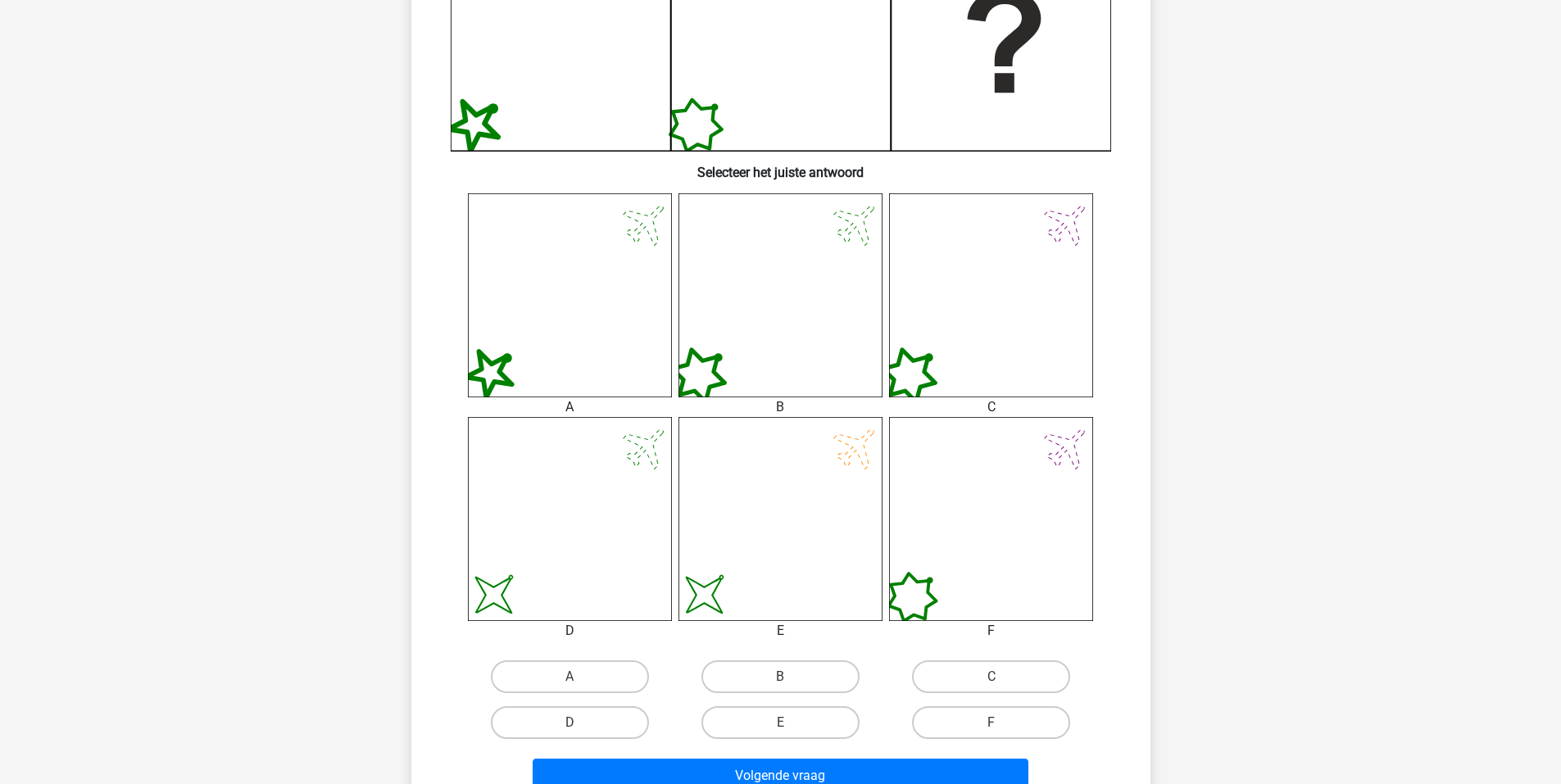
scroll to position [492, 0]
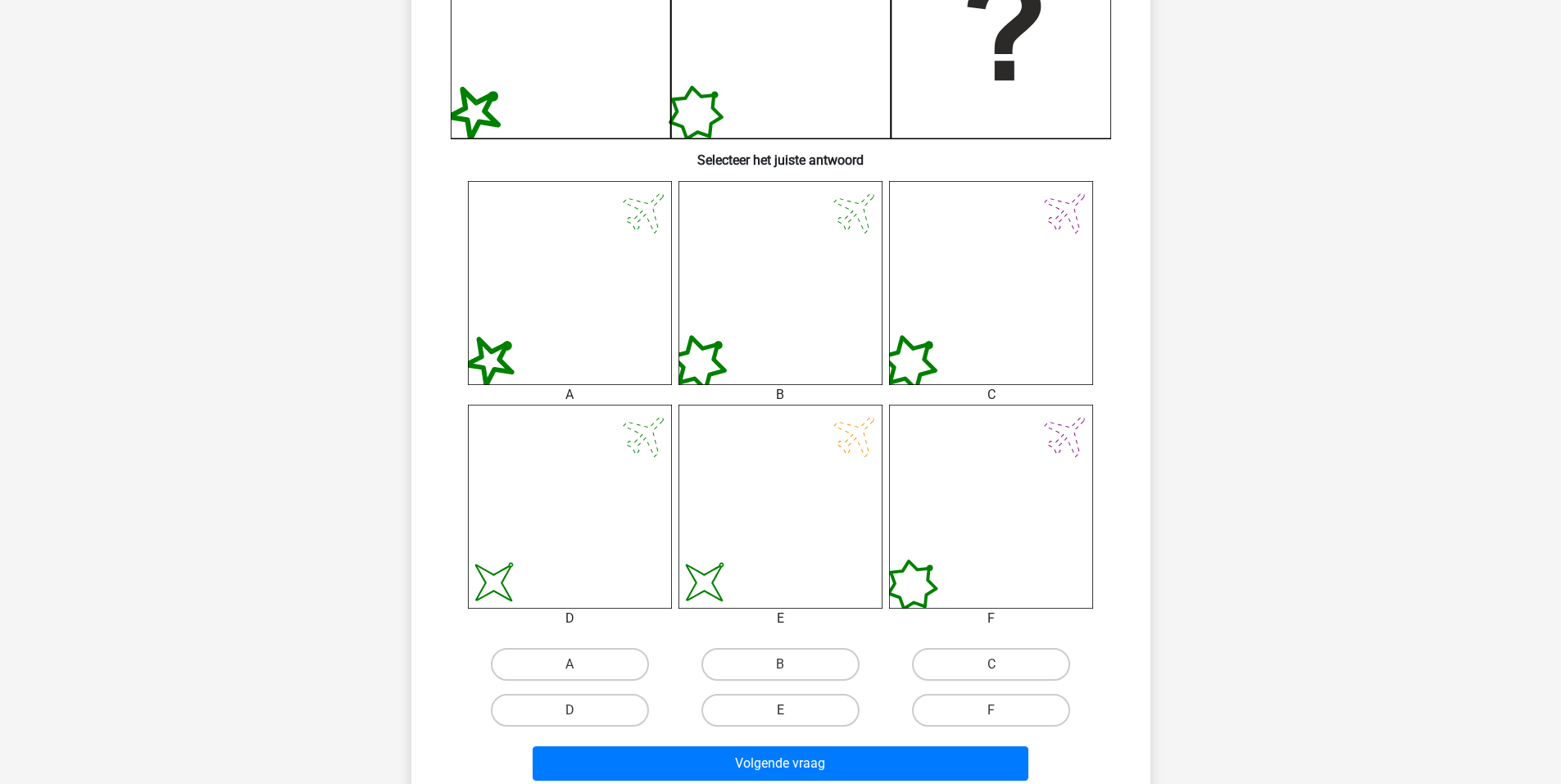
click at [801, 714] on label "E" at bounding box center [780, 709] width 158 height 32
click at [790, 714] on input "E" at bounding box center [785, 715] width 11 height 11
radio input "true"
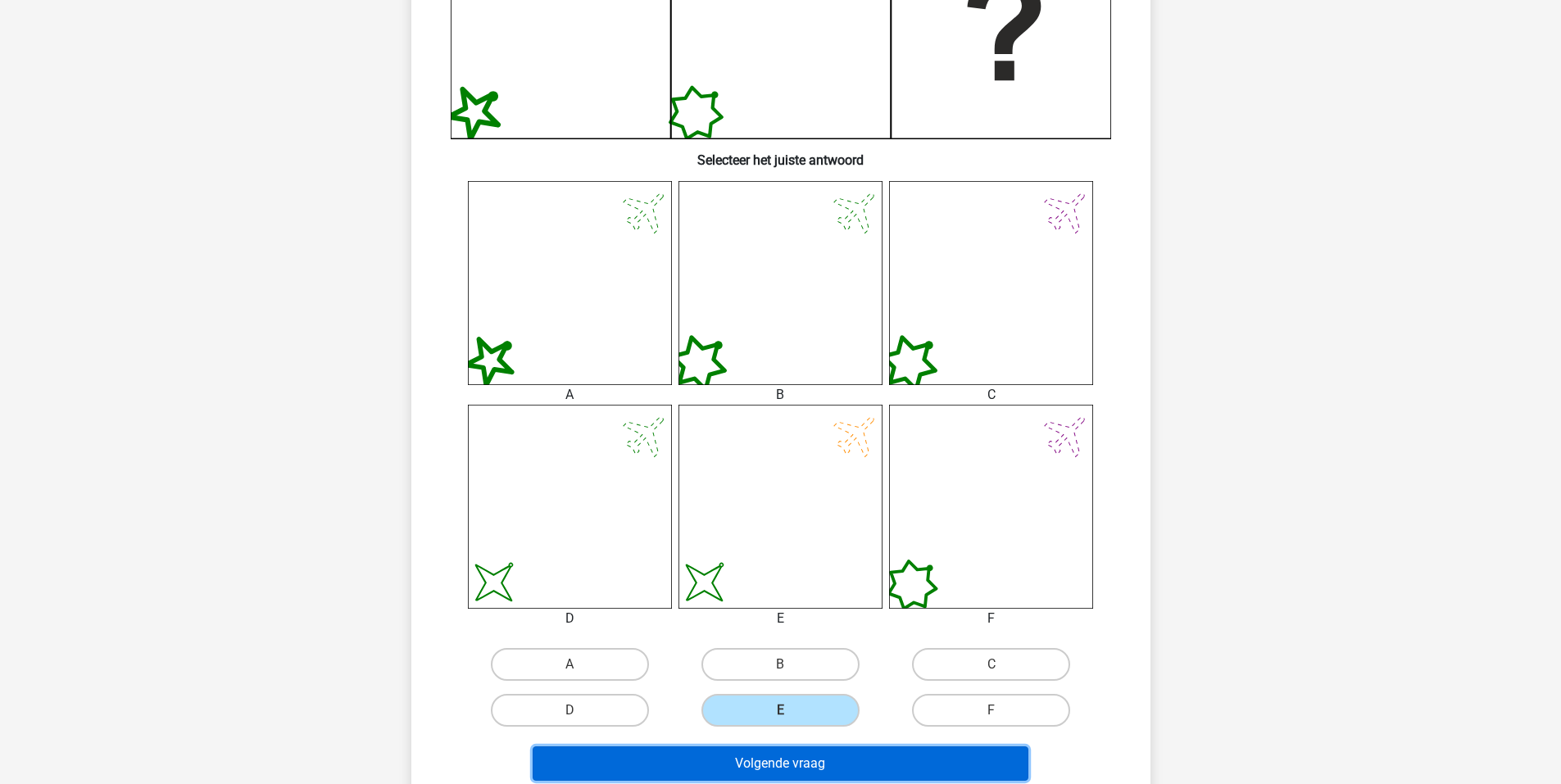
click at [804, 753] on button "Volgende vraag" at bounding box center [780, 762] width 496 height 34
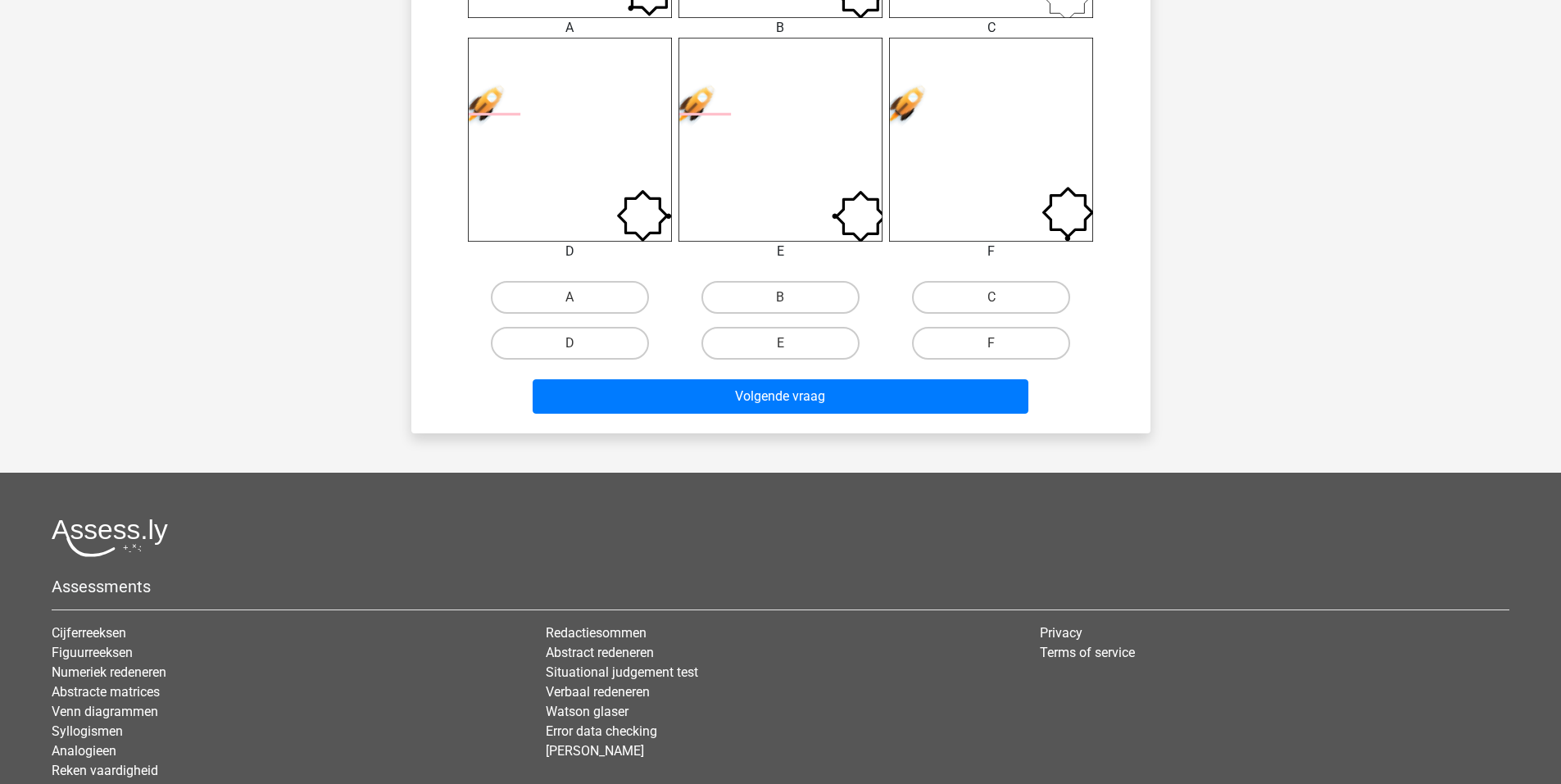
scroll to position [652, 0]
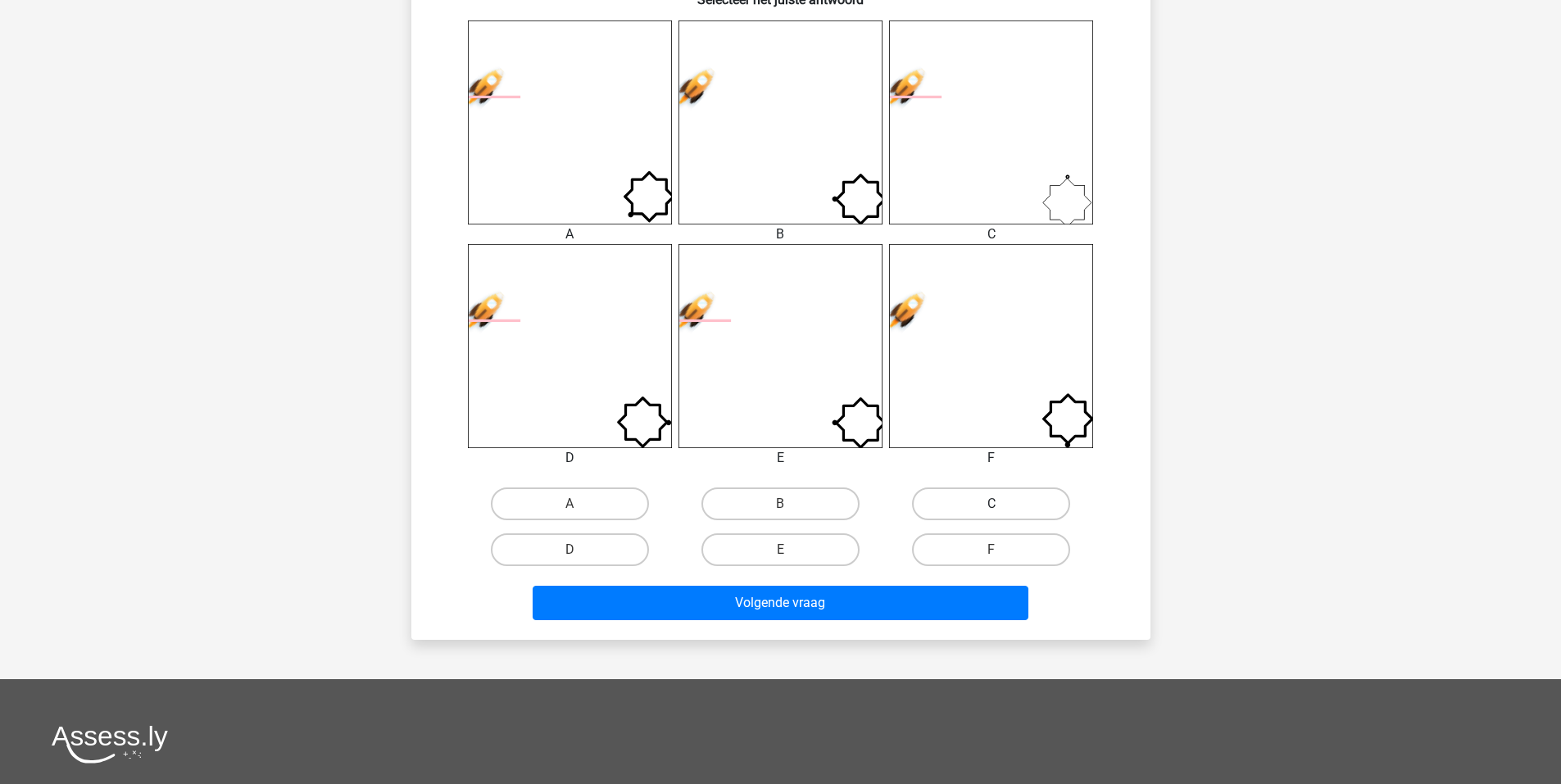
click at [995, 498] on label "C" at bounding box center [991, 503] width 158 height 32
click at [995, 503] on input "C" at bounding box center [996, 508] width 11 height 11
radio input "true"
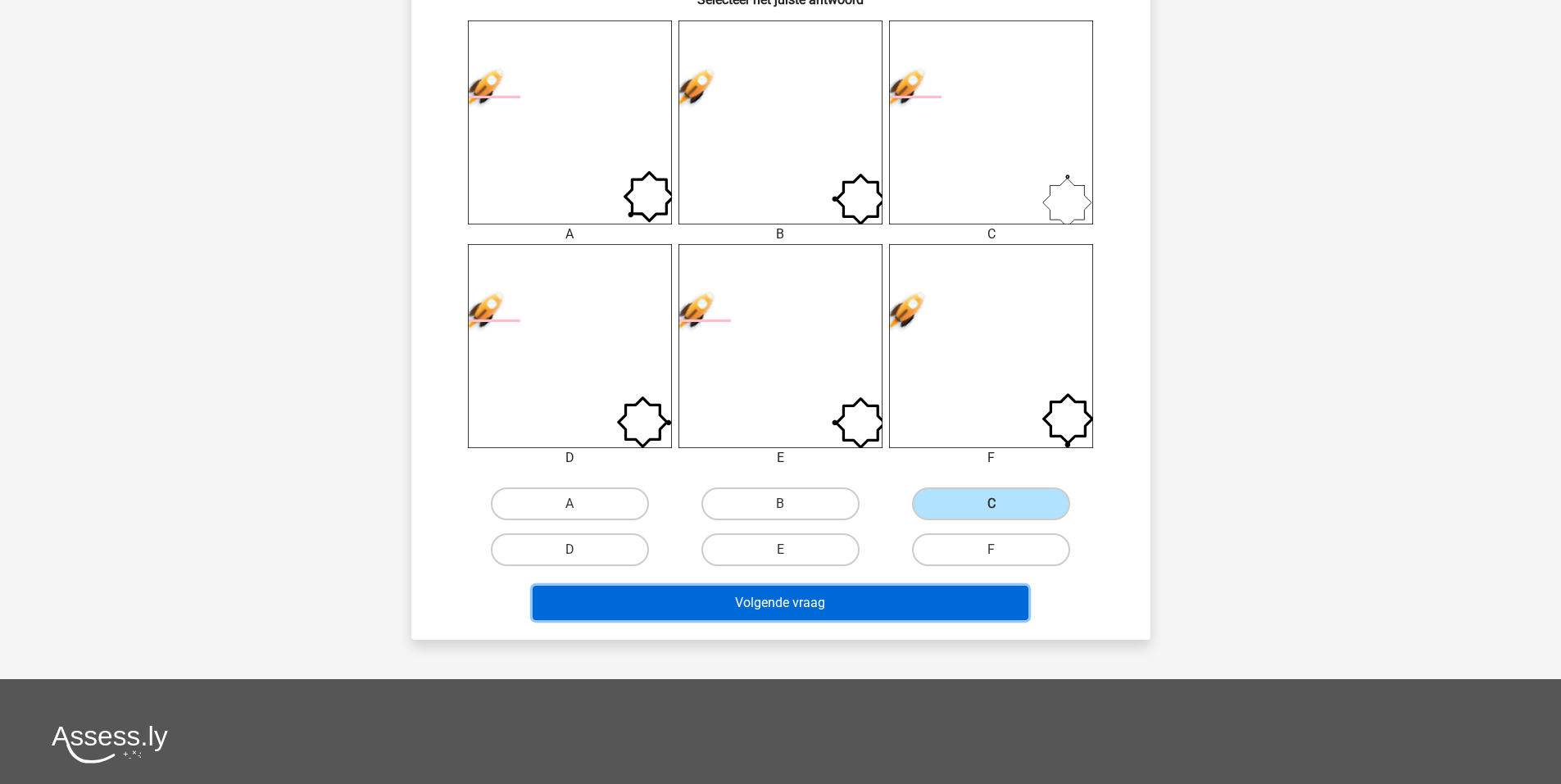
click at [889, 594] on button "Volgende vraag" at bounding box center [780, 602] width 496 height 34
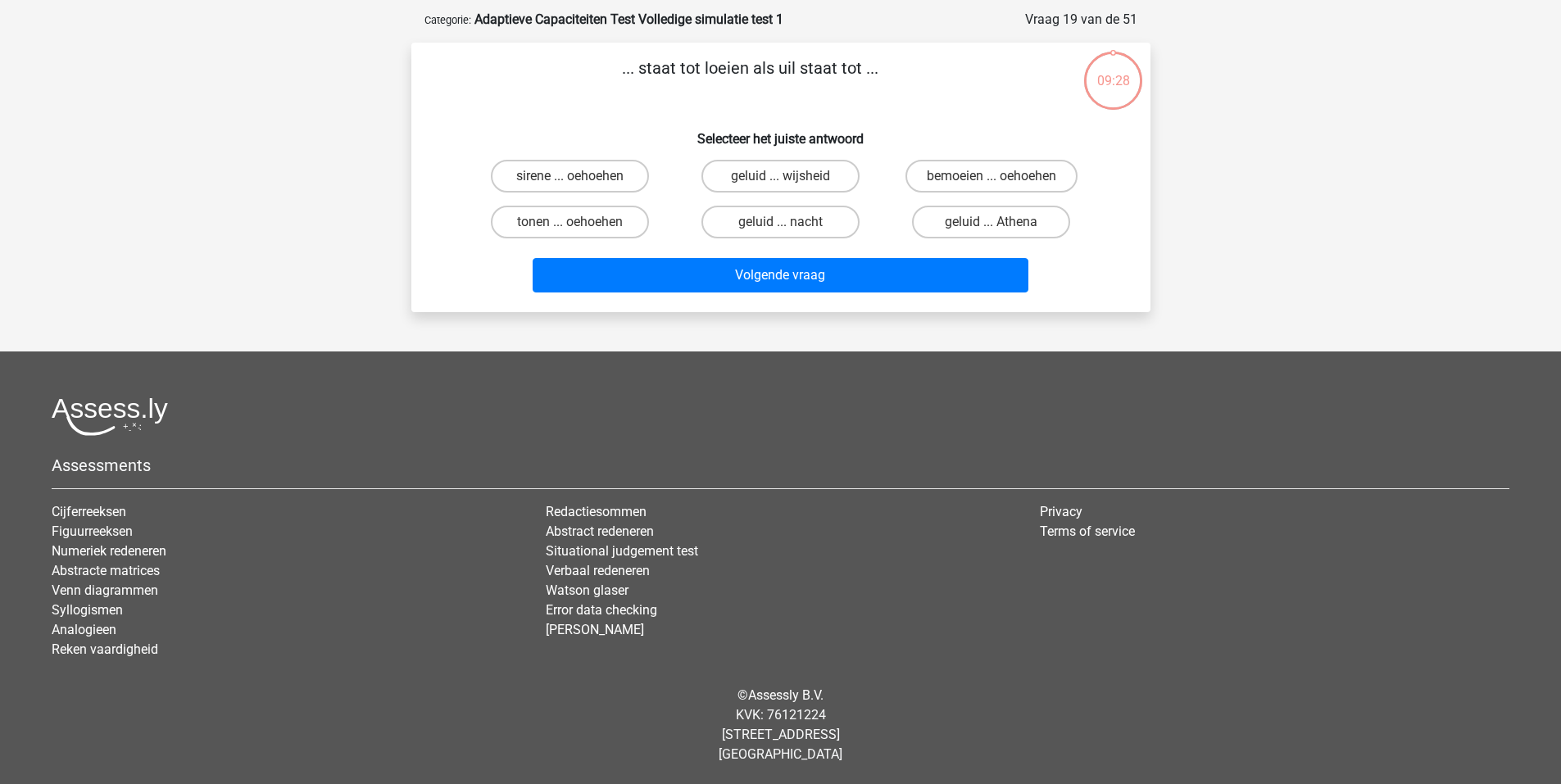
scroll to position [72, 0]
click at [577, 168] on label "sirene ... oehoehen" at bounding box center [569, 176] width 158 height 32
click at [577, 176] on input "sirene ... oehoehen" at bounding box center [574, 181] width 11 height 11
radio input "true"
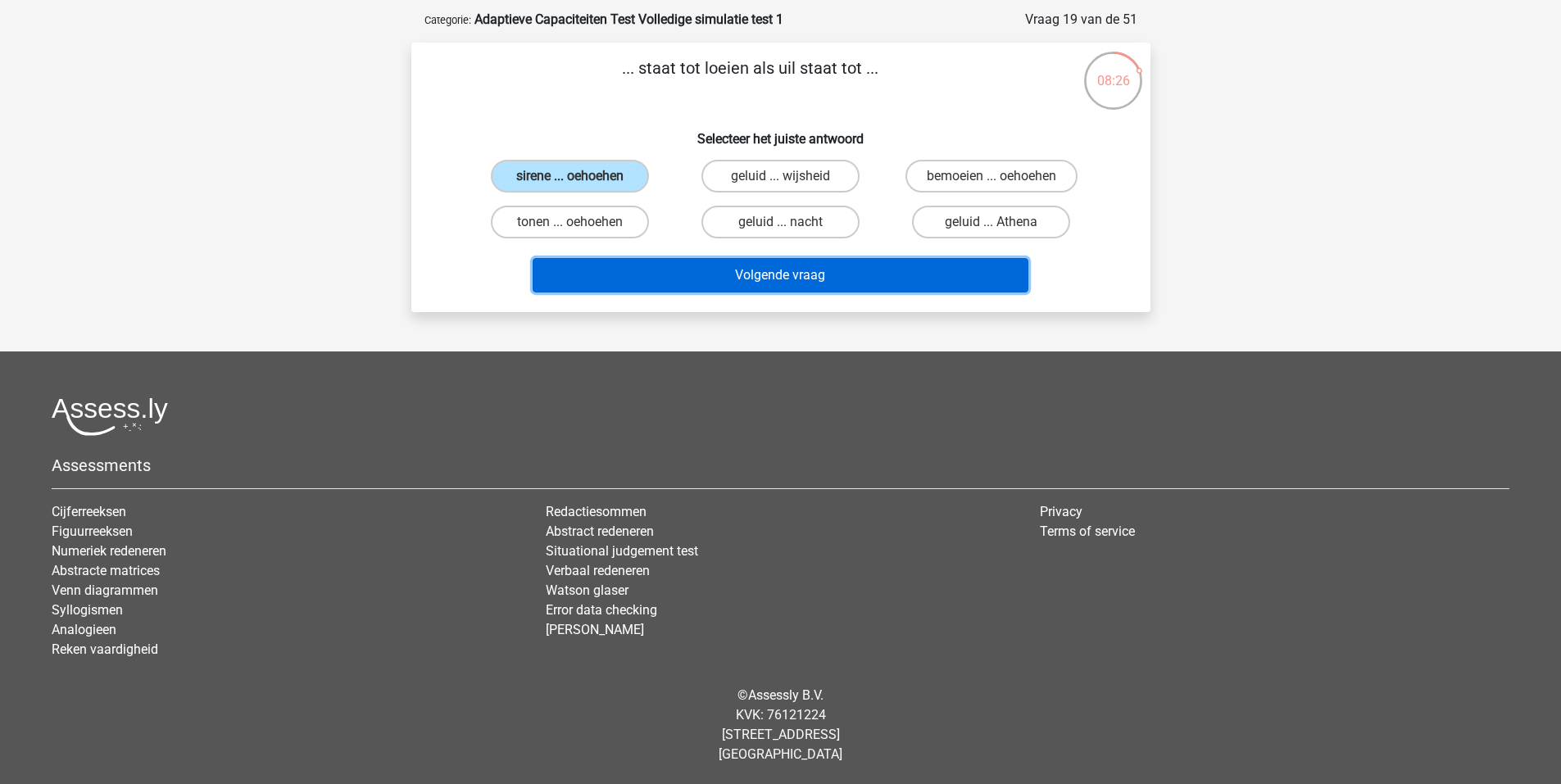
click at [751, 279] on button "Volgende vraag" at bounding box center [780, 275] width 496 height 34
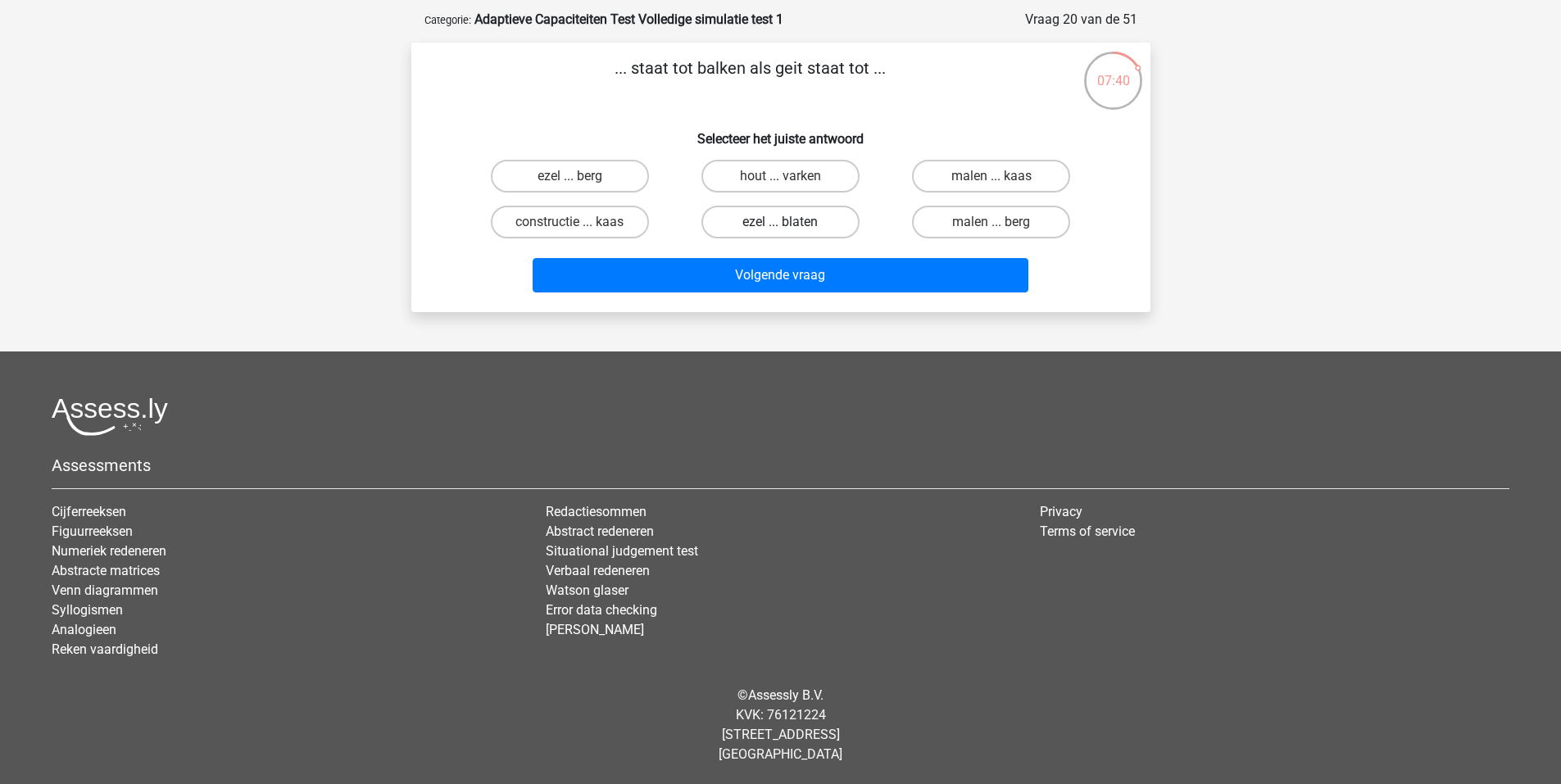
click at [842, 215] on label "ezel ... blaten" at bounding box center [780, 222] width 158 height 32
click at [790, 222] on input "ezel ... blaten" at bounding box center [785, 227] width 11 height 11
radio input "true"
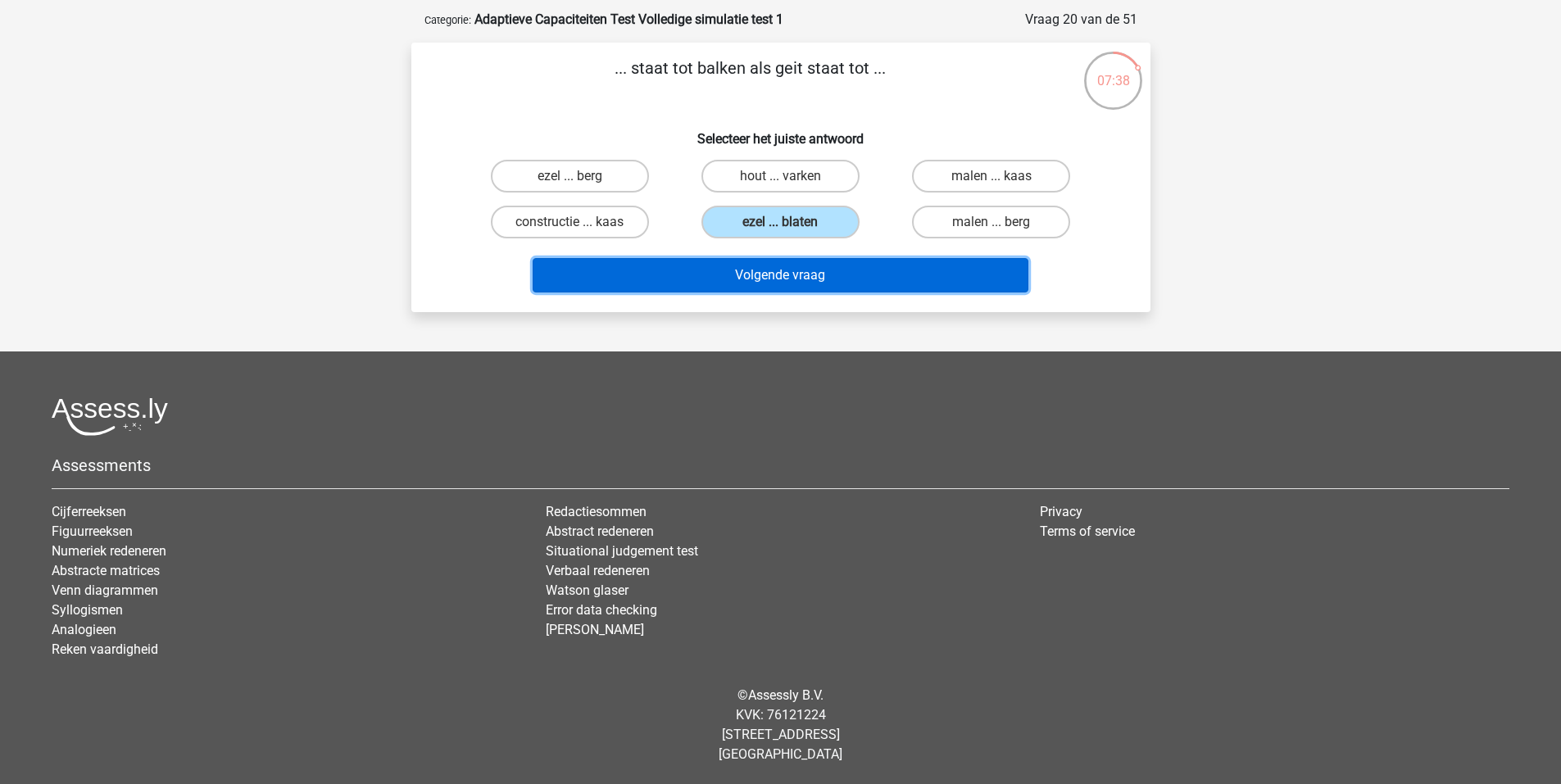
click at [844, 270] on button "Volgende vraag" at bounding box center [780, 275] width 496 height 34
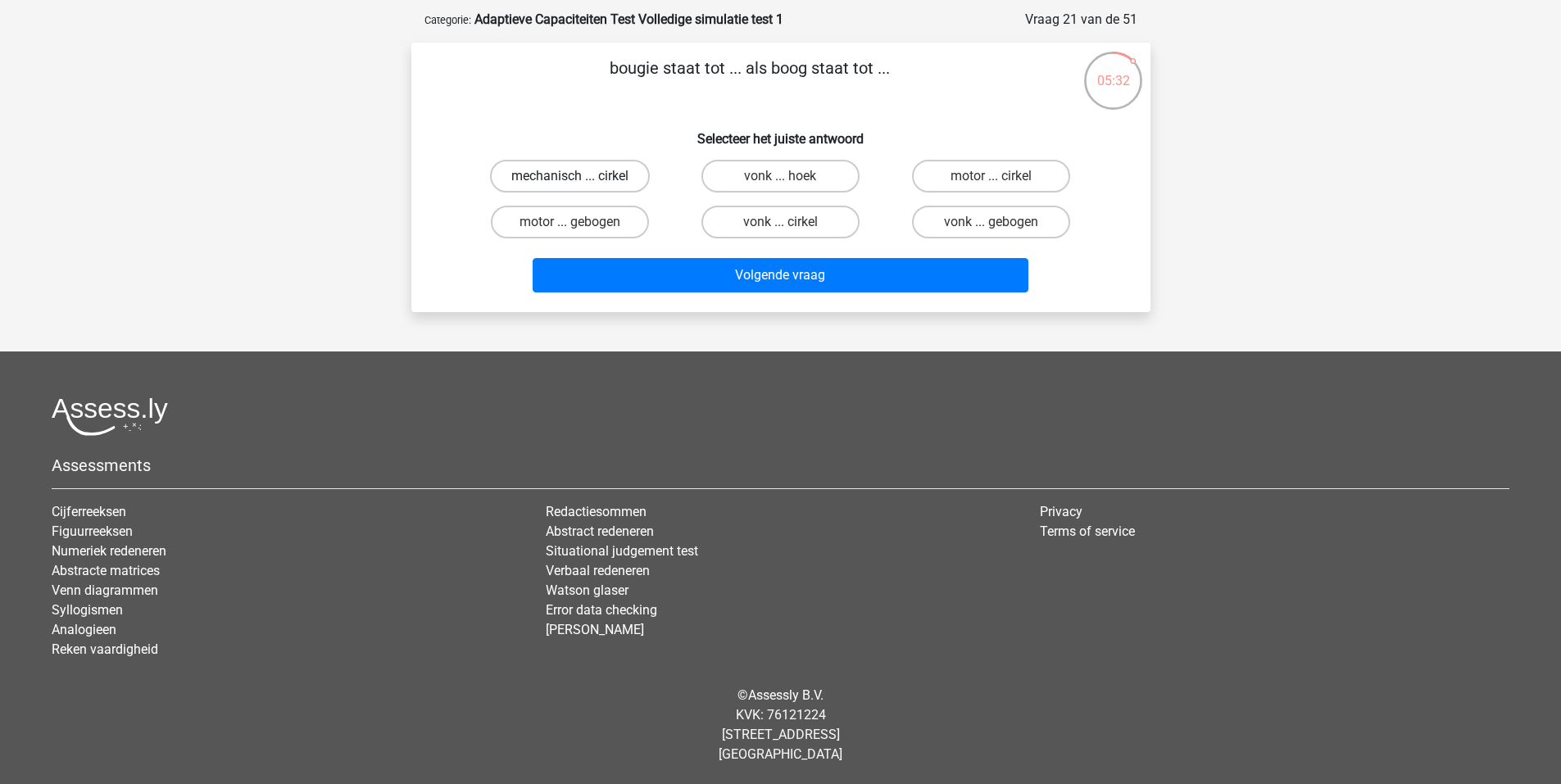
click at [589, 166] on label "mechanisch ... cirkel" at bounding box center [569, 176] width 160 height 32
click at [580, 176] on input "mechanisch ... cirkel" at bounding box center [574, 181] width 11 height 11
radio input "true"
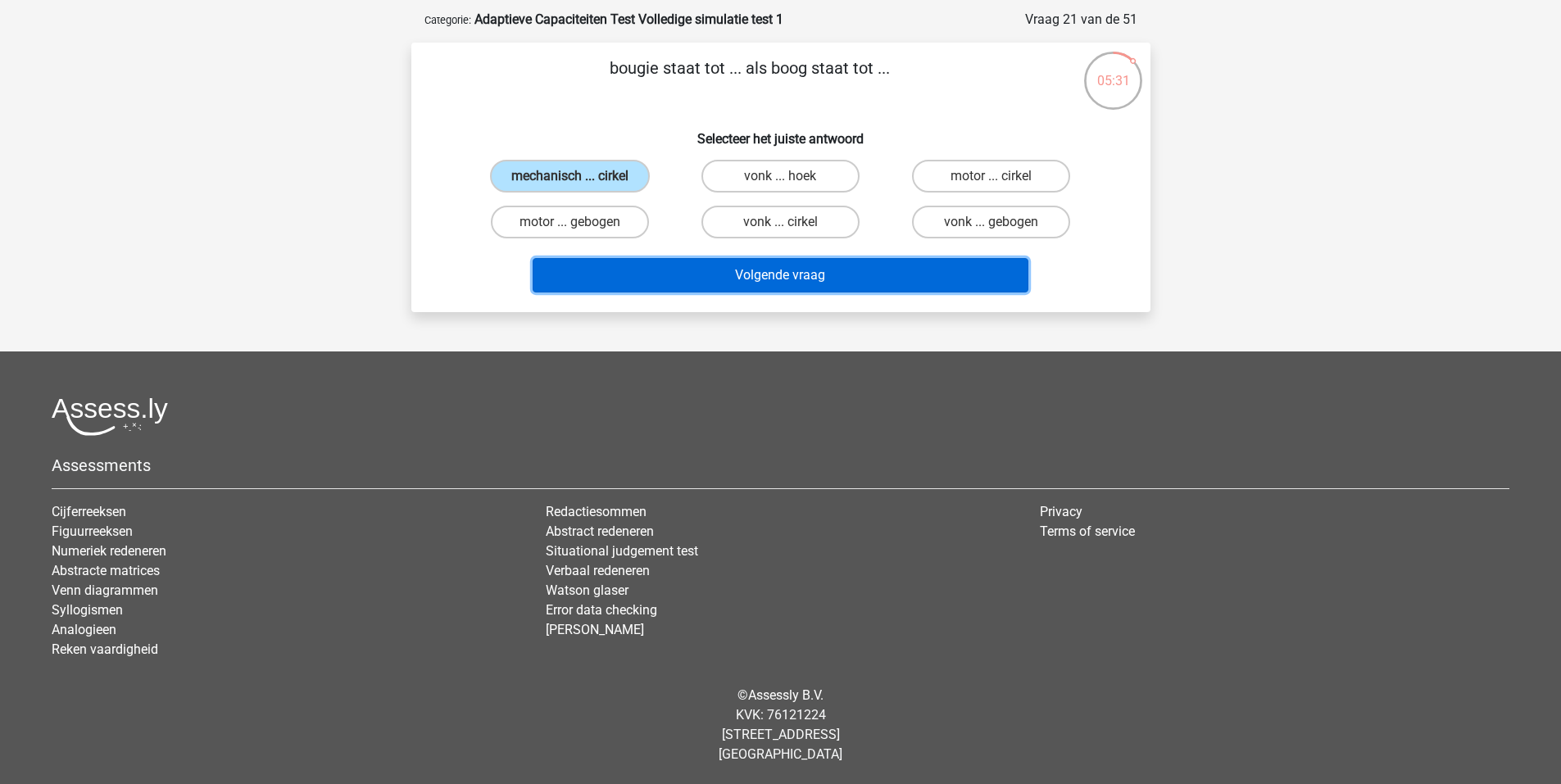
click at [813, 275] on button "Volgende vraag" at bounding box center [780, 275] width 496 height 34
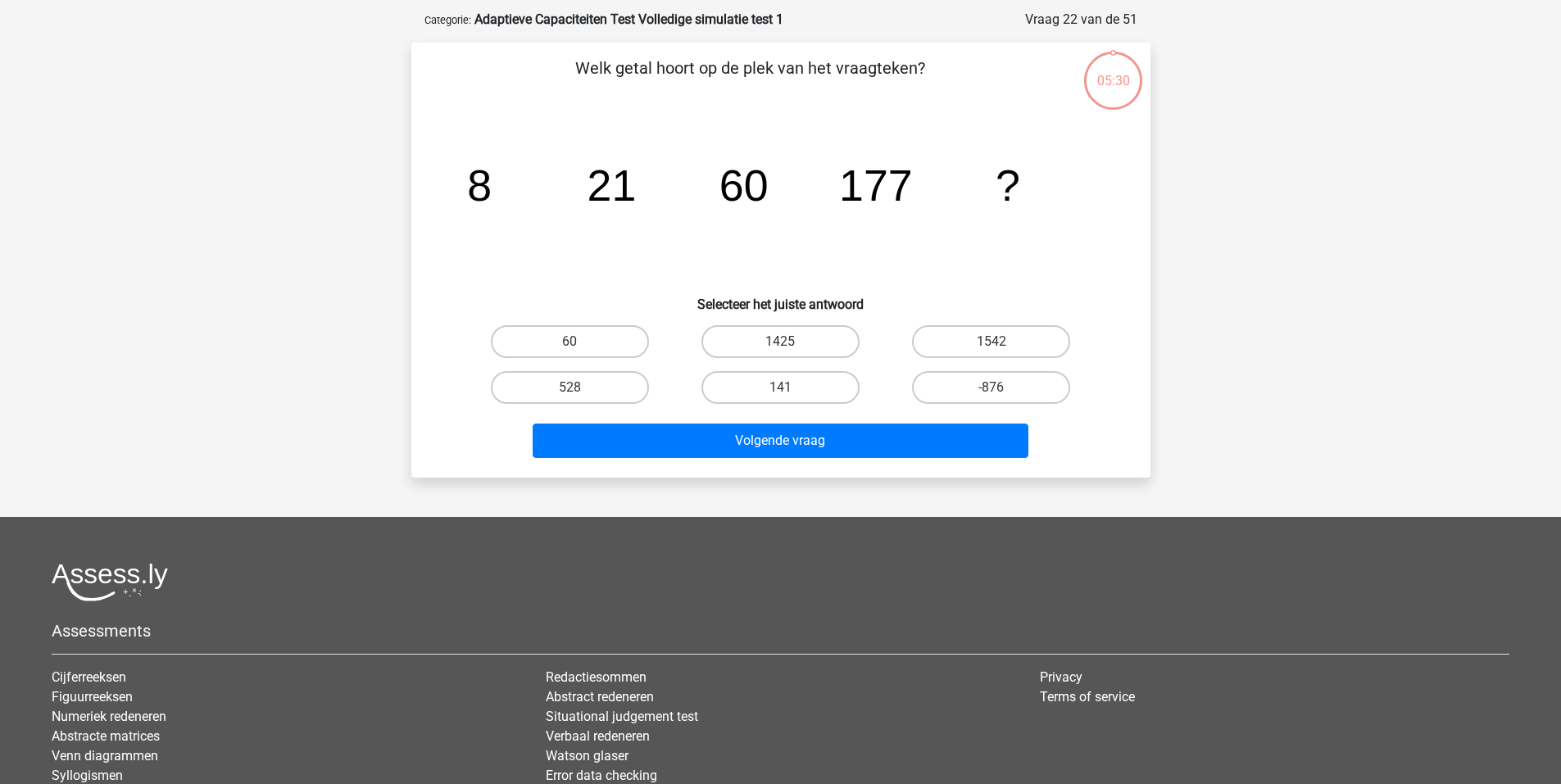
scroll to position [81, 0]
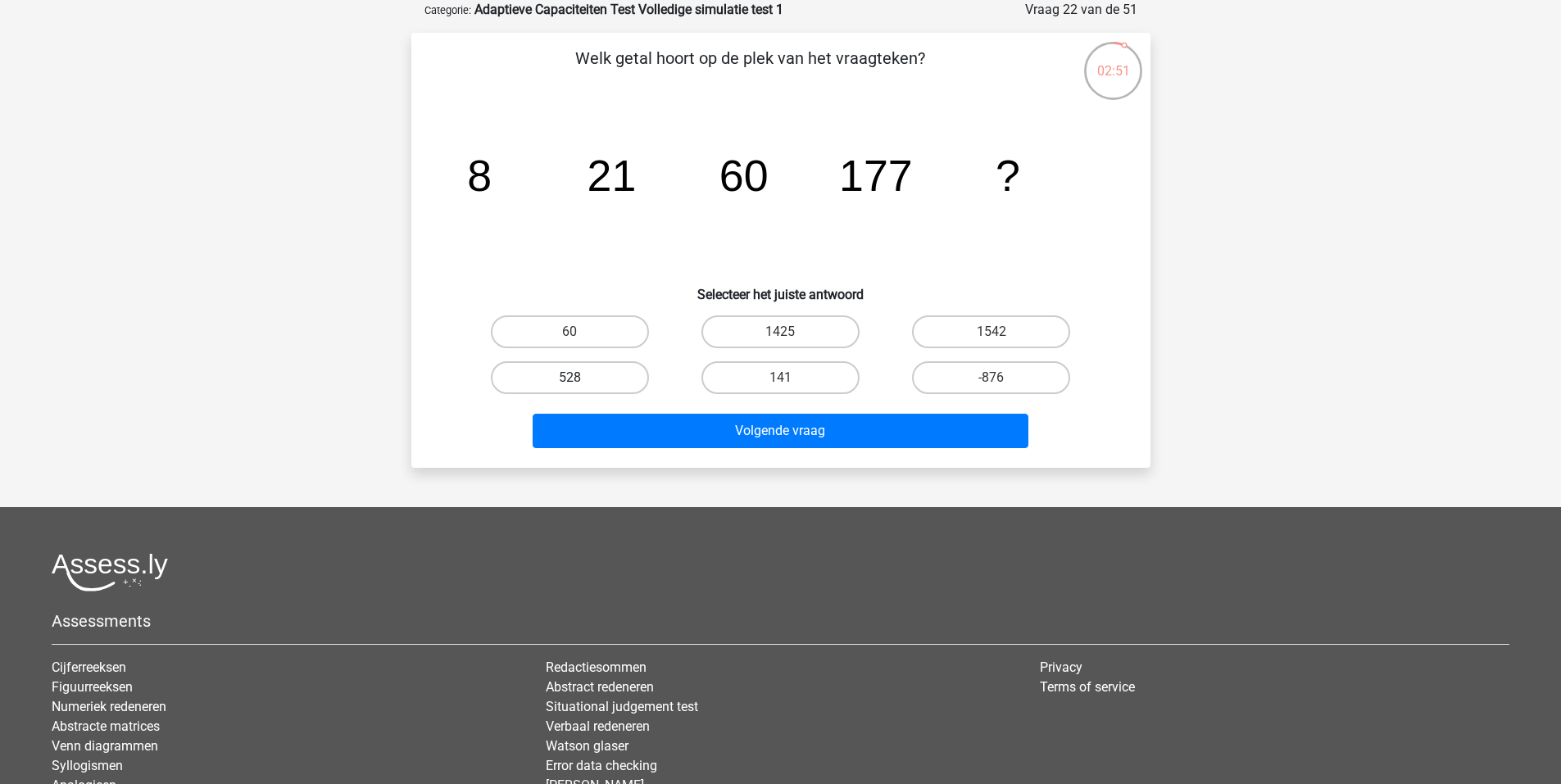
click at [584, 373] on label "528" at bounding box center [569, 377] width 158 height 32
click at [580, 378] on input "528" at bounding box center [574, 383] width 11 height 11
radio input "true"
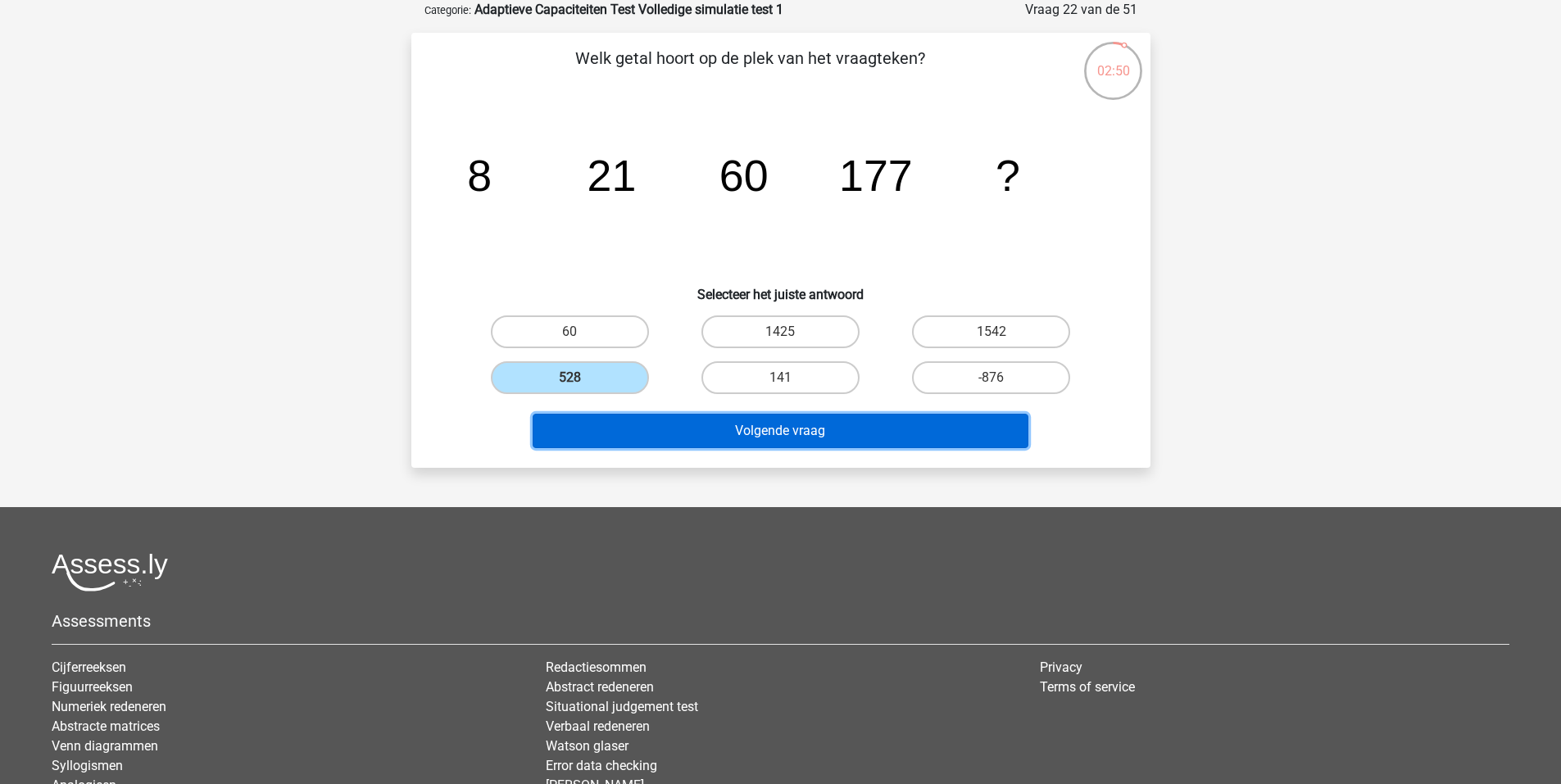
click at [697, 424] on button "Volgende vraag" at bounding box center [780, 431] width 496 height 34
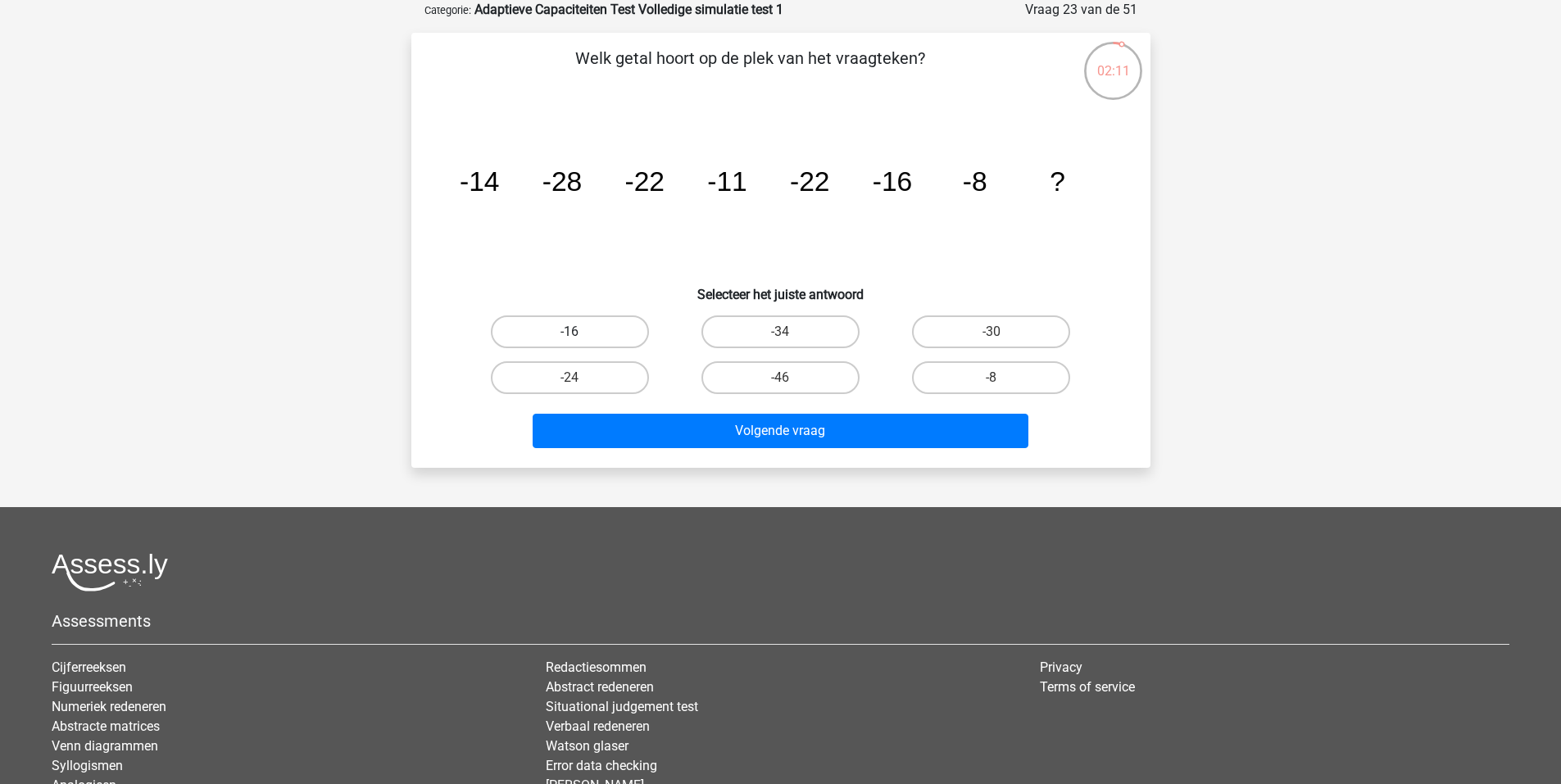
click at [598, 325] on label "-16" at bounding box center [569, 331] width 158 height 32
click at [580, 332] on input "-16" at bounding box center [574, 337] width 11 height 11
radio input "true"
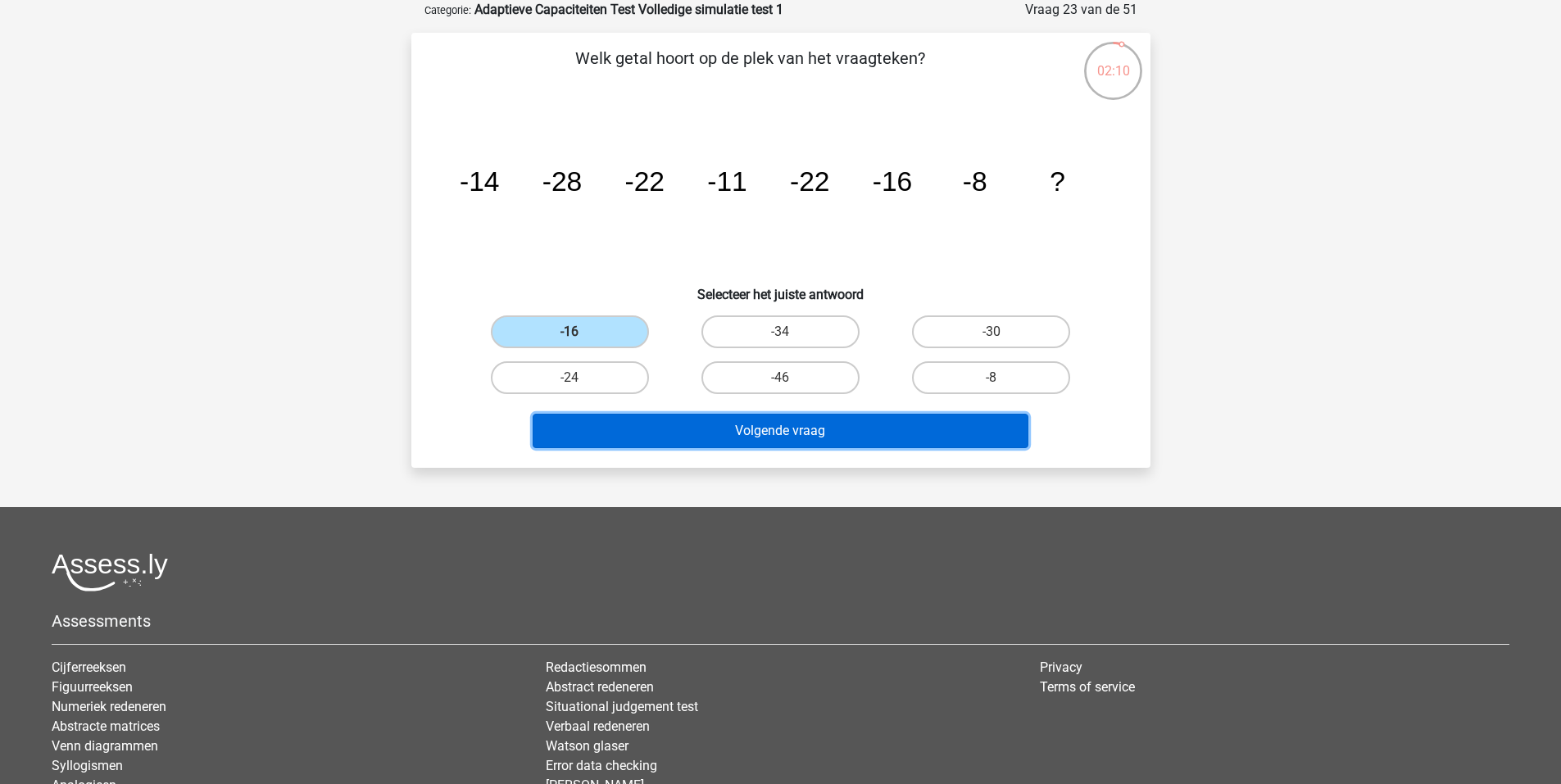
click at [751, 425] on button "Volgende vraag" at bounding box center [780, 431] width 496 height 34
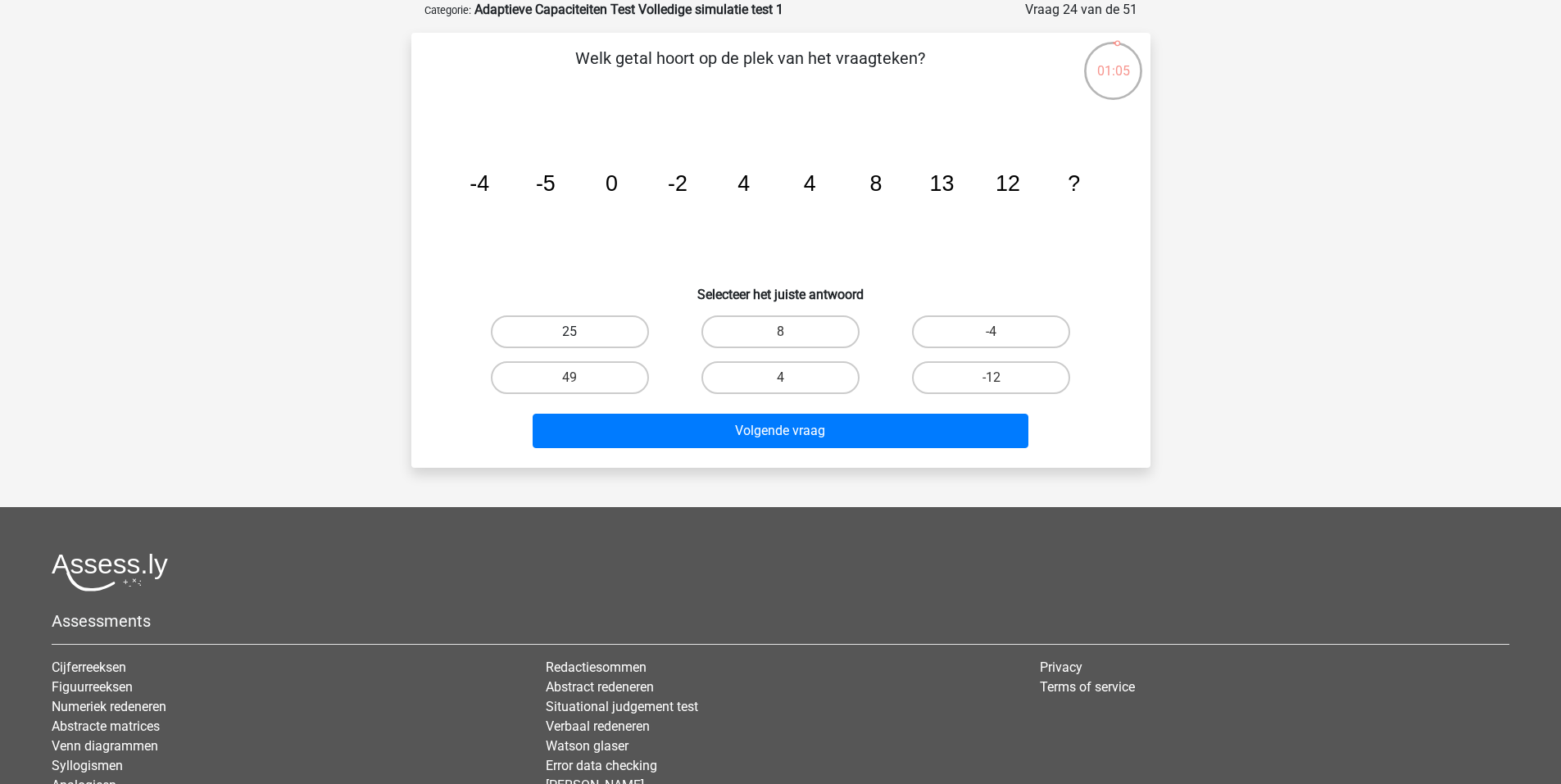
click at [610, 330] on label "25" at bounding box center [569, 331] width 158 height 32
click at [580, 332] on input "25" at bounding box center [574, 337] width 11 height 11
radio input "true"
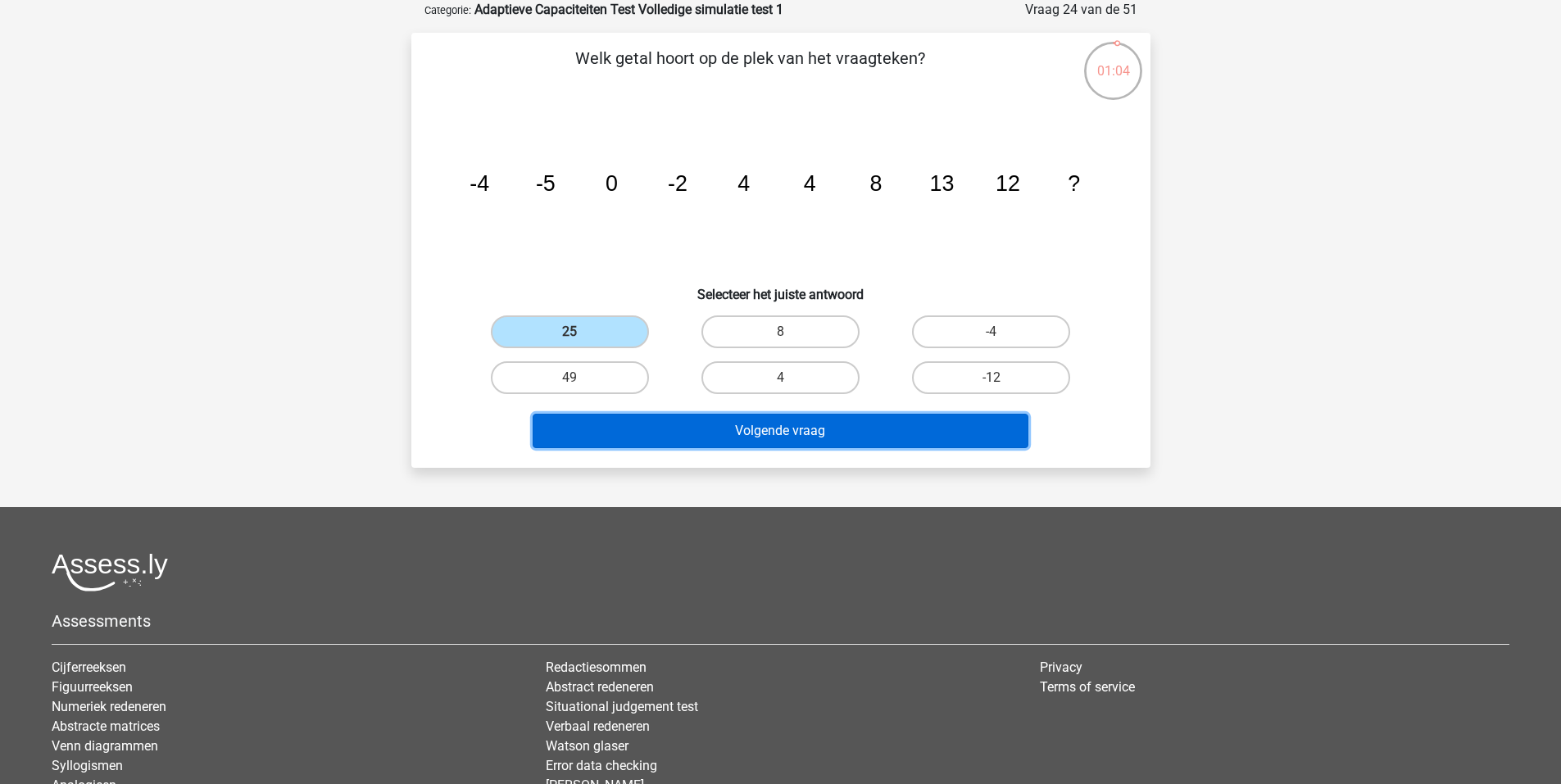
click at [734, 429] on button "Volgende vraag" at bounding box center [780, 431] width 496 height 34
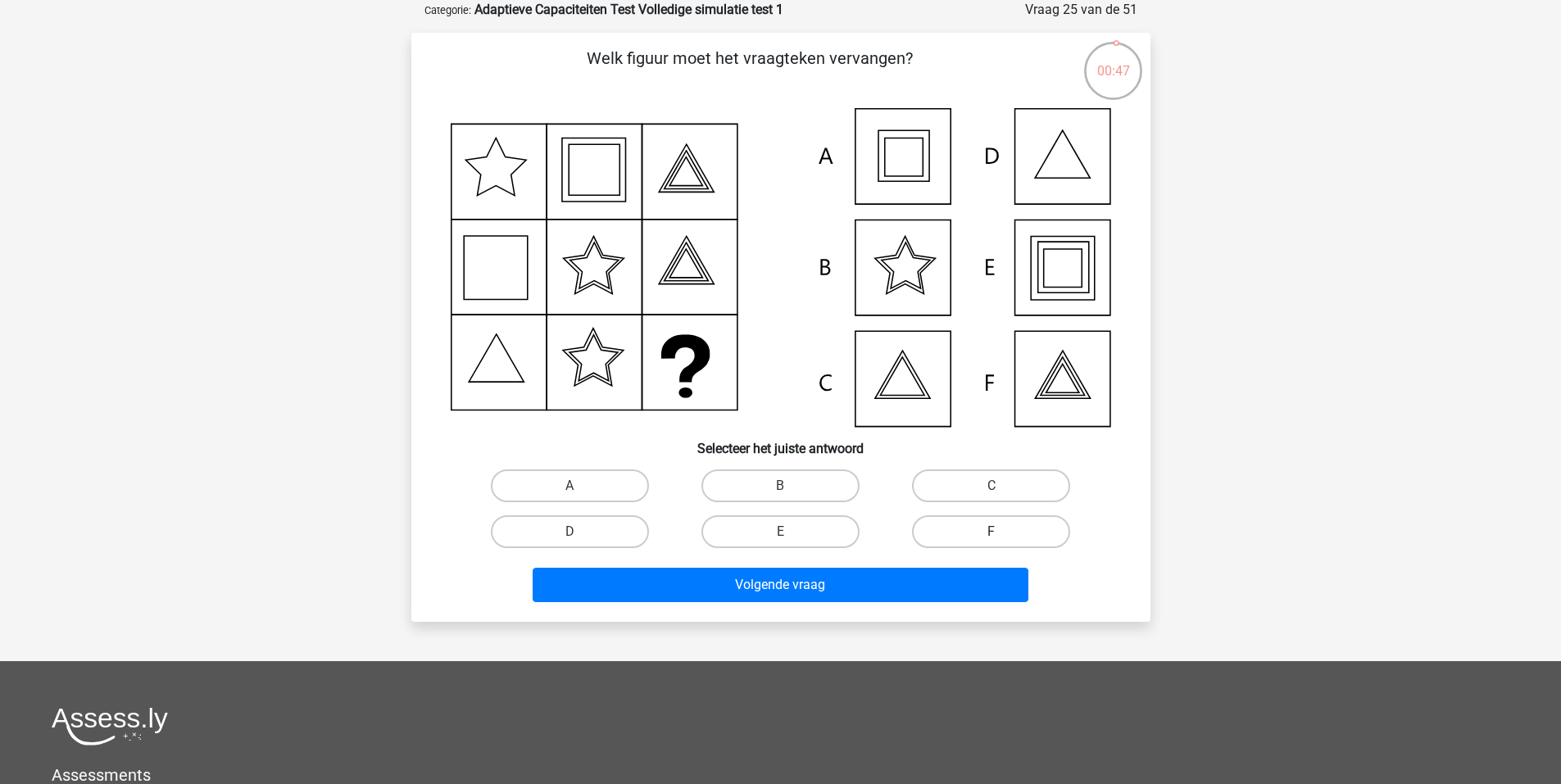
click at [937, 519] on label "F" at bounding box center [991, 531] width 158 height 32
click at [992, 532] on input "F" at bounding box center [996, 537] width 11 height 11
radio input "true"
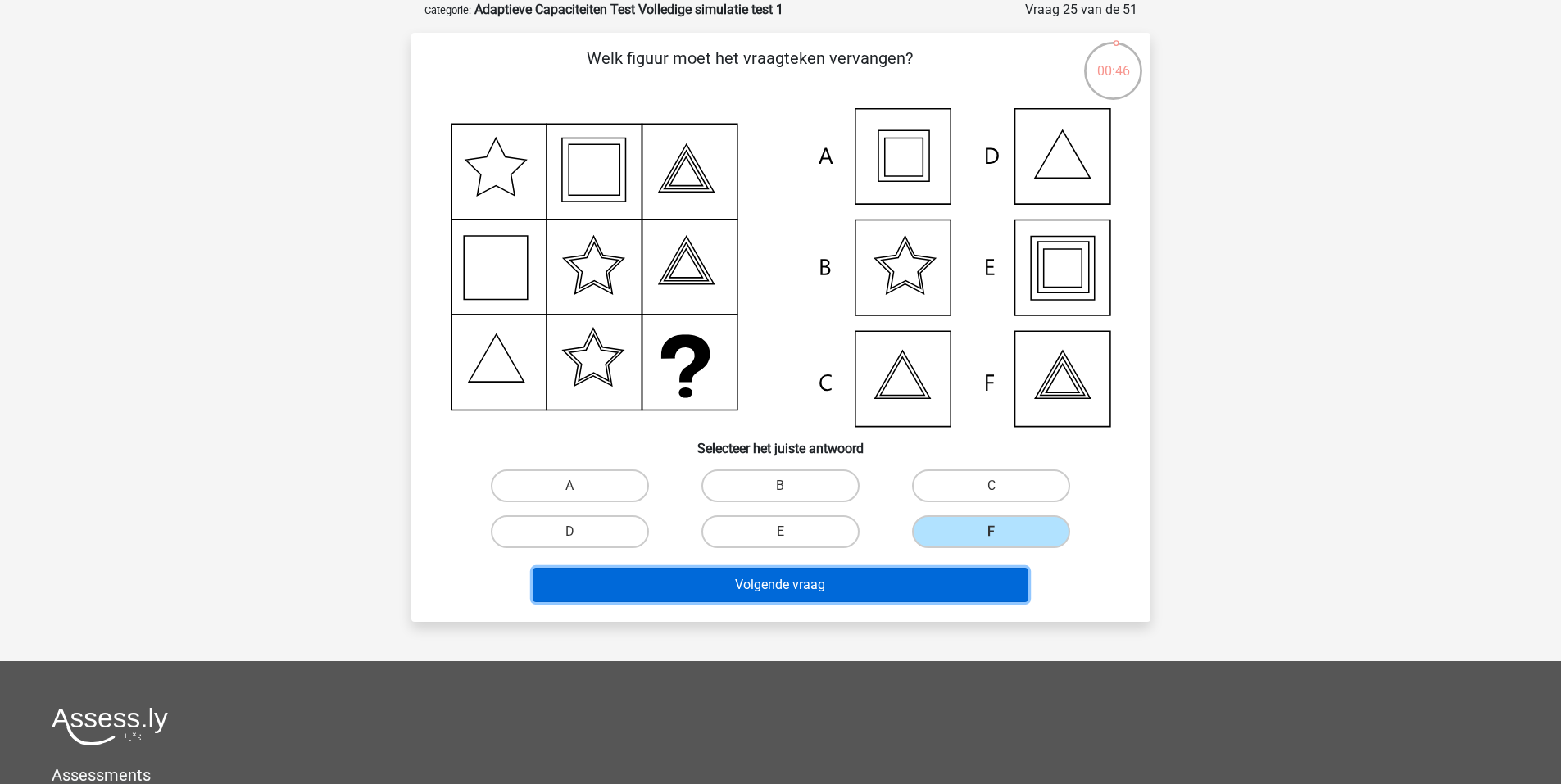
click at [840, 574] on button "Volgende vraag" at bounding box center [780, 584] width 496 height 34
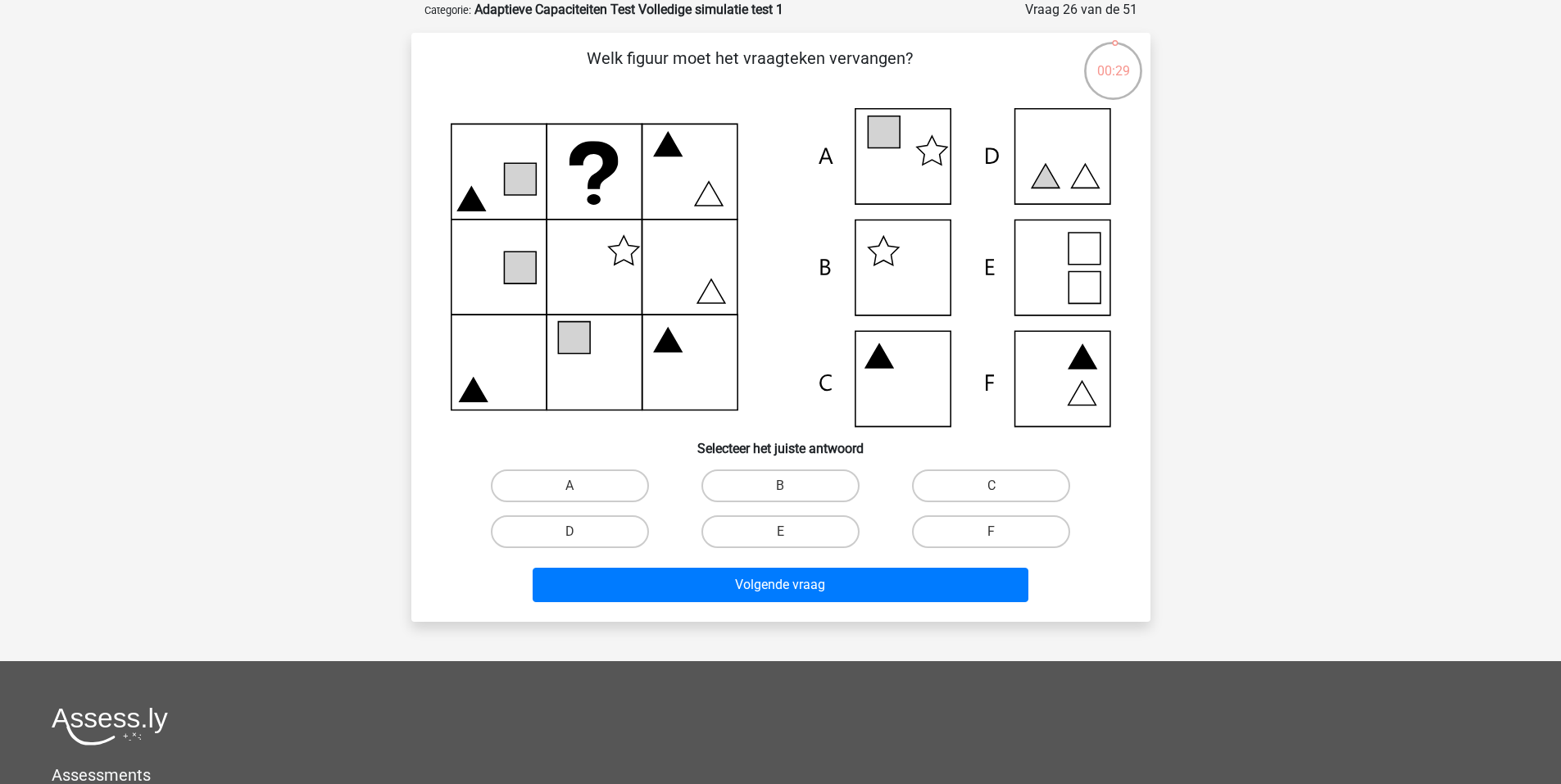
click at [890, 255] on icon at bounding box center [780, 267] width 661 height 319
click at [780, 478] on label "B" at bounding box center [780, 485] width 158 height 32
click at [780, 486] on input "B" at bounding box center [785, 491] width 11 height 11
radio input "true"
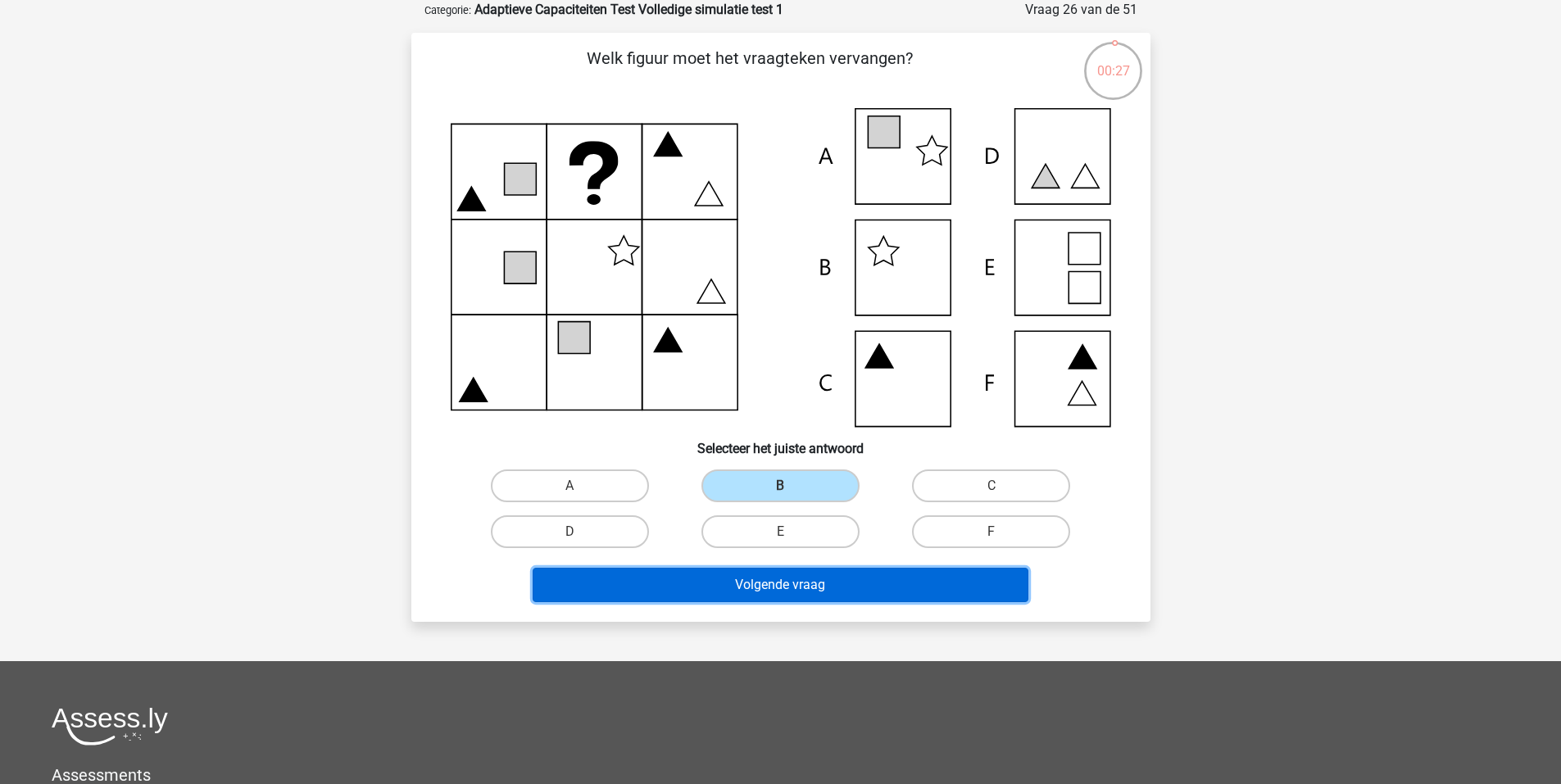
click at [794, 580] on button "Volgende vraag" at bounding box center [780, 584] width 496 height 34
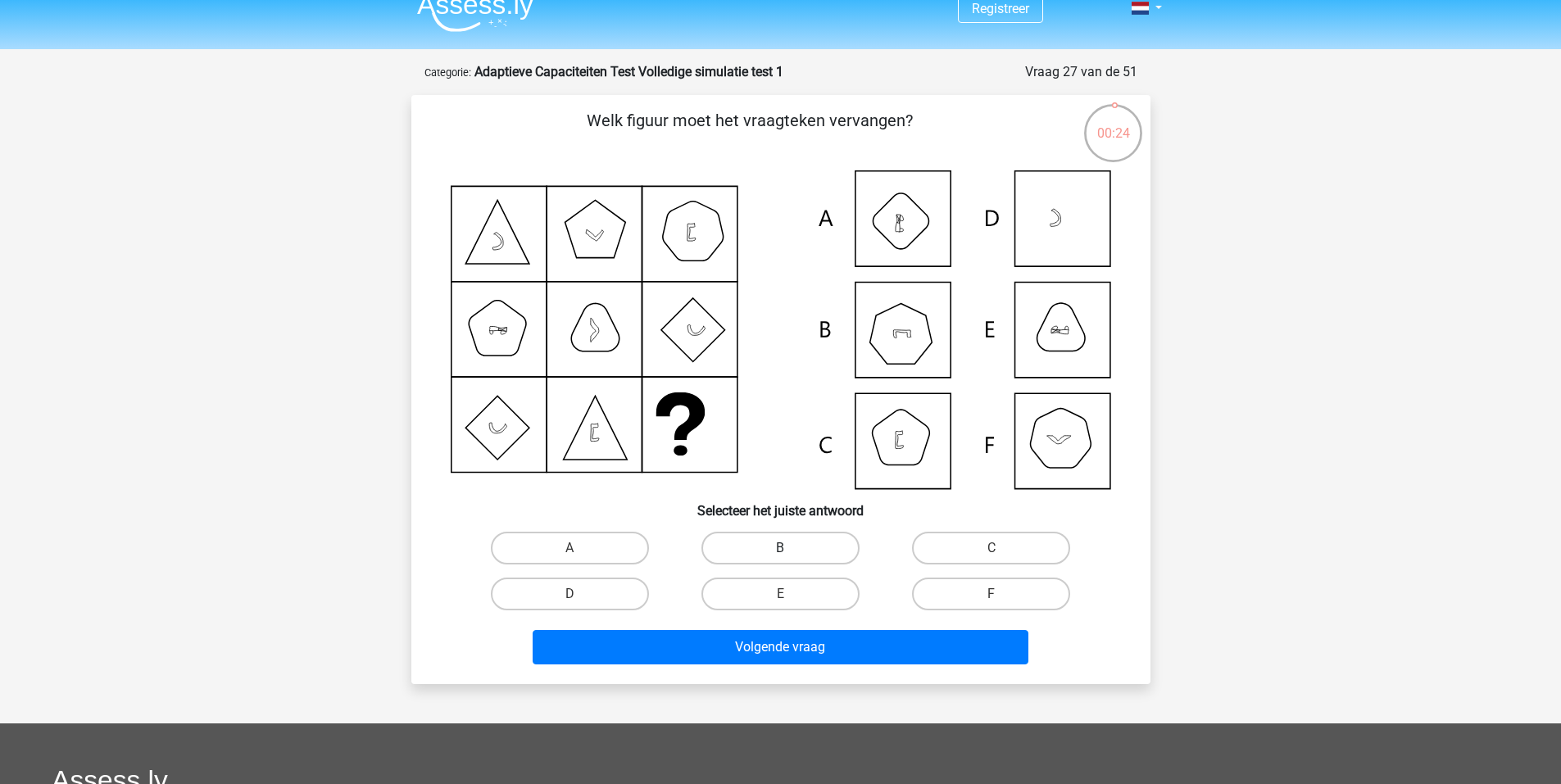
scroll to position [0, 0]
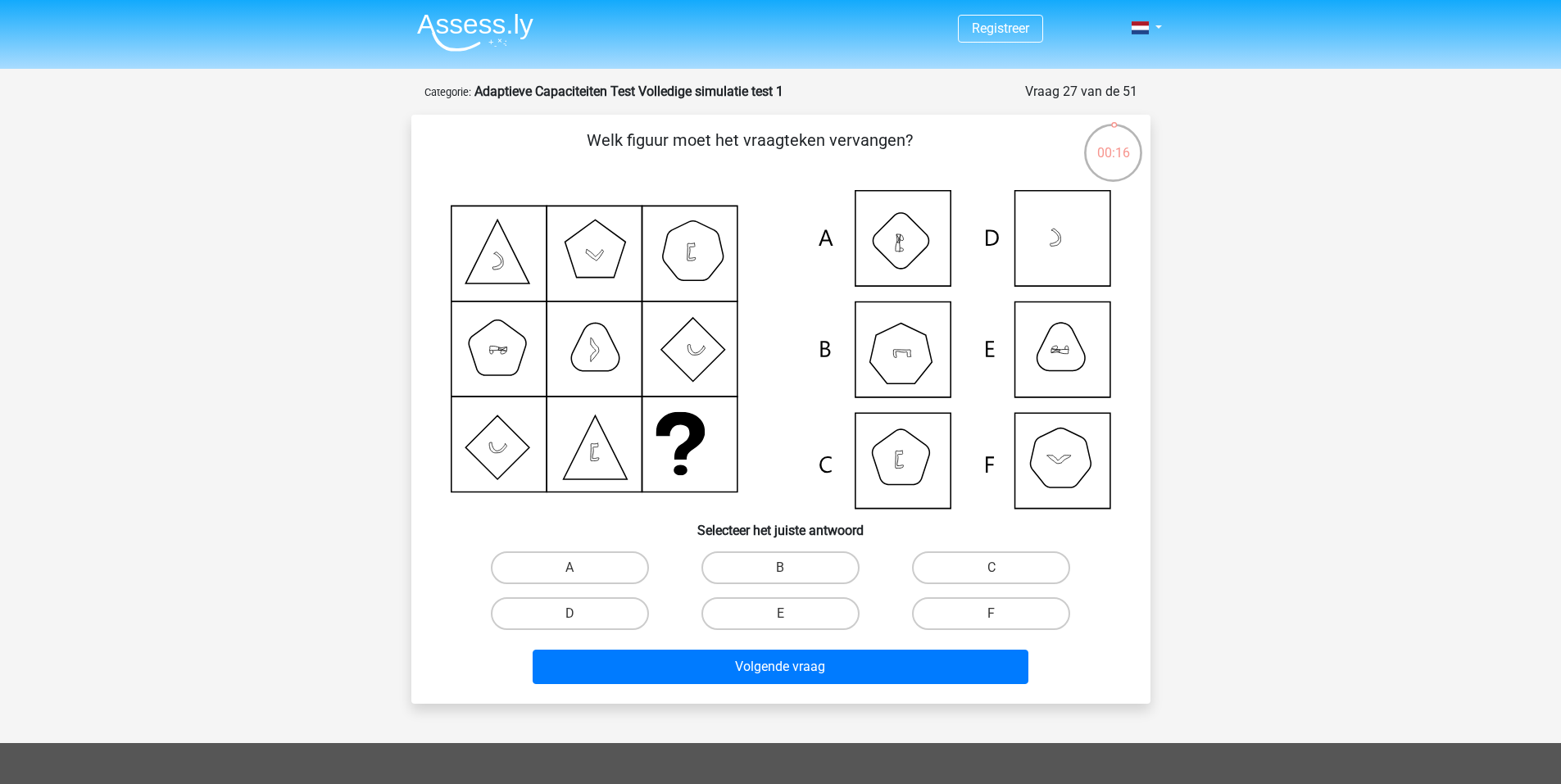
click at [1052, 449] on icon at bounding box center [780, 349] width 661 height 319
click at [1068, 362] on icon at bounding box center [780, 349] width 661 height 319
click at [801, 613] on label "E" at bounding box center [780, 612] width 158 height 32
click at [790, 613] on input "E" at bounding box center [785, 618] width 11 height 11
radio input "true"
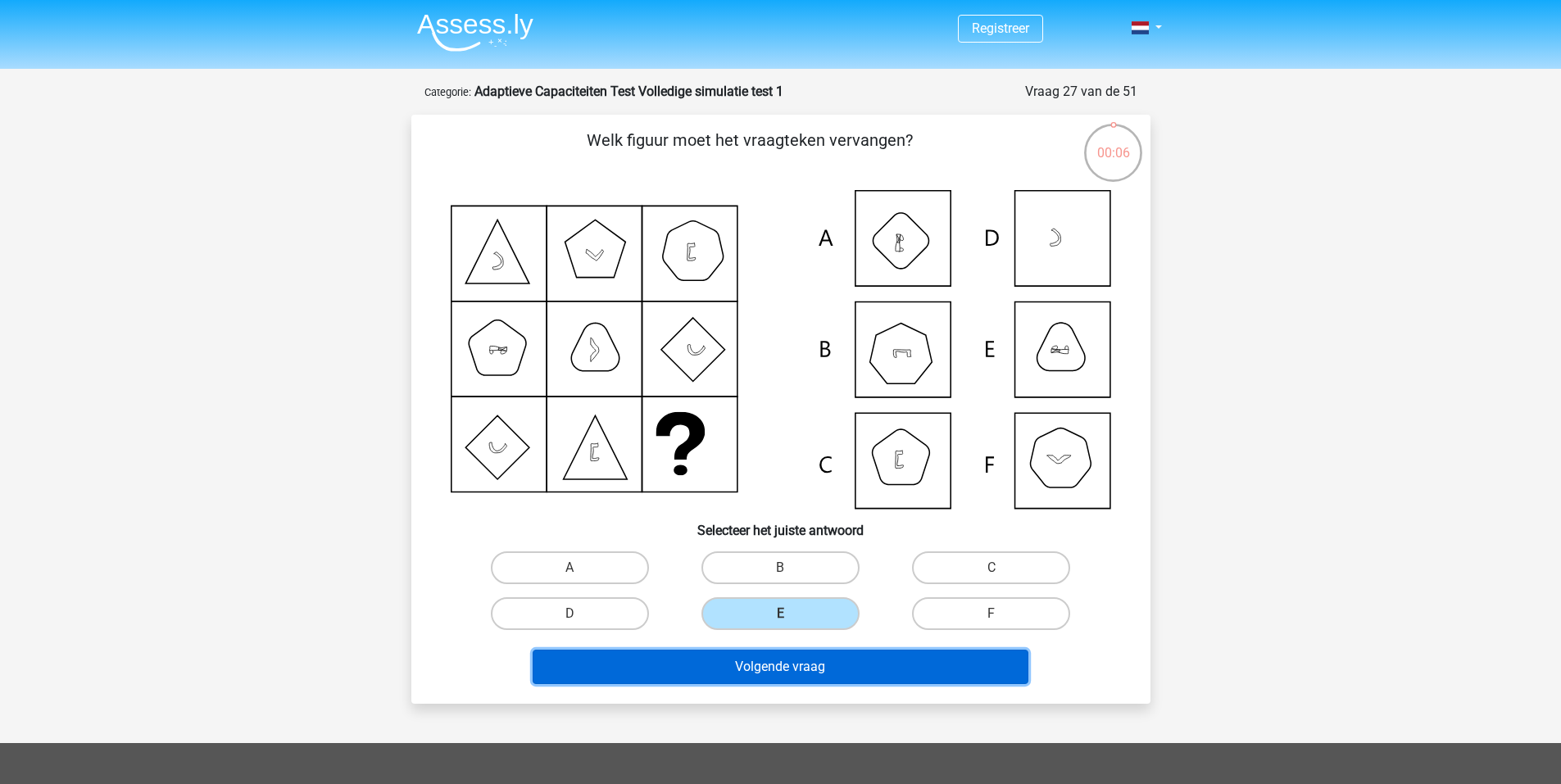
click at [805, 675] on button "Volgende vraag" at bounding box center [780, 666] width 496 height 34
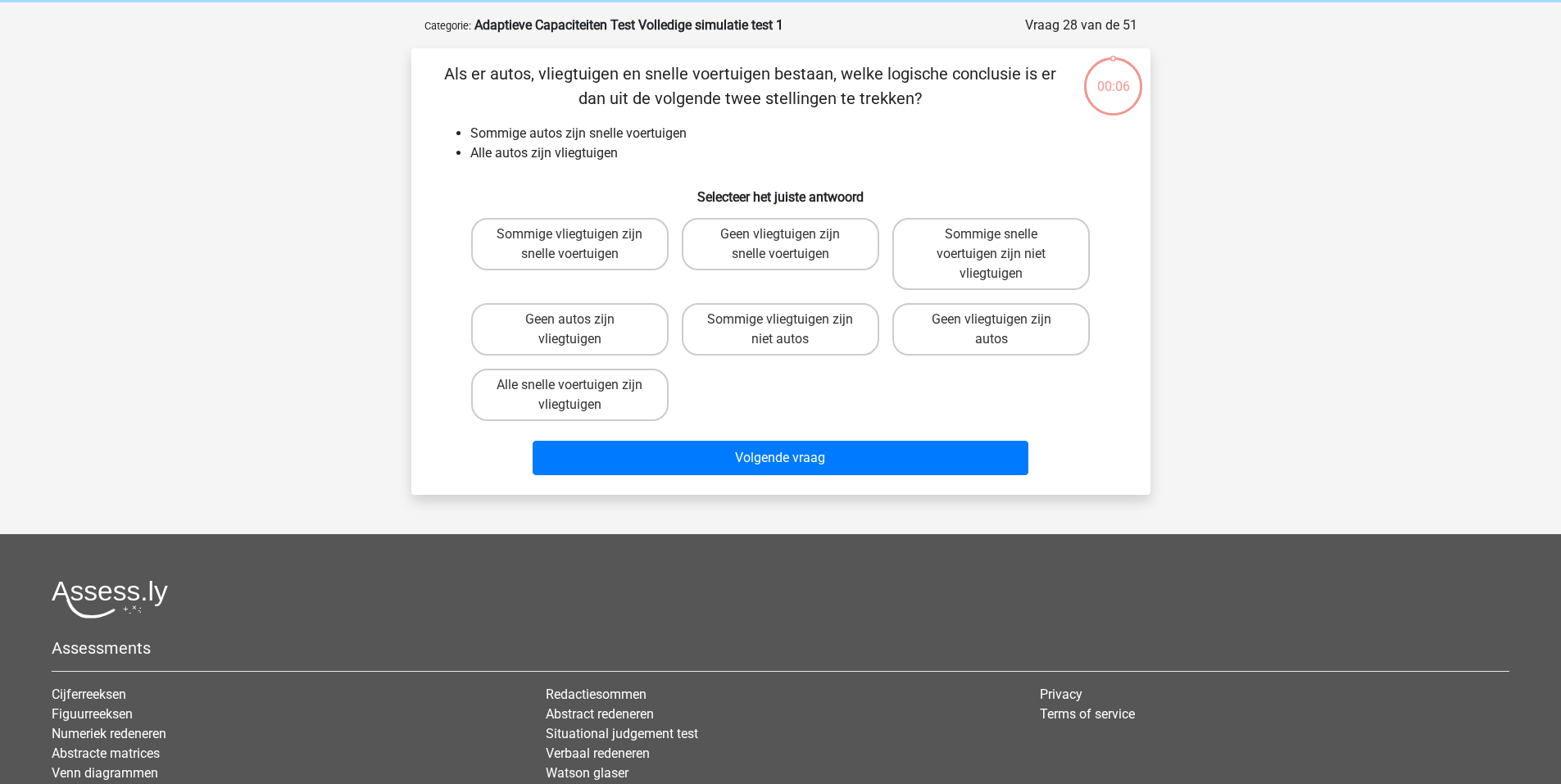
scroll to position [81, 0]
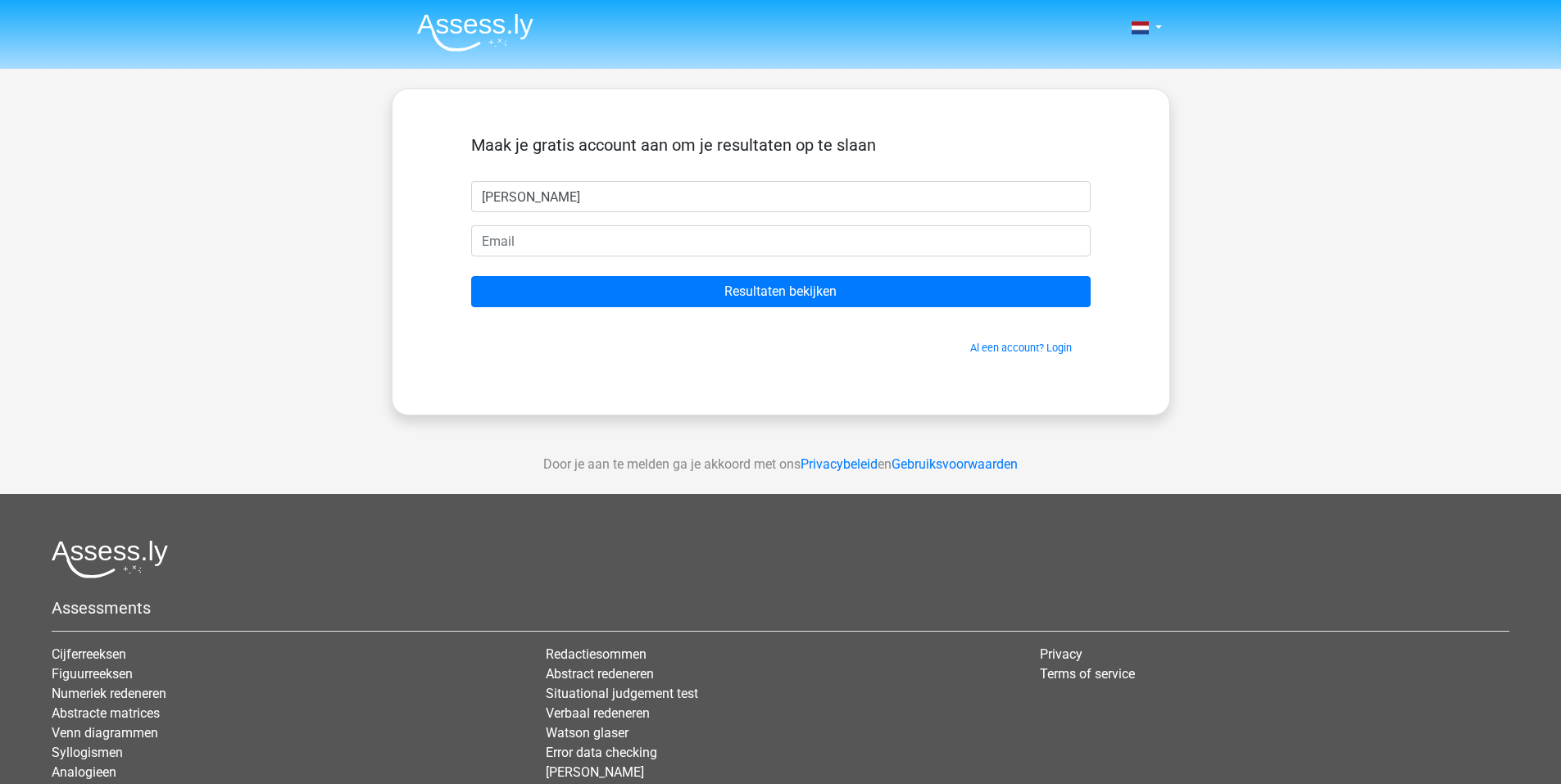
type input "[PERSON_NAME]"
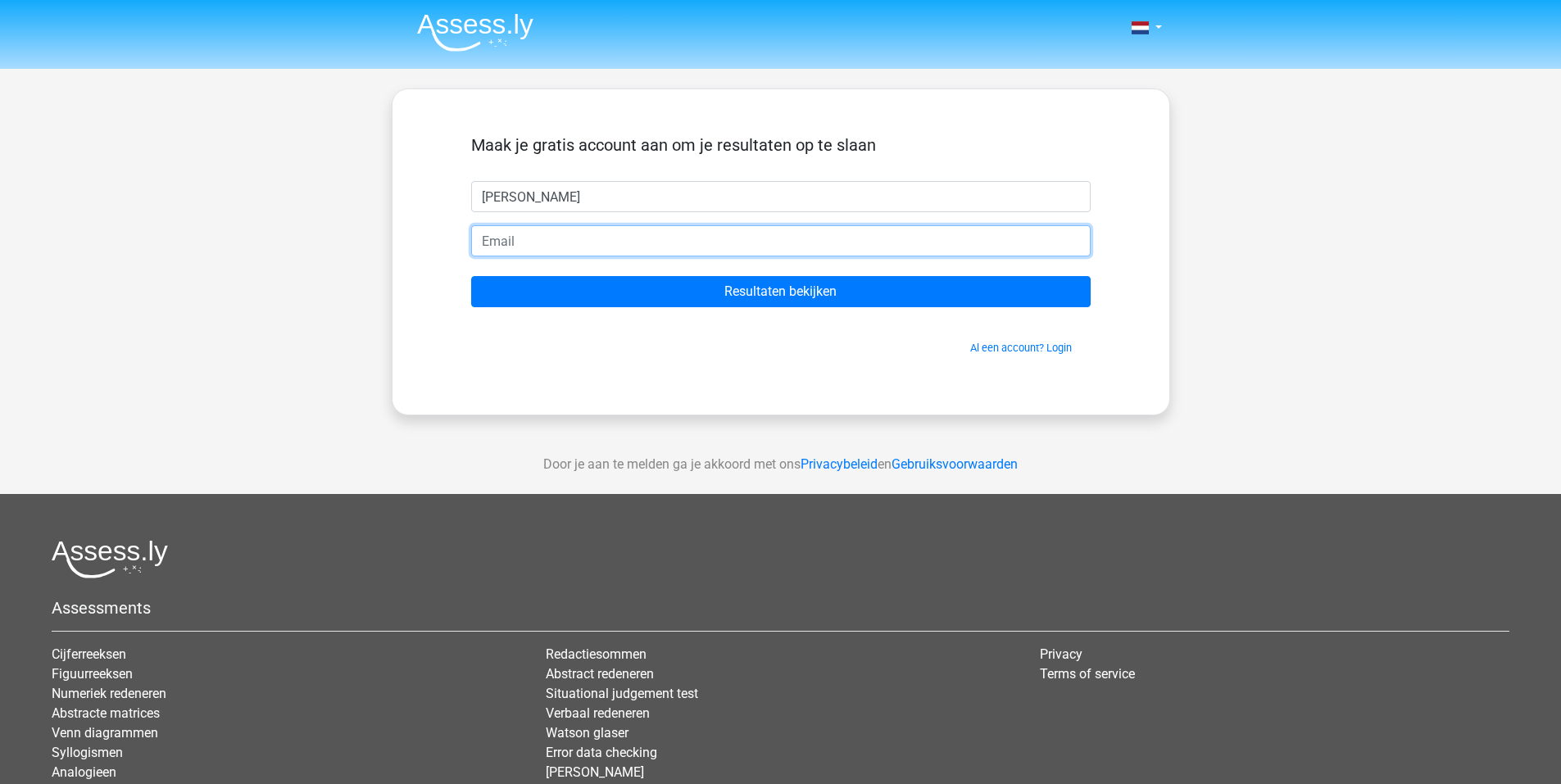
click at [525, 245] on input "email" at bounding box center [780, 241] width 619 height 31
type input "[PERSON_NAME][EMAIL_ADDRESS][DOMAIN_NAME]"
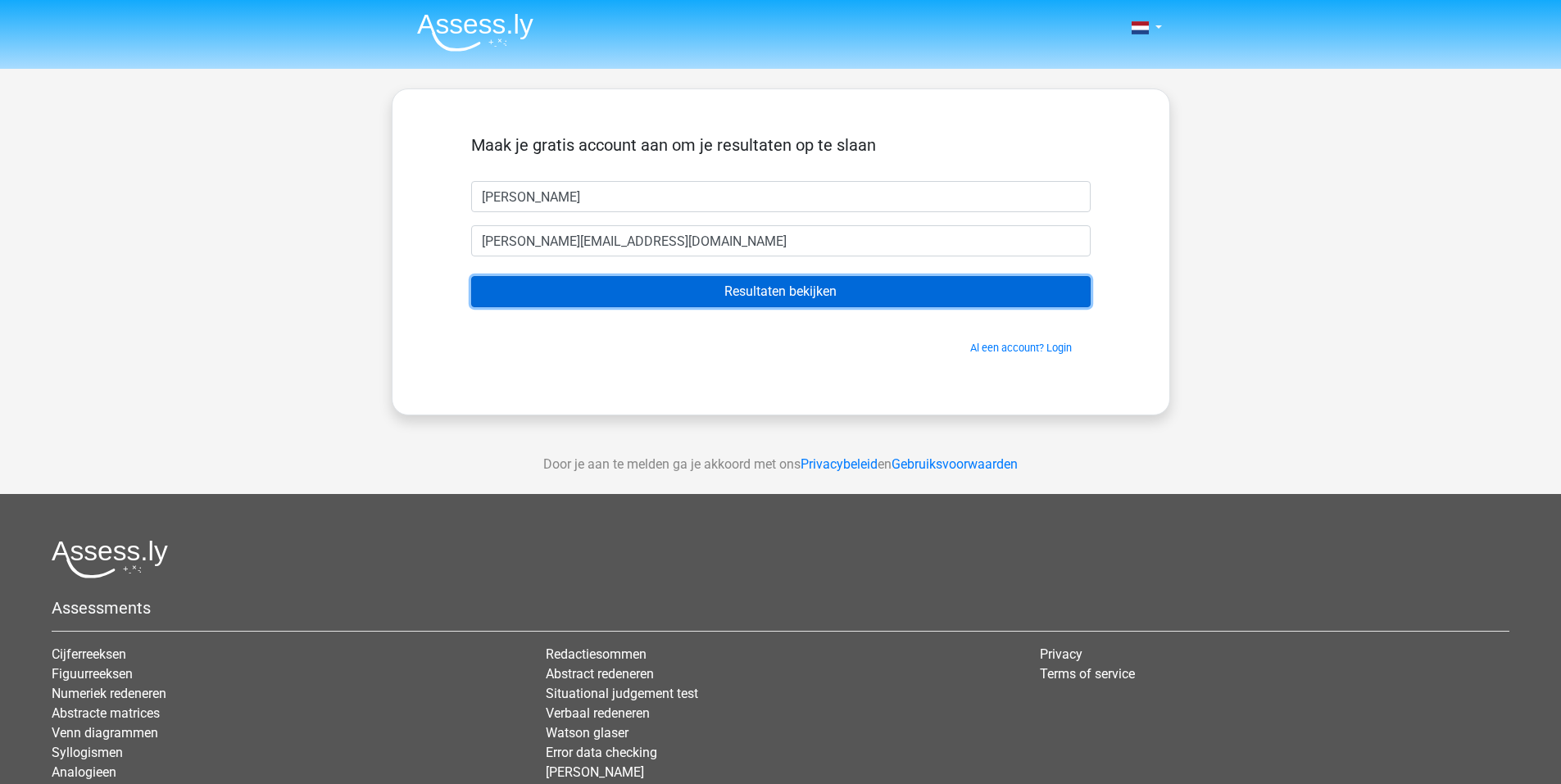
click at [724, 295] on input "Resultaten bekijken" at bounding box center [780, 291] width 619 height 31
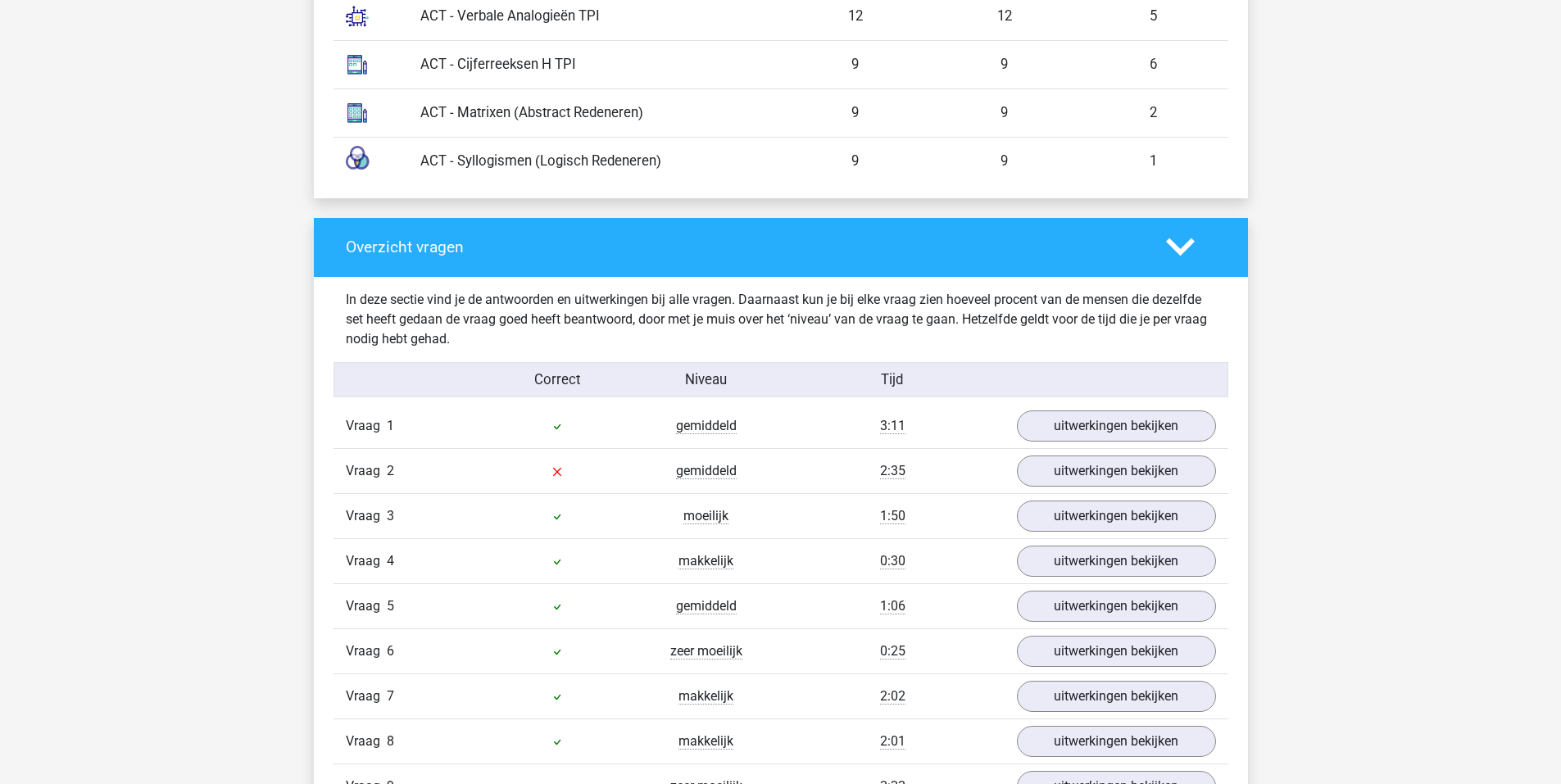
scroll to position [1556, 0]
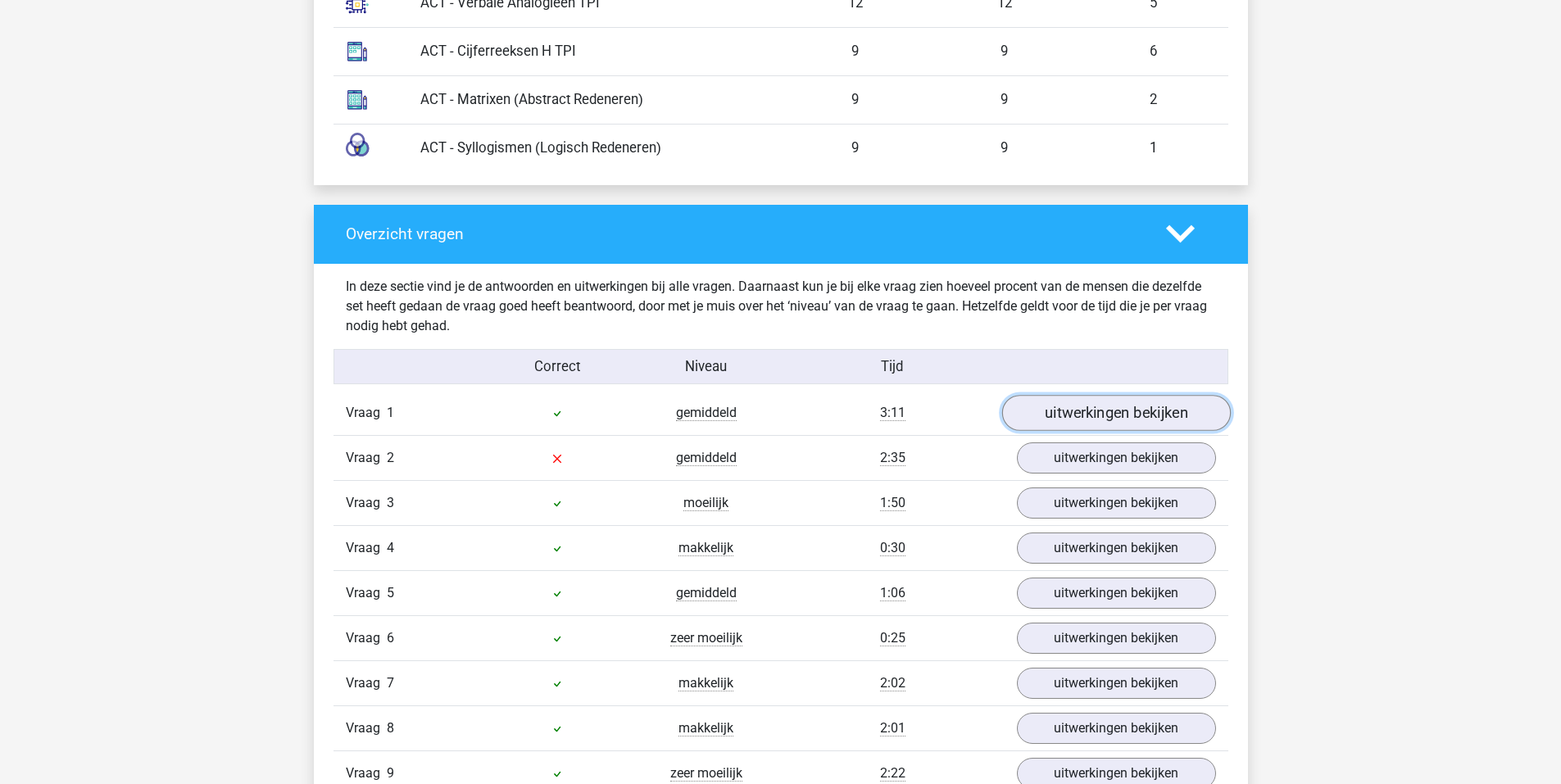
click at [1051, 406] on link "uitwerkingen bekijken" at bounding box center [1115, 412] width 229 height 36
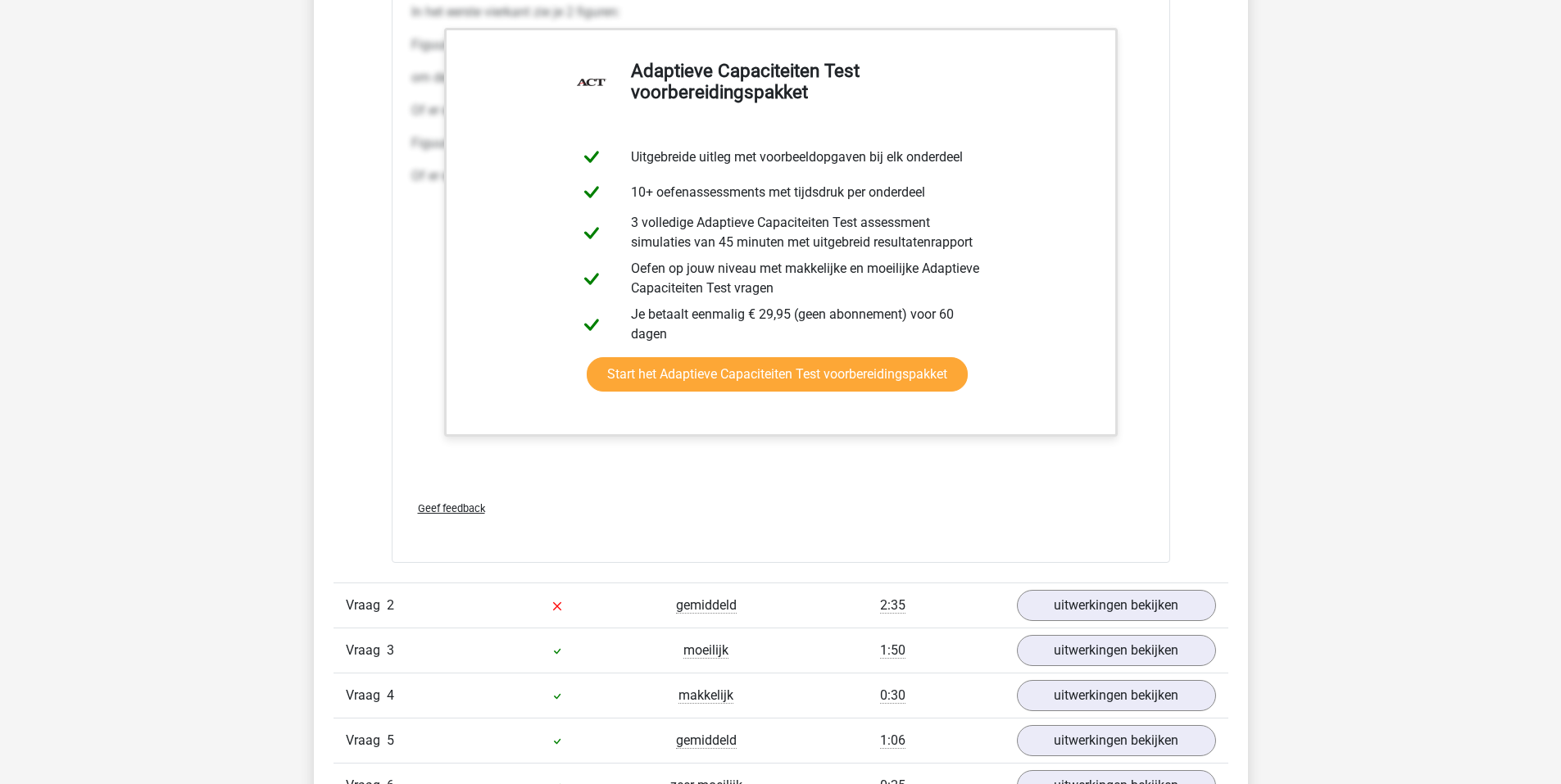
scroll to position [3194, 0]
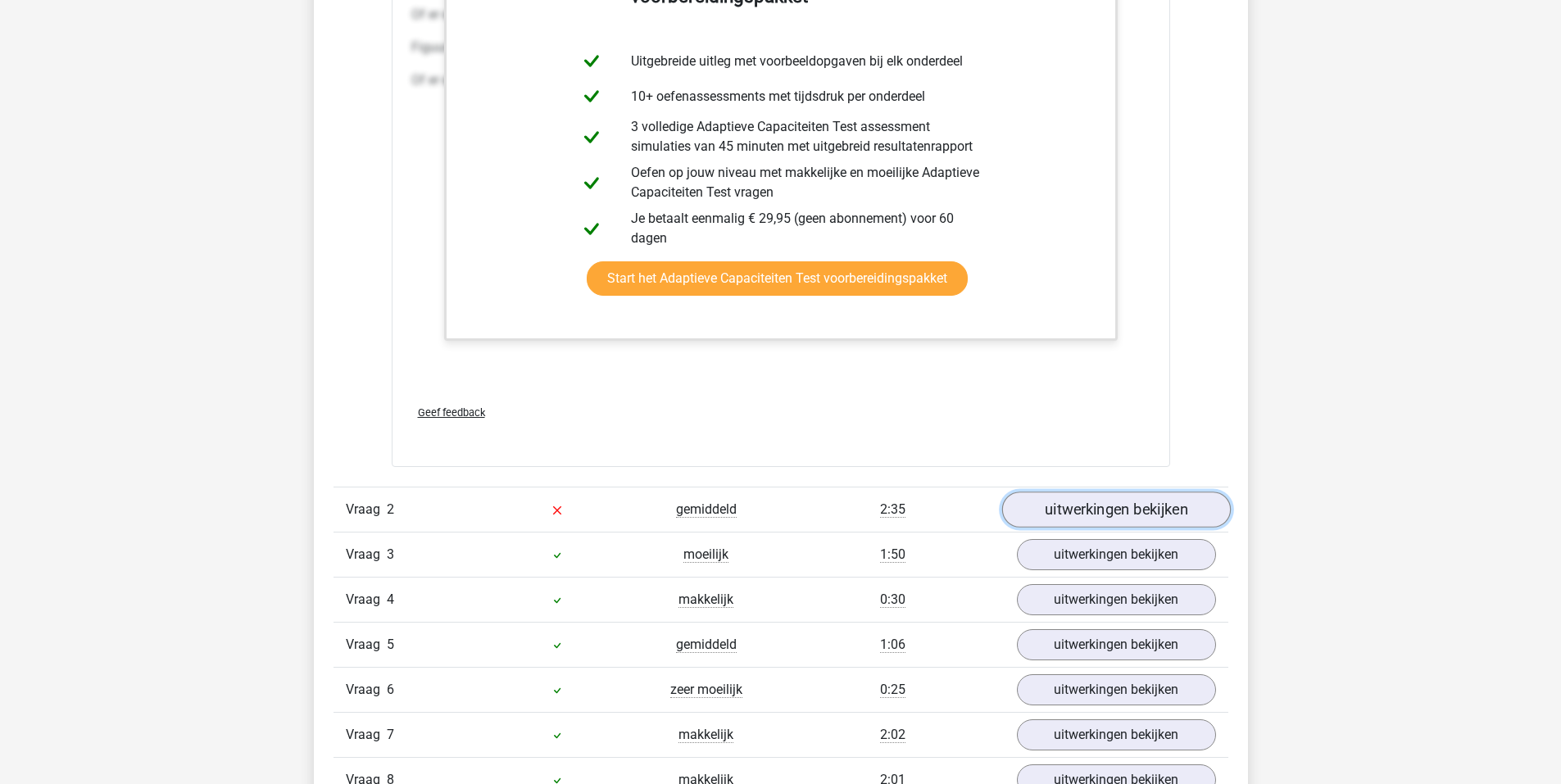
click at [1089, 503] on link "uitwerkingen bekijken" at bounding box center [1115, 509] width 229 height 36
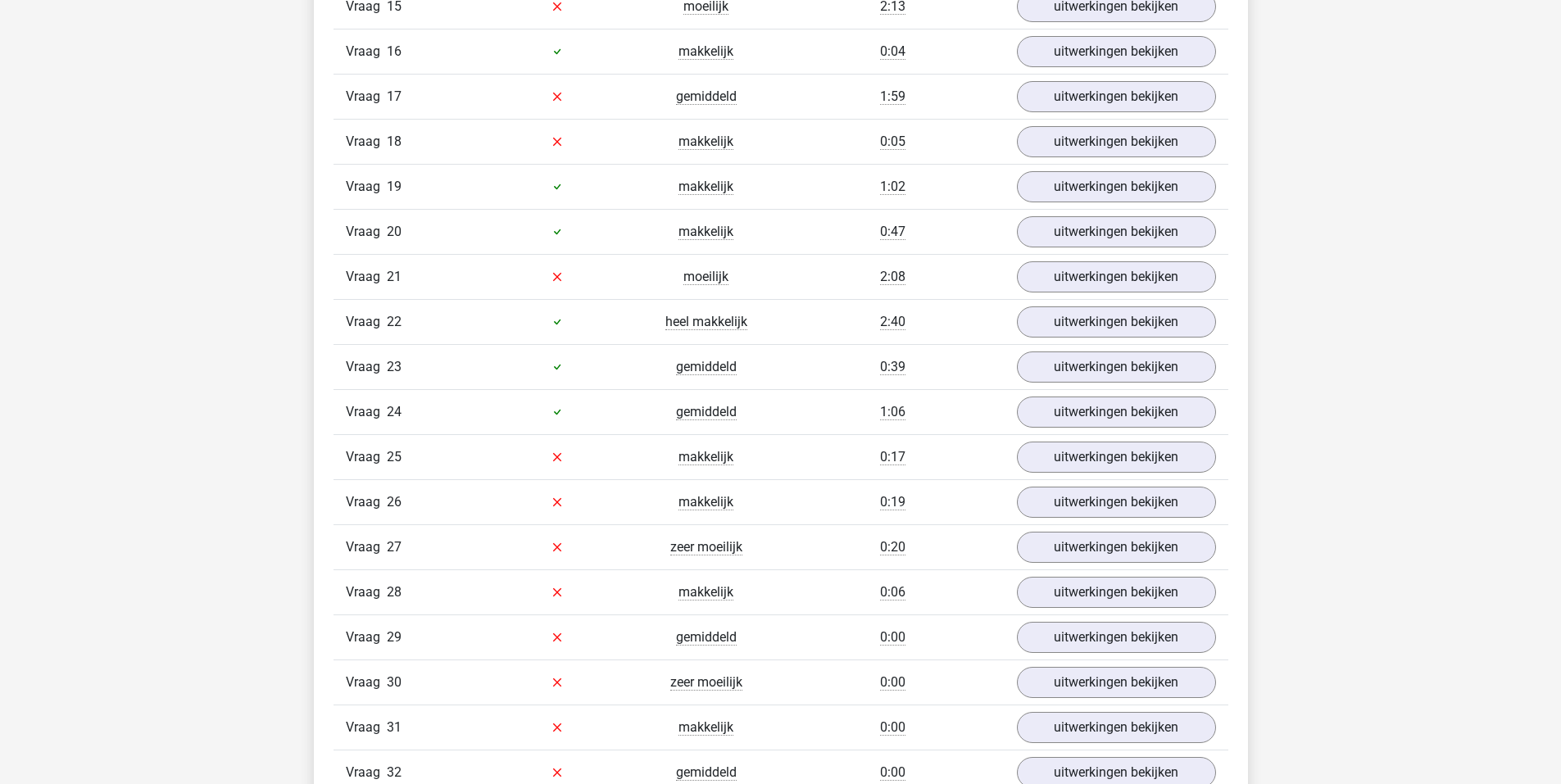
scroll to position [5979, 0]
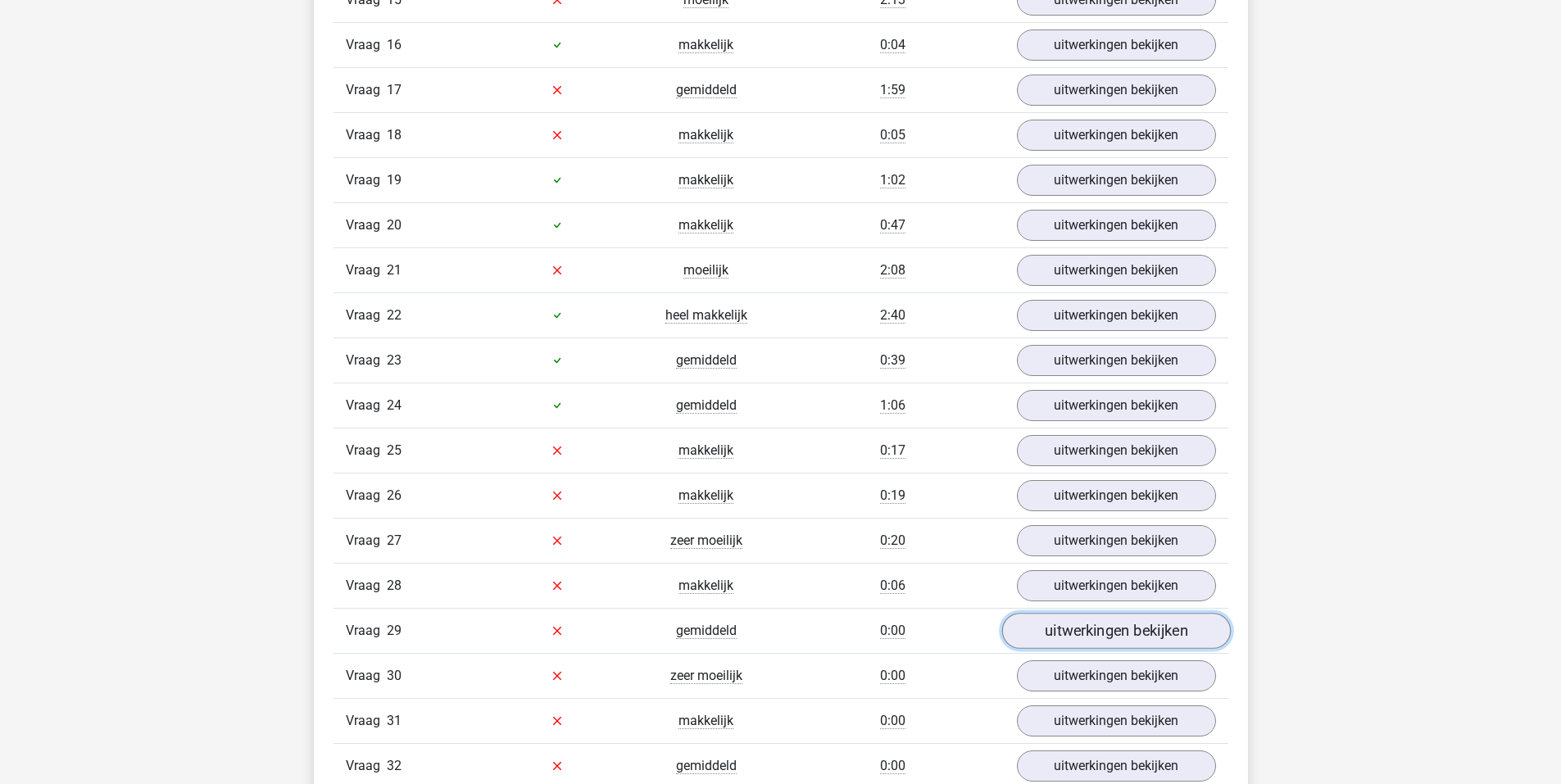
click at [1086, 627] on link "uitwerkingen bekijken" at bounding box center [1115, 630] width 229 height 36
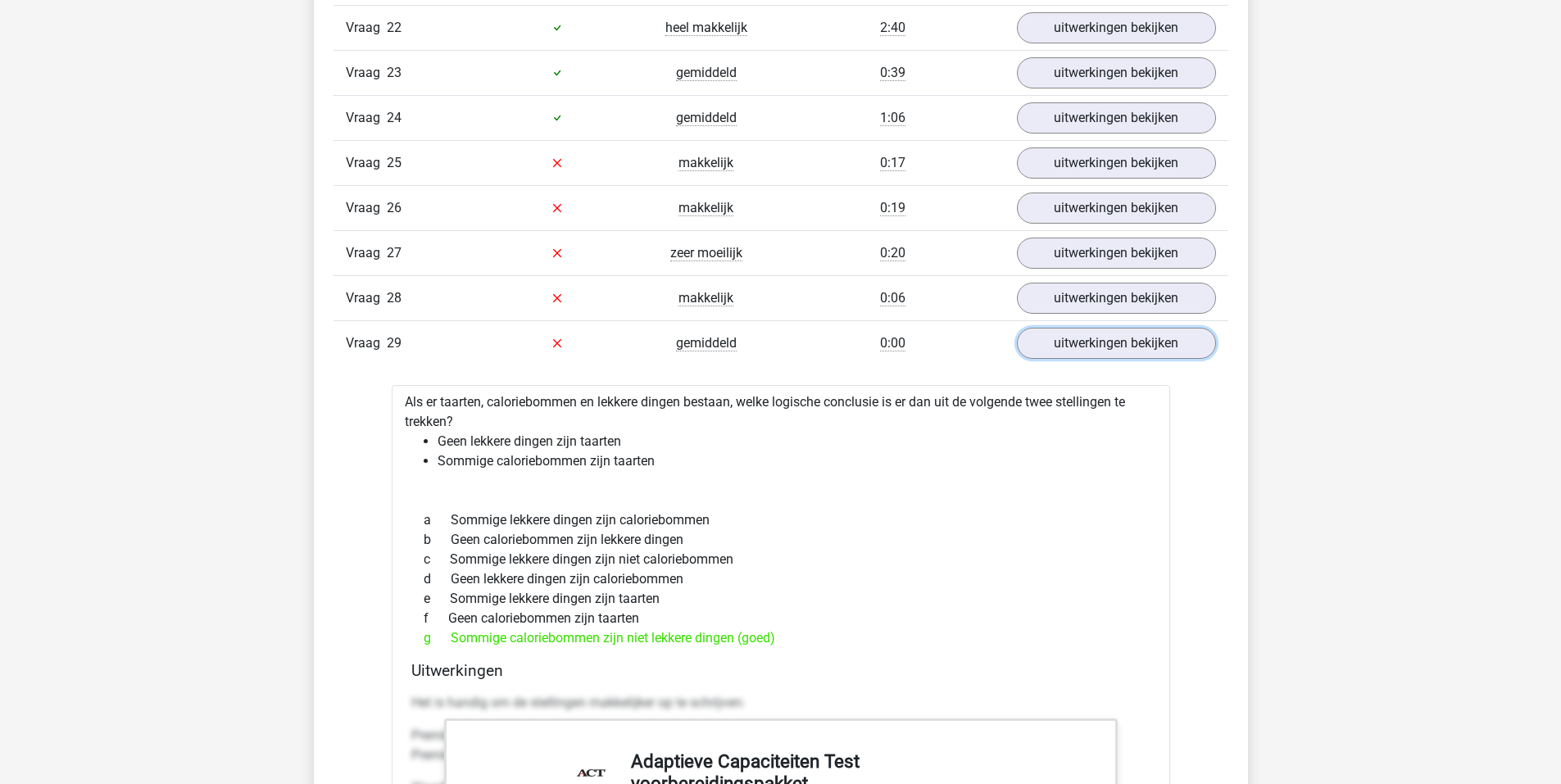
scroll to position [6142, 0]
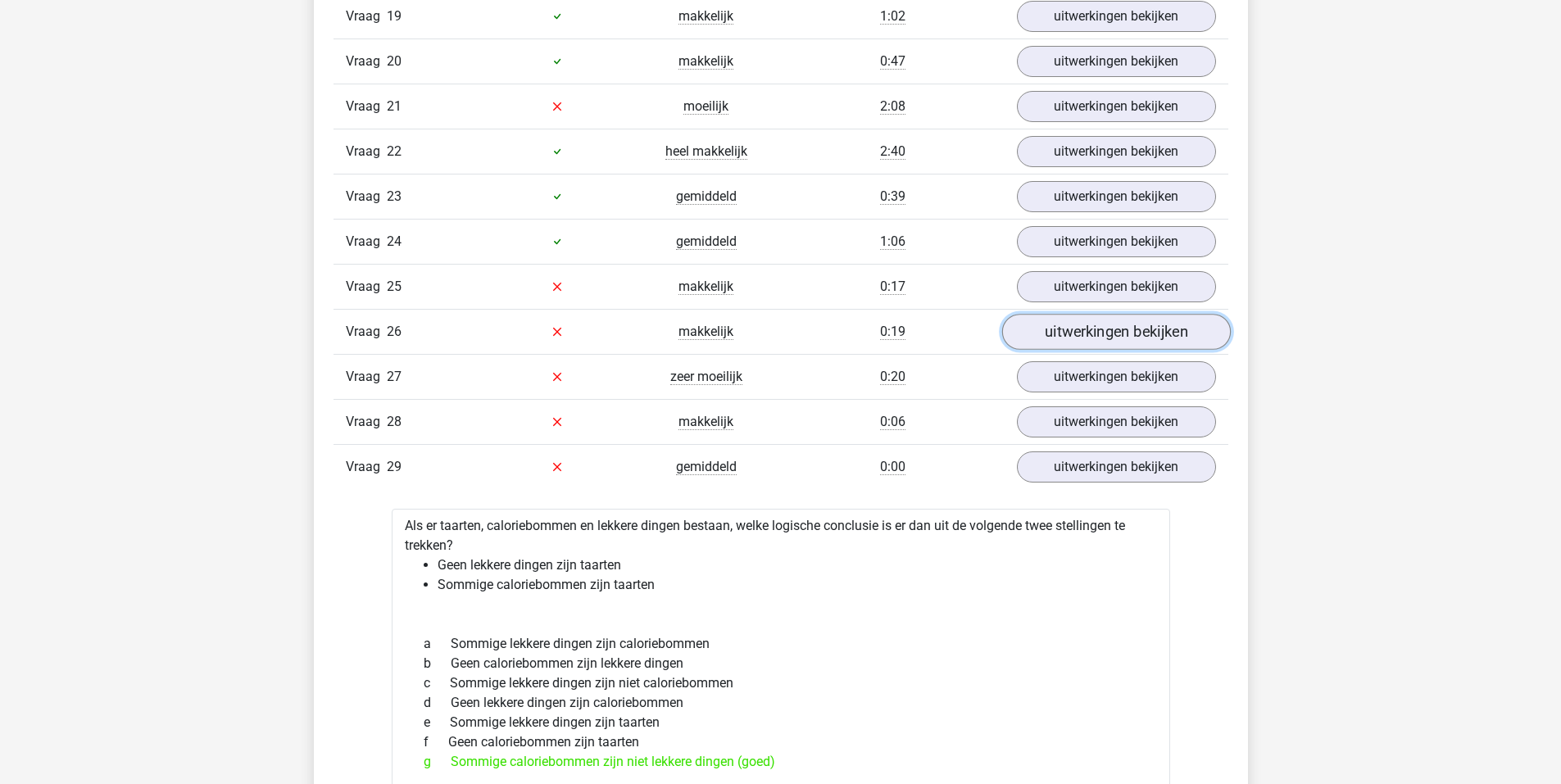
click at [1083, 322] on link "uitwerkingen bekijken" at bounding box center [1115, 332] width 229 height 36
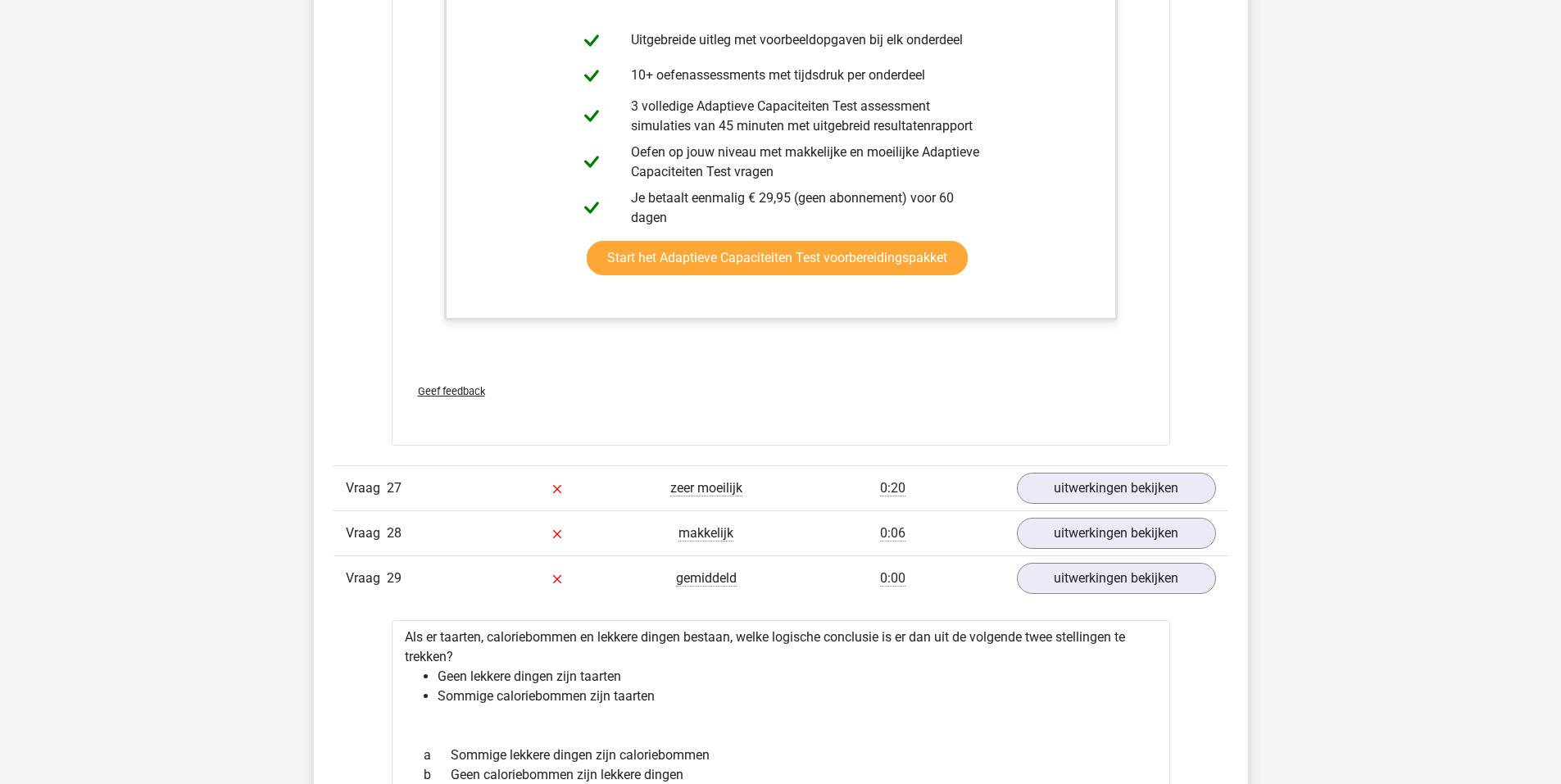
scroll to position [7207, 0]
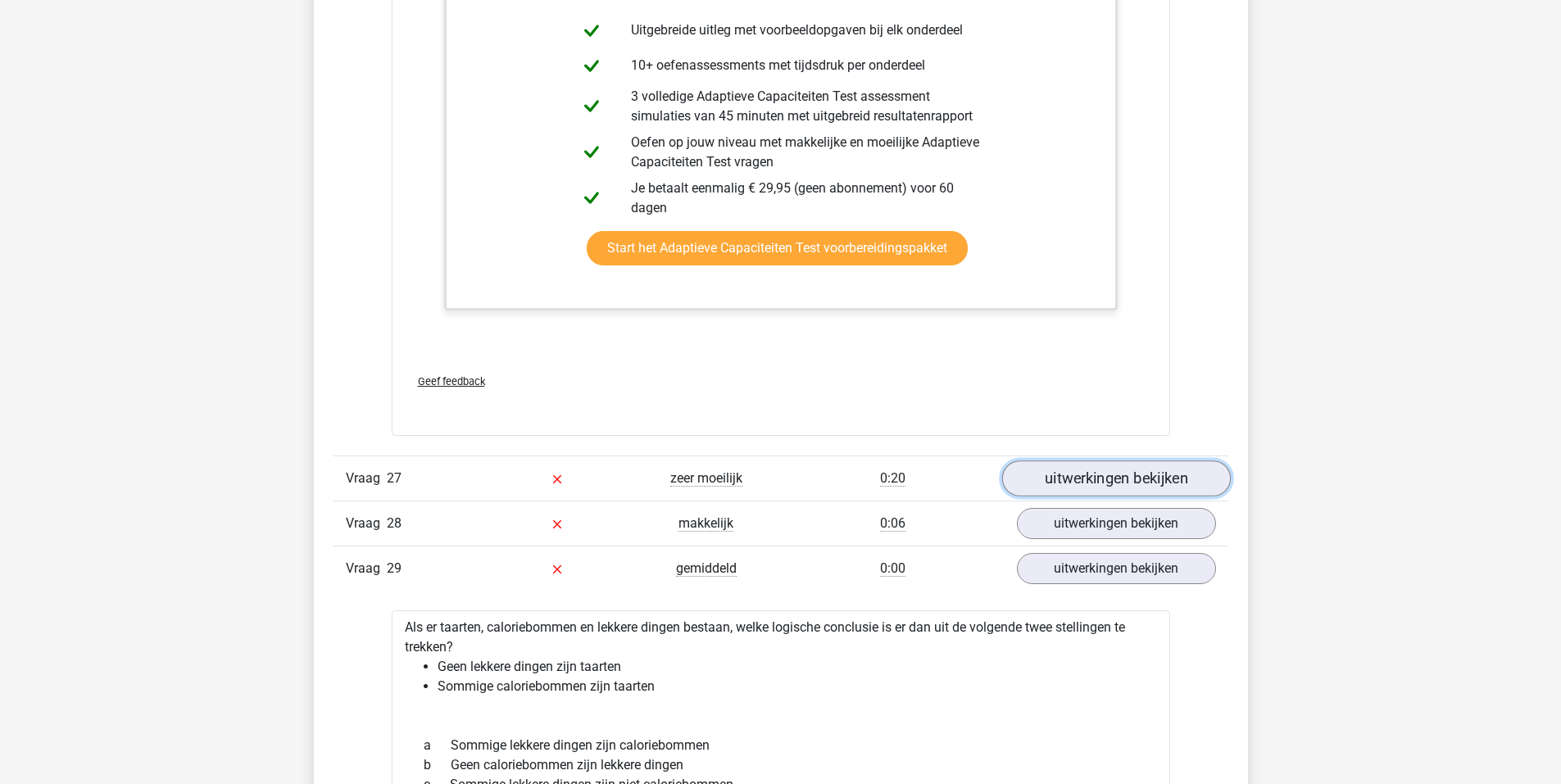
click at [1115, 473] on link "uitwerkingen bekijken" at bounding box center [1115, 478] width 229 height 36
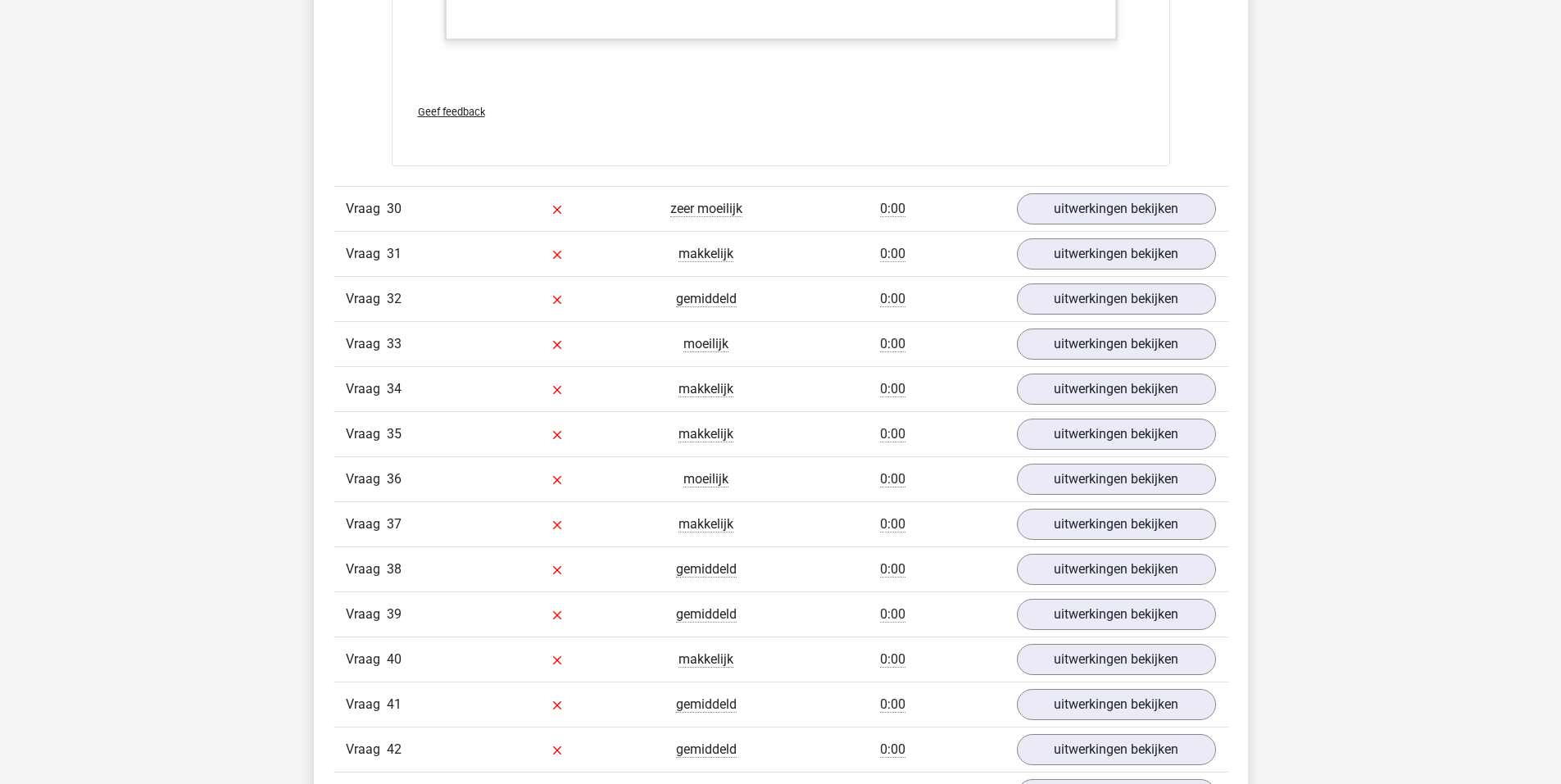
scroll to position [9747, 0]
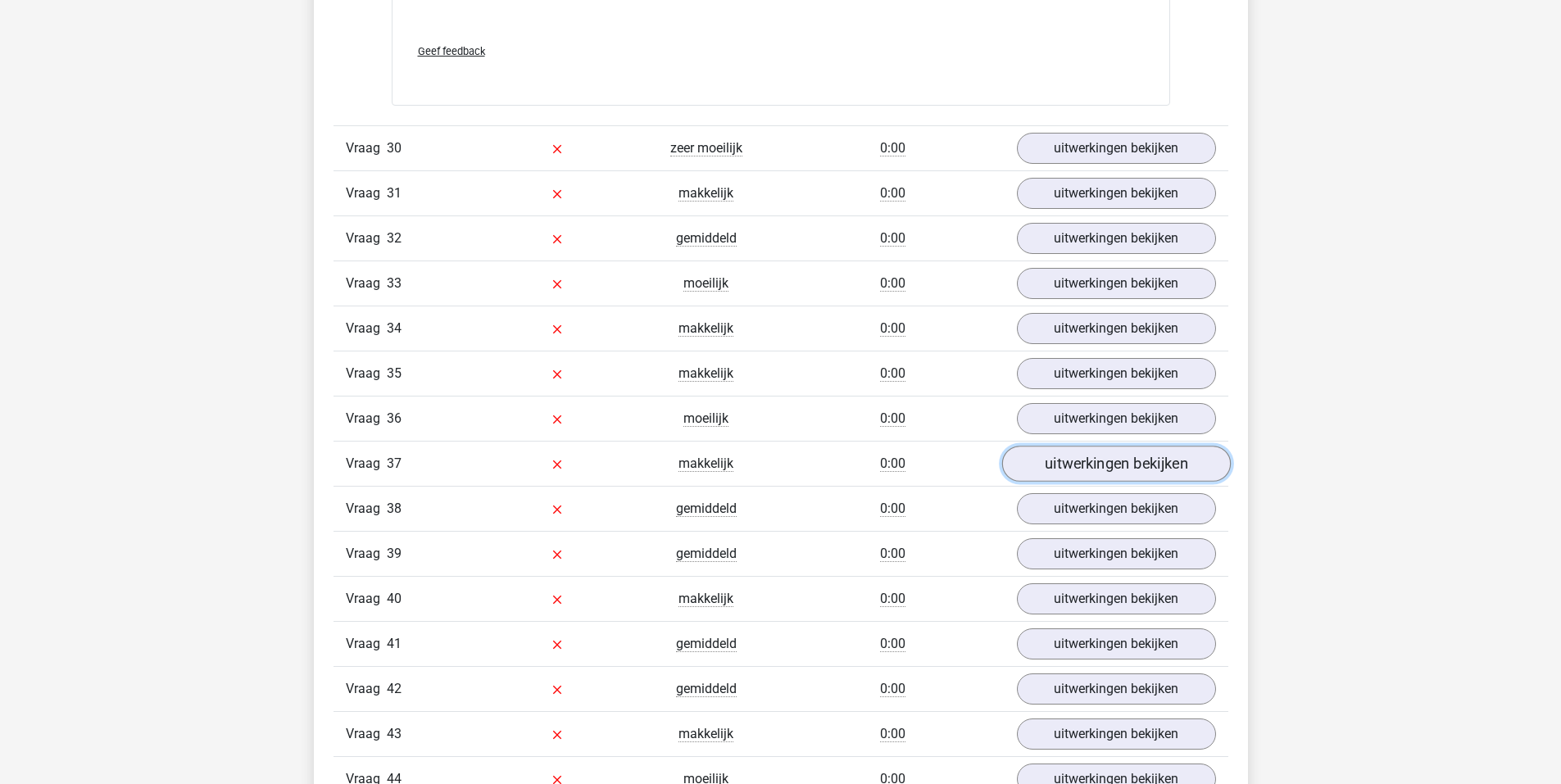
click at [1118, 462] on link "uitwerkingen bekijken" at bounding box center [1115, 464] width 229 height 36
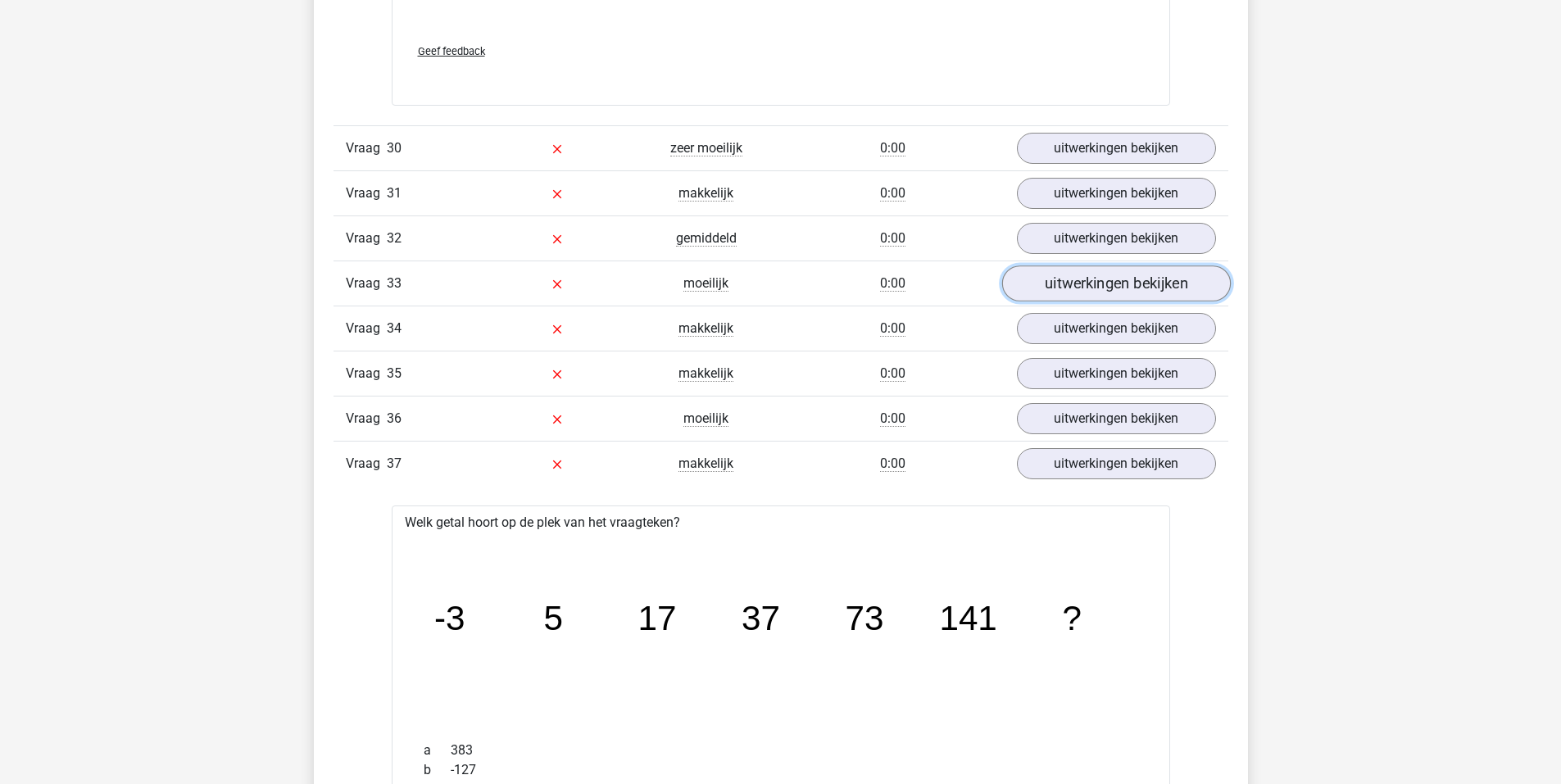
click at [1118, 280] on link "uitwerkingen bekijken" at bounding box center [1115, 284] width 229 height 36
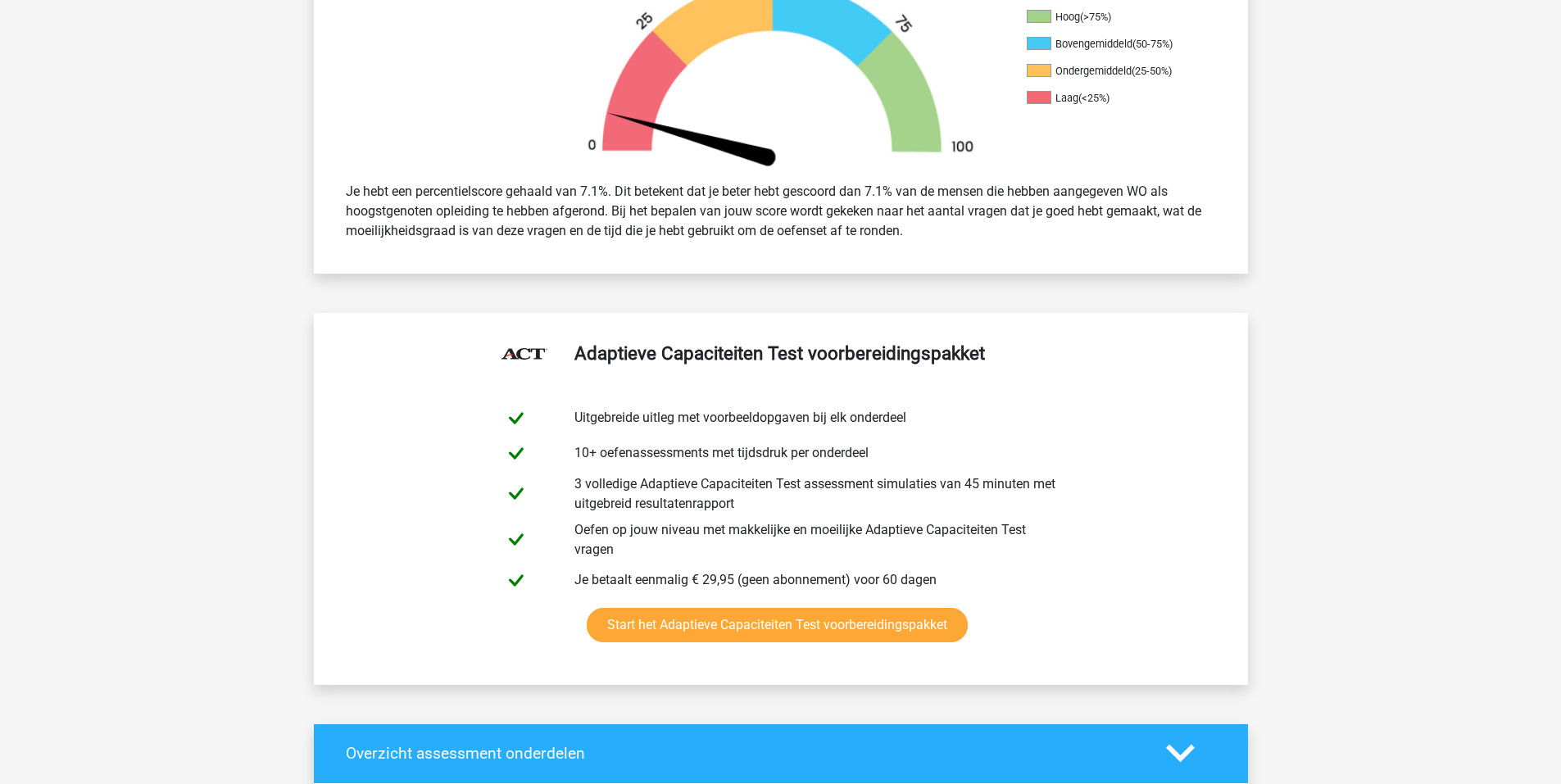
scroll to position [0, 0]
